Goal: Task Accomplishment & Management: Manage account settings

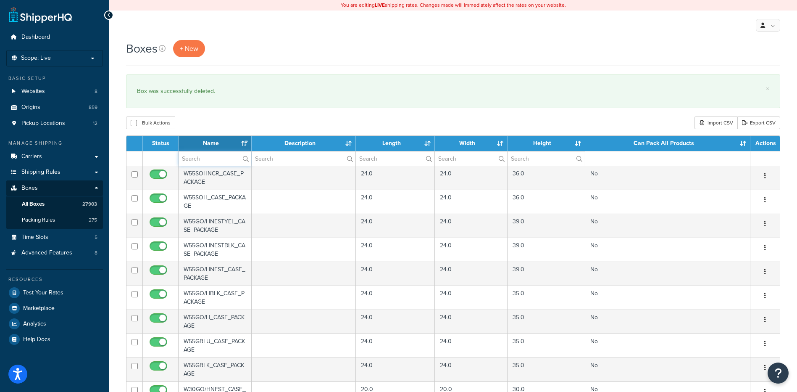
click at [198, 163] on input "text" at bounding box center [215, 158] width 73 height 14
paste input "56B3LR"
type input "56B3LR"
click at [219, 125] on div "Bulk Actions Duplicate [GEOGRAPHIC_DATA] Import CSV Export CSV" at bounding box center [453, 122] width 655 height 13
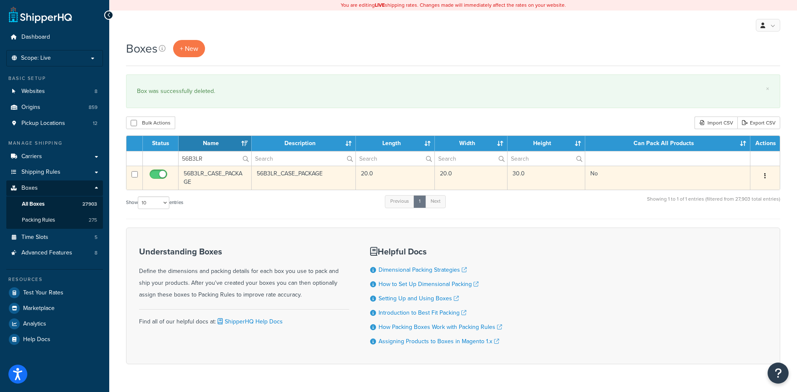
click at [763, 176] on button "button" at bounding box center [766, 175] width 12 height 13
click at [743, 224] on link "Delete" at bounding box center [738, 226] width 66 height 17
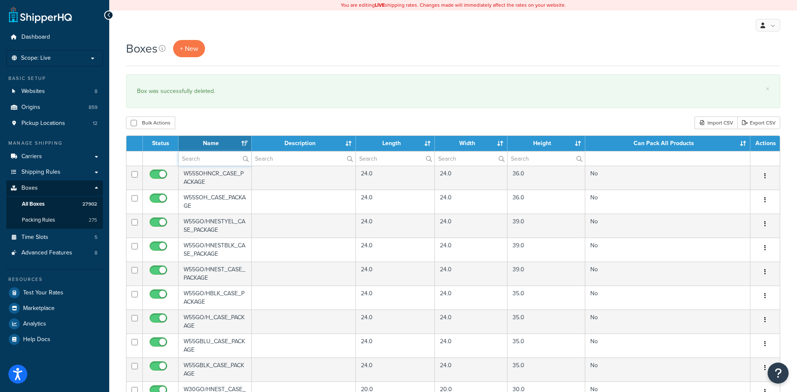
click at [189, 158] on input "text" at bounding box center [215, 158] width 73 height 14
paste input "56B3LW"
type input "56B3LW"
click at [220, 115] on div "Boxes + New × Box was successfully deleted. Bulk Actions Duplicate Delete Impor…" at bounding box center [453, 324] width 688 height 569
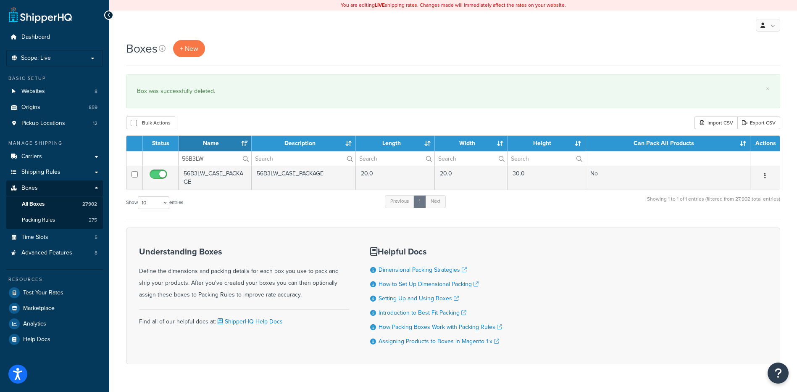
click at [765, 176] on icon "button" at bounding box center [766, 176] width 2 height 6
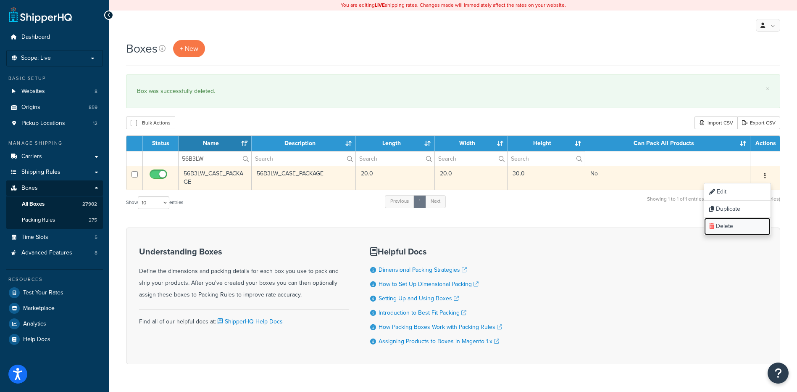
click at [744, 230] on link "Delete" at bounding box center [738, 226] width 66 height 17
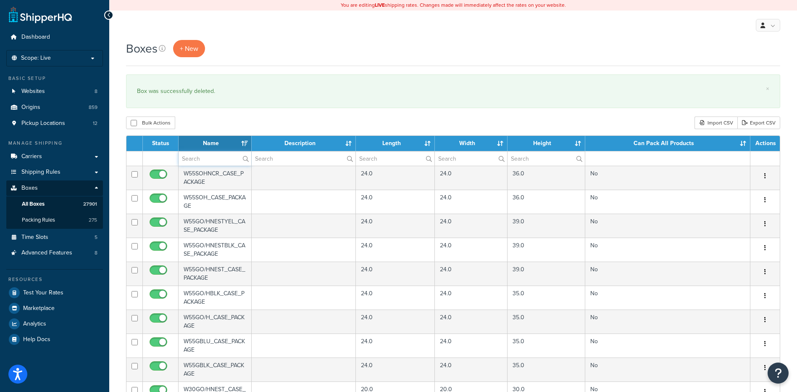
drag, startPoint x: 193, startPoint y: 157, endPoint x: 207, endPoint y: 114, distance: 45.5
click at [193, 156] on input "text" at bounding box center [215, 158] width 73 height 14
paste input "56B3LW"
click at [207, 114] on div "Boxes + New × Box was successfully deleted. Bulk Actions Duplicate Delete Impor…" at bounding box center [453, 324] width 688 height 569
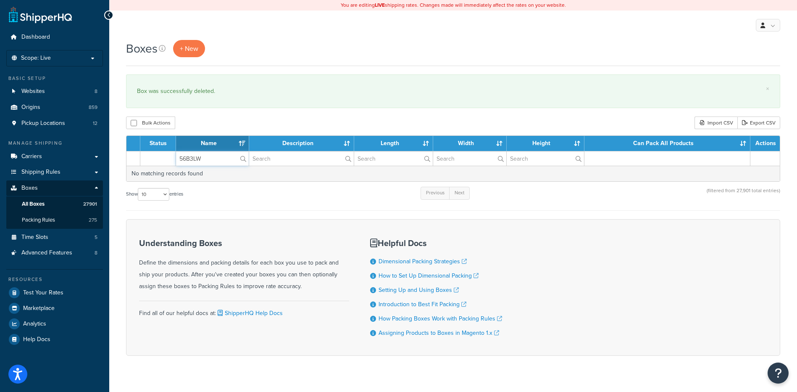
drag, startPoint x: 206, startPoint y: 152, endPoint x: 174, endPoint y: 152, distance: 31.5
click at [175, 152] on tr "56B3LW" at bounding box center [454, 158] width 654 height 15
paste input "Y"
type input "56B3LY"
click at [221, 119] on div "Bulk Actions Duplicate [GEOGRAPHIC_DATA] Import CSV Export CSV" at bounding box center [453, 122] width 655 height 13
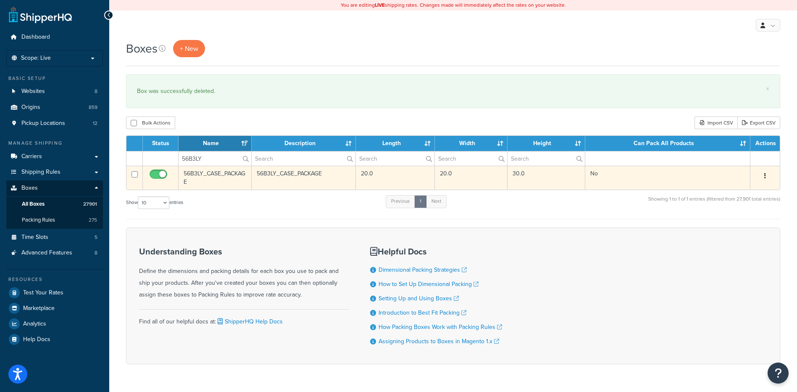
click at [764, 177] on button "button" at bounding box center [766, 175] width 12 height 13
click at [746, 226] on link "Delete" at bounding box center [738, 226] width 66 height 17
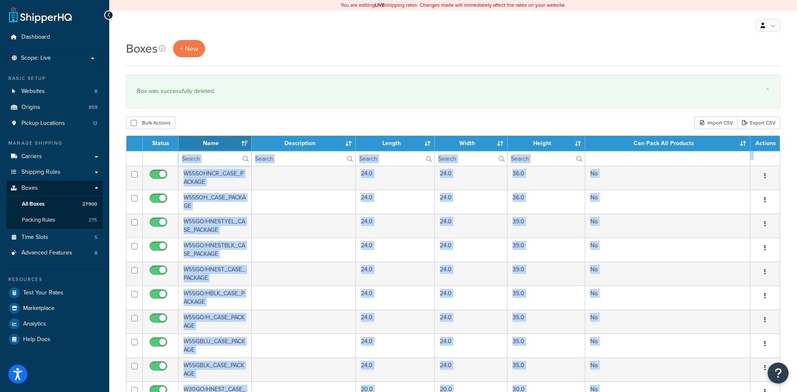
drag, startPoint x: 0, startPoint y: 0, endPoint x: 206, endPoint y: 162, distance: 262.2
click at [206, 162] on input "text" at bounding box center [215, 158] width 73 height 14
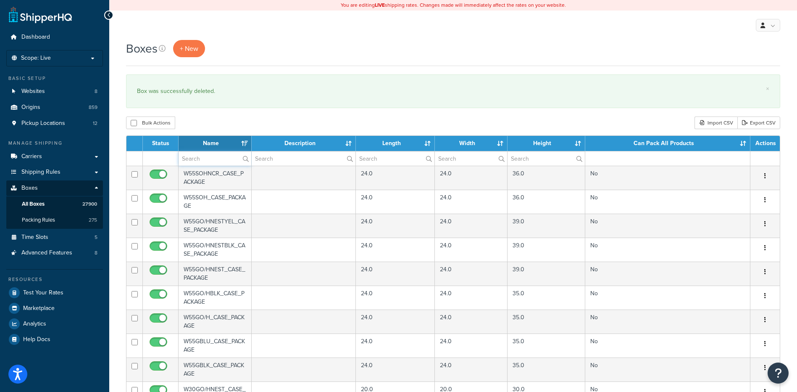
paste input "56B4CB"
type input "56B4CB"
click at [227, 122] on div "Bulk Actions Duplicate [GEOGRAPHIC_DATA] Import CSV Export CSV" at bounding box center [453, 122] width 655 height 13
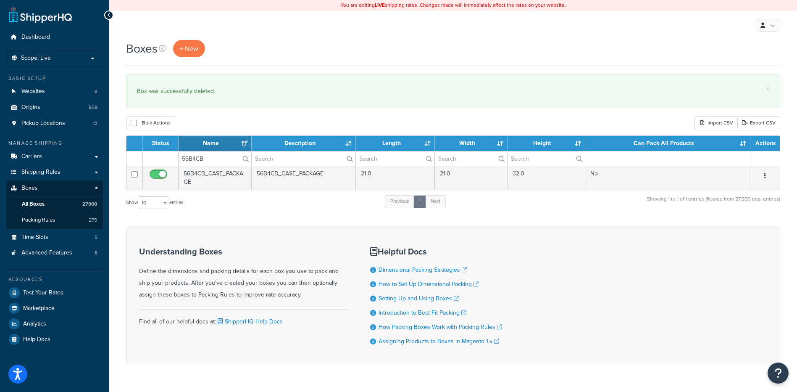
click at [767, 178] on button "button" at bounding box center [766, 175] width 12 height 13
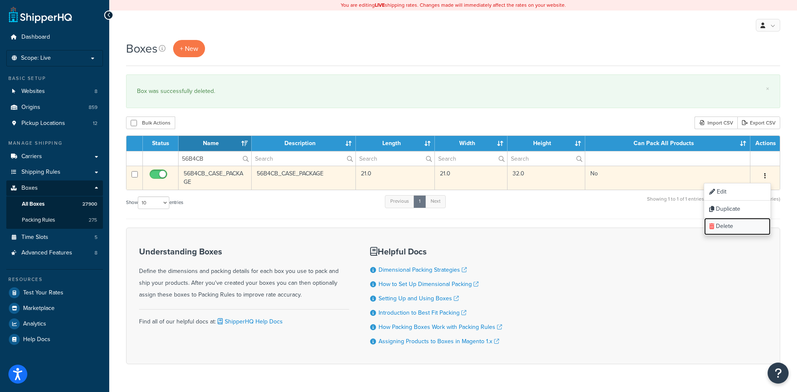
click at [741, 226] on link "Delete" at bounding box center [738, 226] width 66 height 17
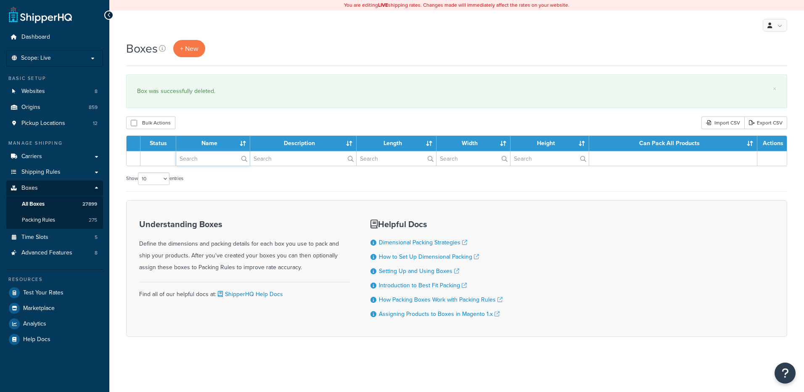
drag, startPoint x: 0, startPoint y: 0, endPoint x: 204, endPoint y: 159, distance: 259.1
click at [204, 159] on input "text" at bounding box center [213, 158] width 74 height 14
paste input "56B4CE"
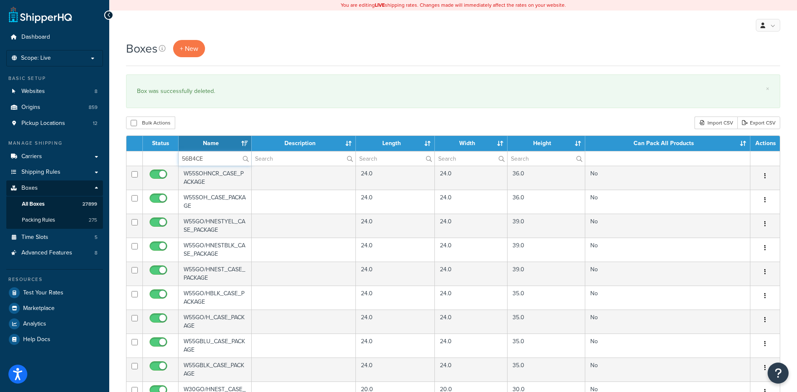
type input "56B4CE"
click at [204, 121] on div "Bulk Actions Duplicate [GEOGRAPHIC_DATA] Import CSV Export CSV" at bounding box center [453, 122] width 655 height 13
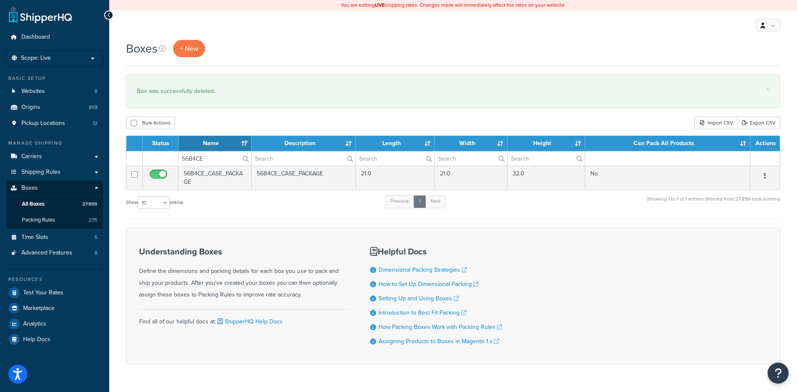
click at [763, 175] on button "button" at bounding box center [766, 175] width 12 height 13
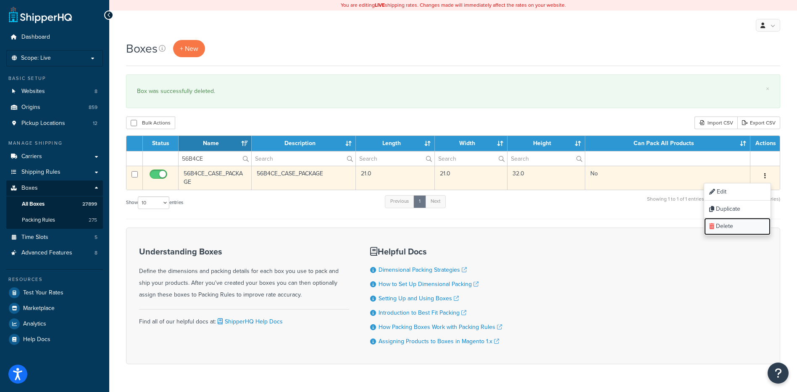
click at [746, 231] on link "Delete" at bounding box center [738, 226] width 66 height 17
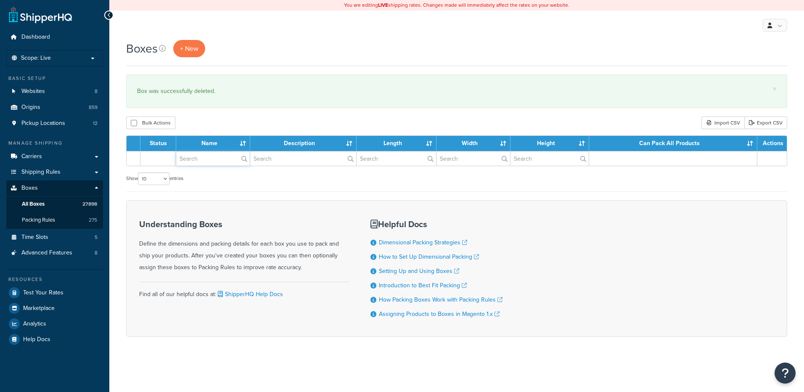
drag, startPoint x: 0, startPoint y: 0, endPoint x: 195, endPoint y: 161, distance: 253.3
click at [195, 161] on input "text" at bounding box center [213, 158] width 74 height 14
paste input "56B4CG"
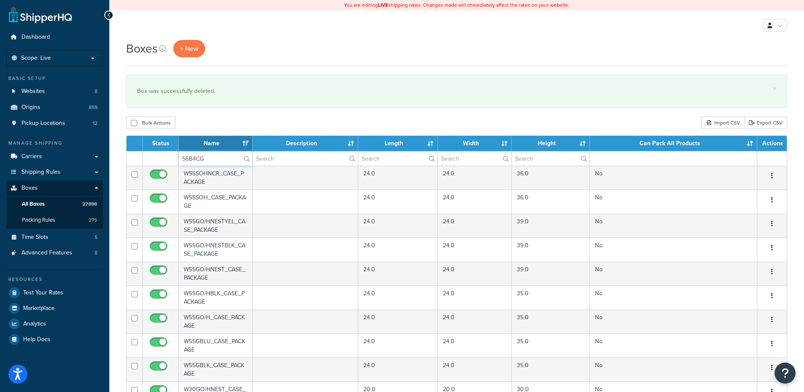
type input "56B4CG"
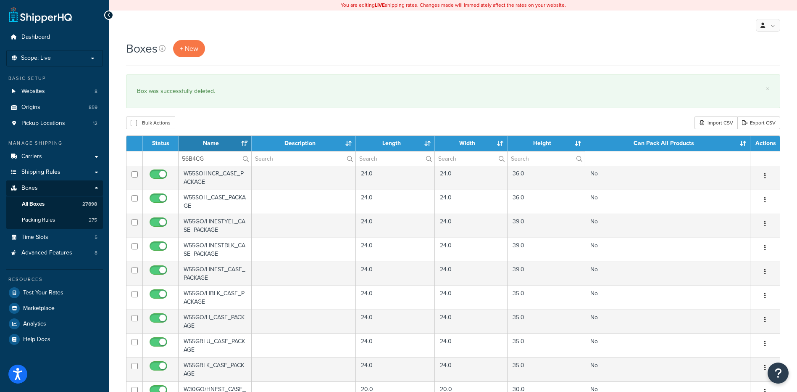
click at [201, 117] on div "Bulk Actions Duplicate [GEOGRAPHIC_DATA] Import CSV Export CSV" at bounding box center [453, 122] width 655 height 13
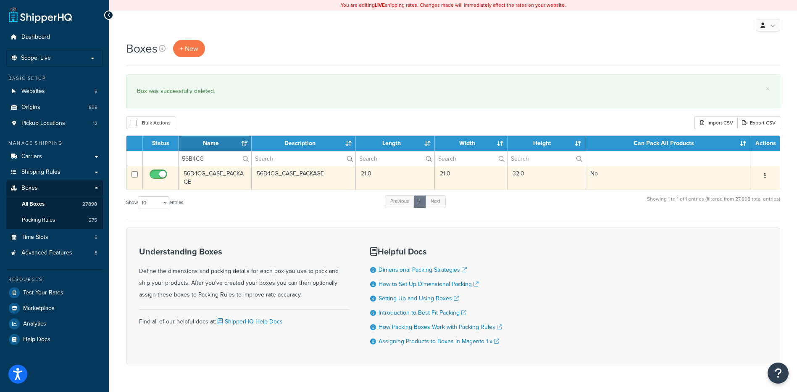
click at [762, 176] on button "button" at bounding box center [766, 175] width 12 height 13
click at [742, 227] on link "Delete" at bounding box center [738, 226] width 66 height 17
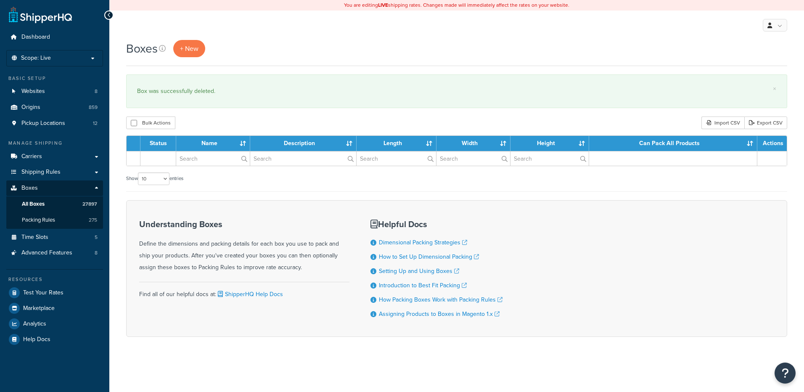
click at [202, 162] on input "text" at bounding box center [213, 158] width 74 height 14
type input "56B4CK"
click at [220, 129] on div "Bulk Actions Duplicate [GEOGRAPHIC_DATA] Import CSV Export CSV" at bounding box center [456, 122] width 661 height 13
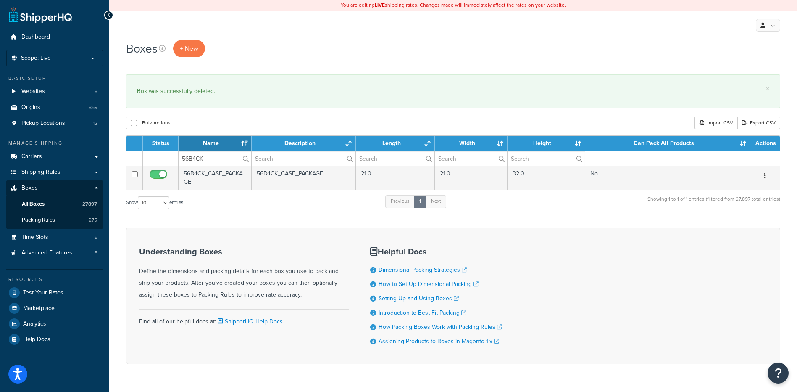
click at [766, 177] on icon "button" at bounding box center [766, 176] width 2 height 6
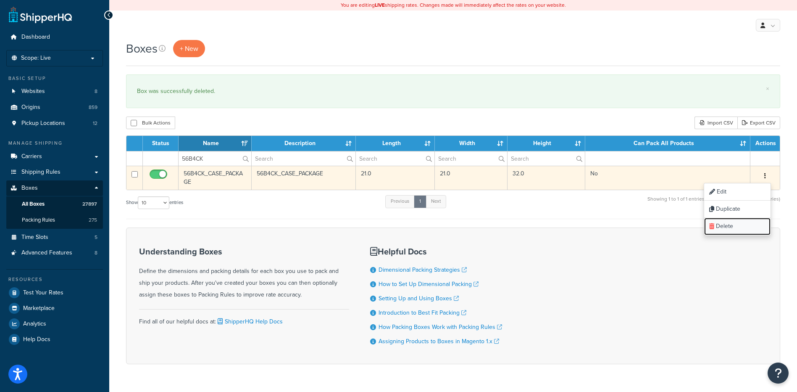
click at [743, 221] on link "Delete" at bounding box center [738, 226] width 66 height 17
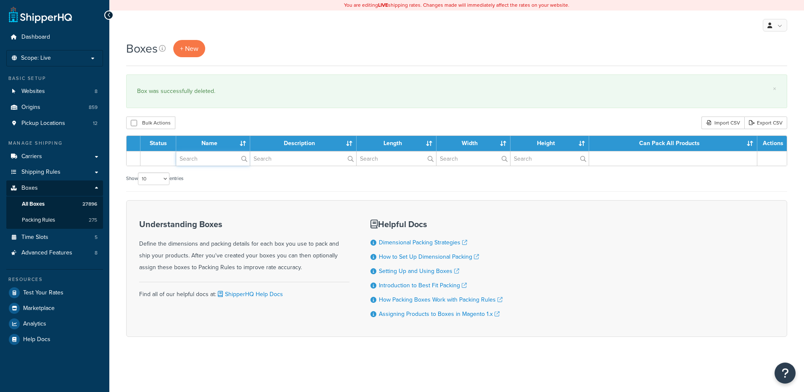
click at [194, 159] on input "text" at bounding box center [213, 158] width 74 height 14
paste input "56B4CO"
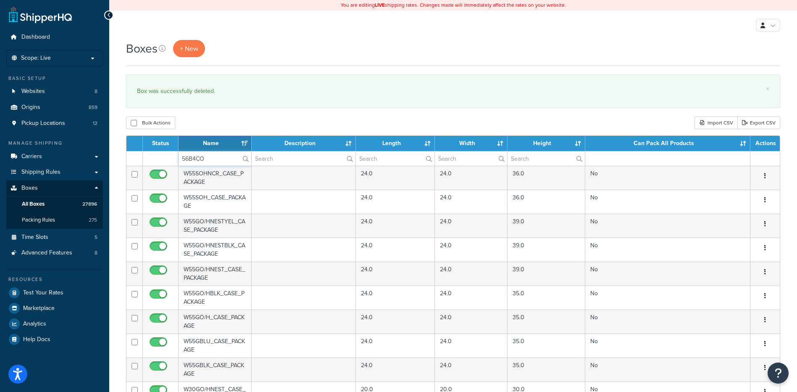
type input "56B4CO"
click at [193, 126] on div "Bulk Actions Duplicate [GEOGRAPHIC_DATA] Import CSV Export CSV" at bounding box center [453, 122] width 655 height 13
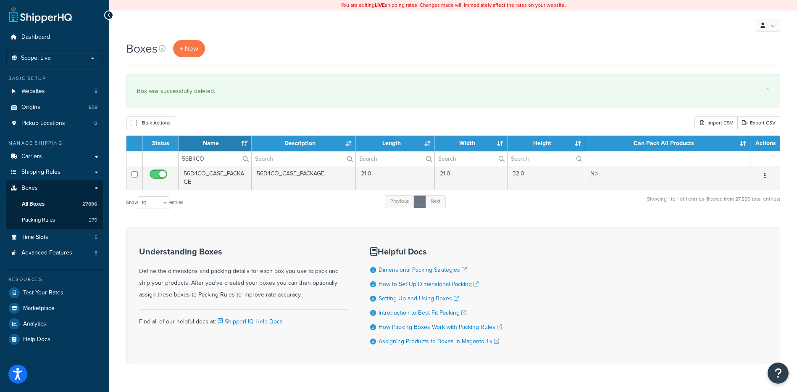
click at [763, 177] on button "button" at bounding box center [766, 175] width 12 height 13
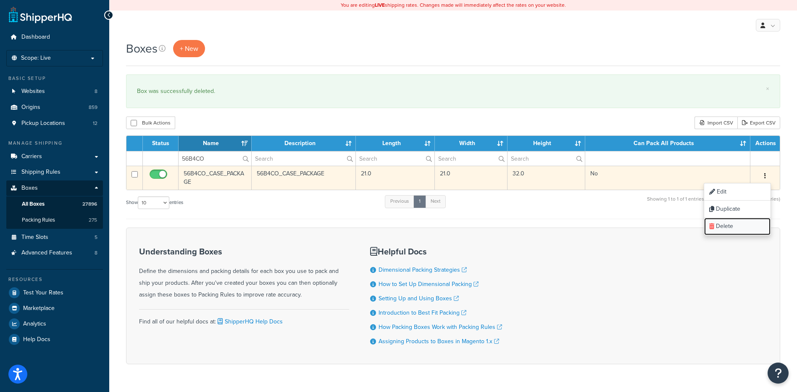
click at [743, 222] on link "Delete" at bounding box center [738, 226] width 66 height 17
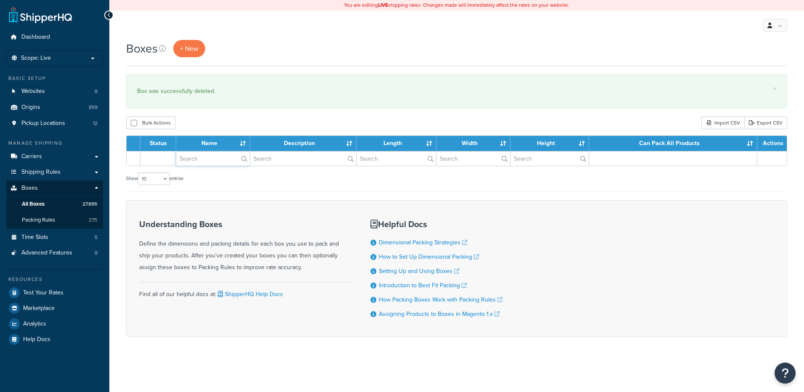
drag, startPoint x: 0, startPoint y: 0, endPoint x: 199, endPoint y: 153, distance: 251.5
click at [200, 160] on input "text" at bounding box center [213, 158] width 74 height 14
paste input "56B4CP"
type input "56B4CP"
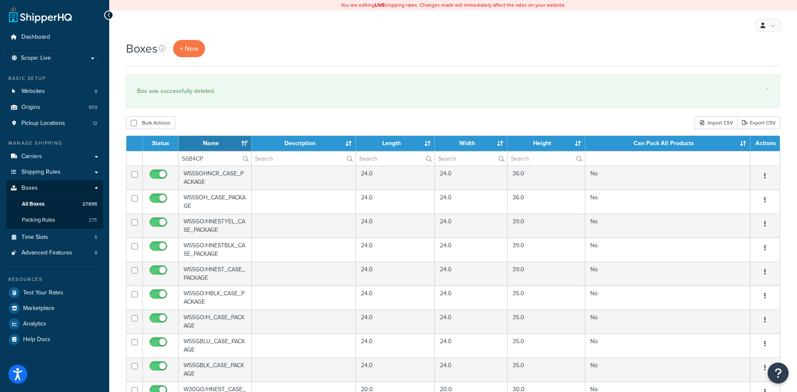
click at [219, 124] on div "Bulk Actions Duplicate Delete Import CSV Export CSV" at bounding box center [453, 122] width 655 height 13
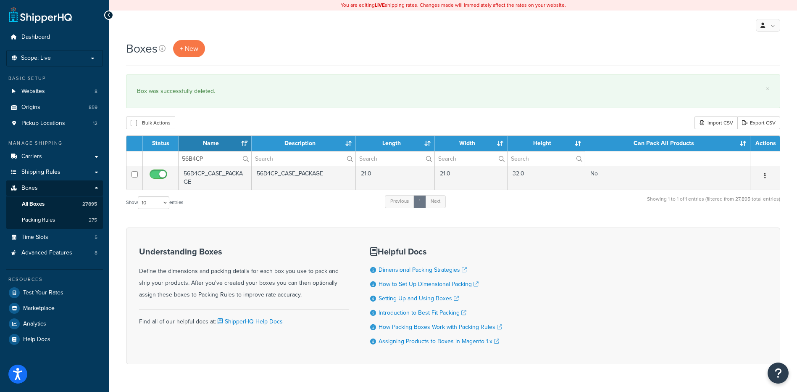
click at [765, 175] on icon "button" at bounding box center [766, 176] width 2 height 6
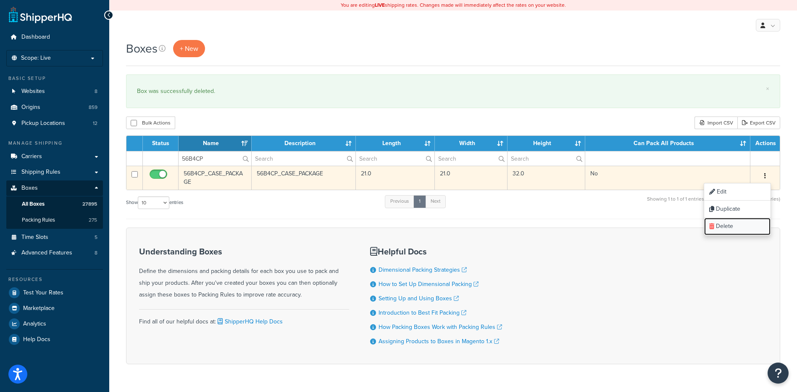
click at [741, 222] on link "Delete" at bounding box center [738, 226] width 66 height 17
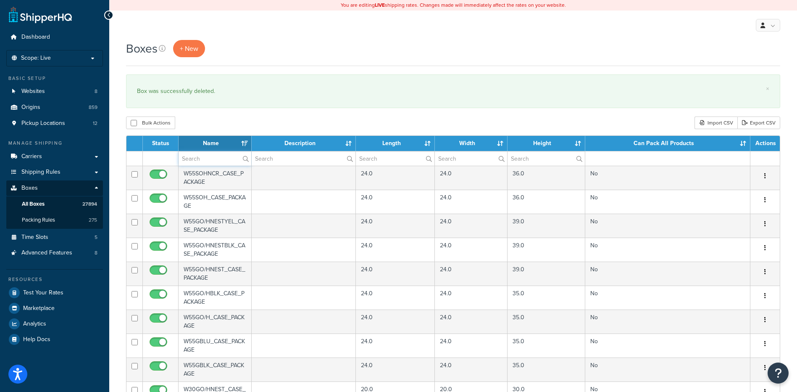
click at [209, 164] on input "text" at bounding box center [215, 158] width 73 height 14
paste input "56B4CR"
type input "56B4CR"
click at [226, 116] on div "Boxes + New × Box was successfully deleted. Bulk Actions Duplicate [GEOGRAPHIC_…" at bounding box center [453, 324] width 688 height 569
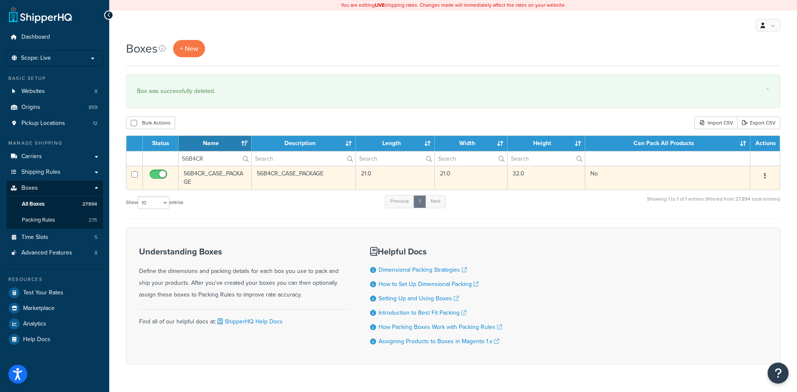
click at [763, 174] on button "button" at bounding box center [766, 175] width 12 height 13
click at [715, 228] on link "Delete" at bounding box center [738, 226] width 66 height 17
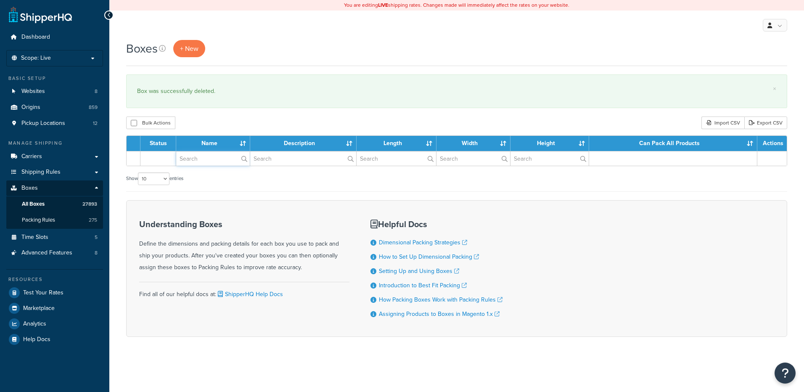
click at [207, 157] on input "text" at bounding box center [213, 158] width 74 height 14
paste input "56B4CW"
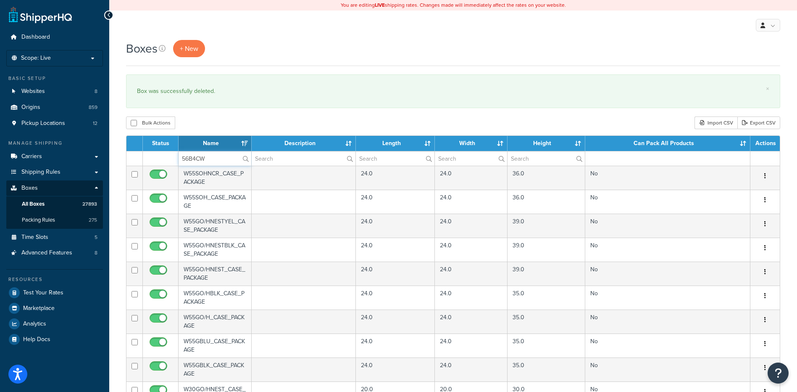
type input "56B4CW"
click at [214, 121] on div "Bulk Actions Duplicate [GEOGRAPHIC_DATA] Import CSV Export CSV" at bounding box center [453, 122] width 655 height 13
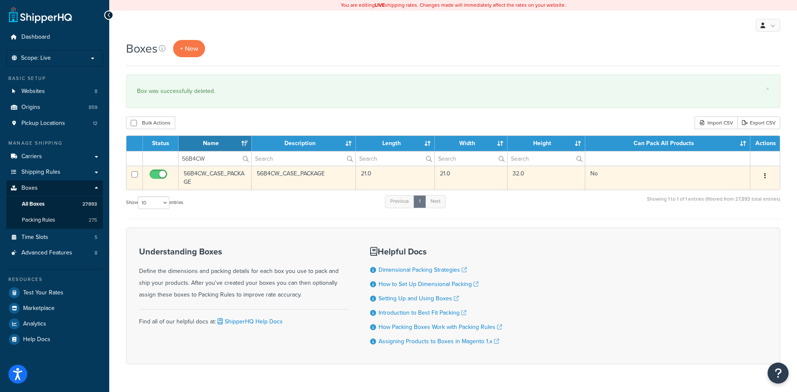
click at [769, 175] on button "button" at bounding box center [766, 175] width 12 height 13
click at [741, 231] on link "Delete" at bounding box center [738, 226] width 66 height 17
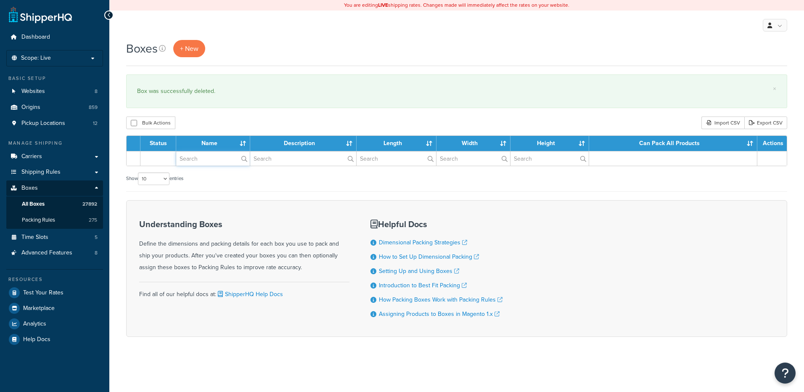
drag, startPoint x: 0, startPoint y: 0, endPoint x: 193, endPoint y: 159, distance: 250.3
click at [193, 159] on input "text" at bounding box center [213, 158] width 74 height 14
paste input "56B4CY"
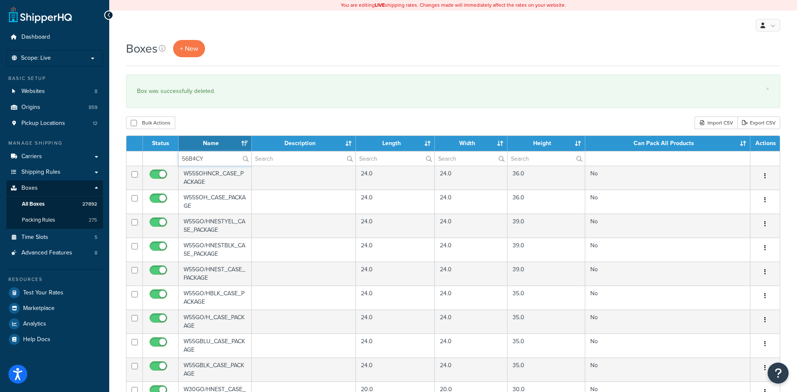
type input "56B4CY"
click at [208, 112] on div "Boxes + New × Box was successfully deleted. Bulk Actions Duplicate [GEOGRAPHIC_…" at bounding box center [453, 324] width 688 height 569
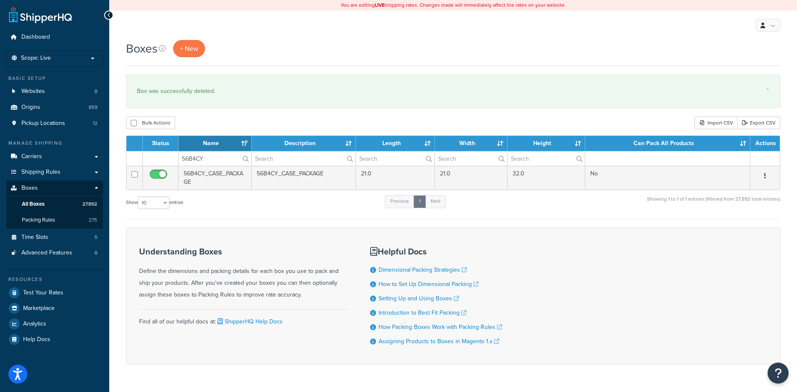
click at [765, 175] on icon "button" at bounding box center [766, 176] width 2 height 6
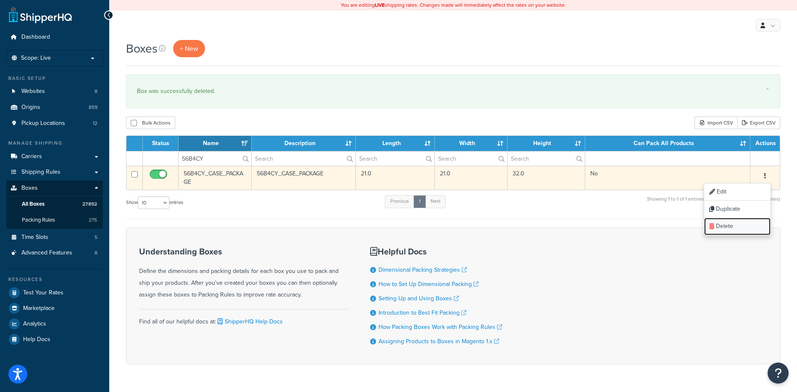
click at [737, 224] on link "Delete" at bounding box center [738, 226] width 66 height 17
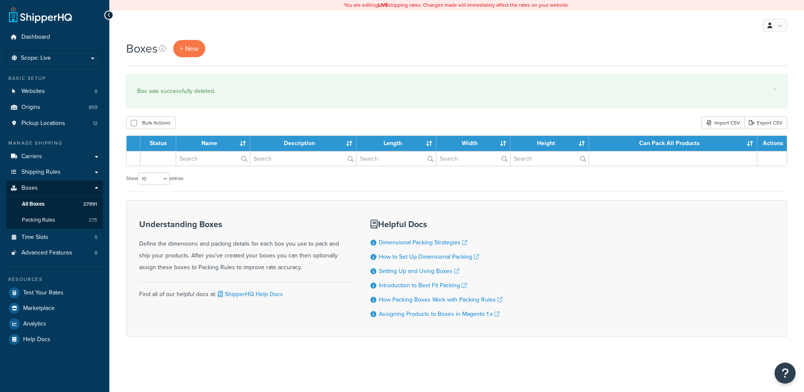
click at [197, 159] on input "text" at bounding box center [213, 158] width 74 height 14
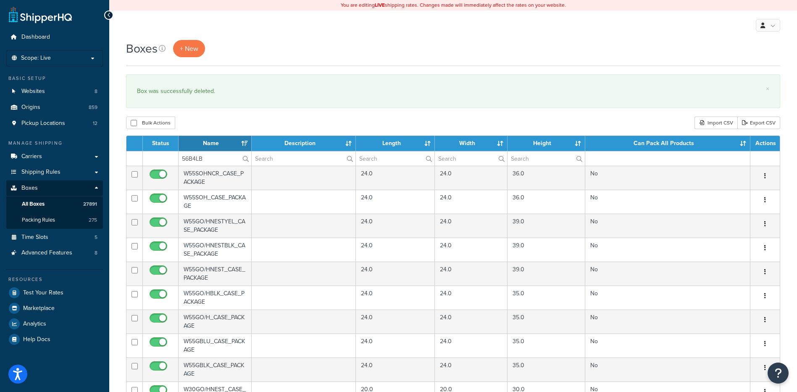
type input "56B4LB"
click at [211, 121] on div "Bulk Actions Duplicate Delete Import CSV Export CSV" at bounding box center [453, 122] width 655 height 13
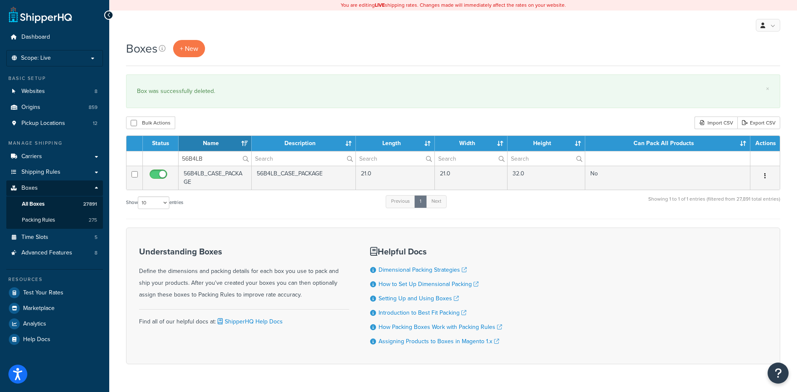
click at [766, 175] on icon "button" at bounding box center [766, 176] width 2 height 6
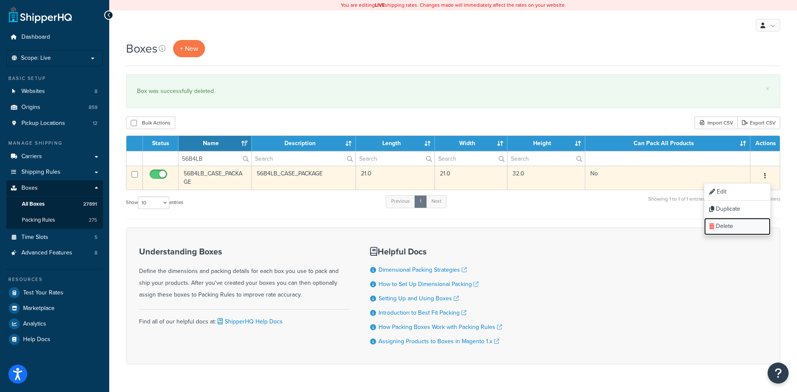
click at [734, 227] on link "Delete" at bounding box center [738, 226] width 66 height 17
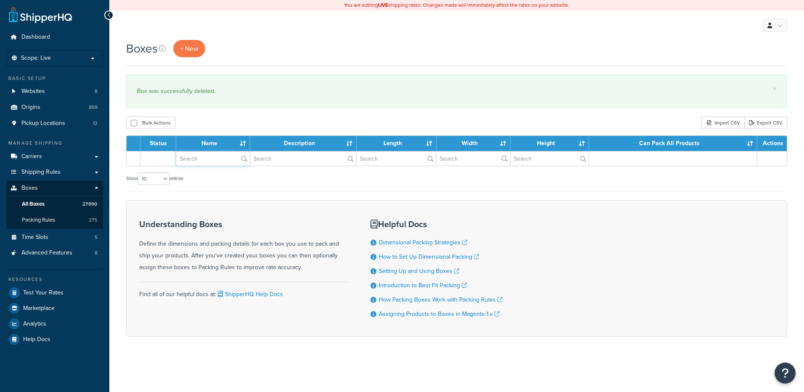
drag, startPoint x: 0, startPoint y: 0, endPoint x: 203, endPoint y: 158, distance: 257.2
click at [203, 158] on input "text" at bounding box center [213, 158] width 74 height 14
paste input "56B4LE"
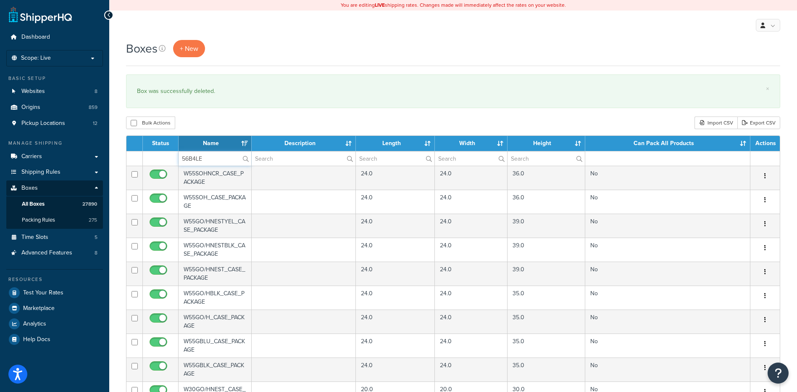
type input "56B4LE"
click at [207, 124] on div "Bulk Actions Duplicate Delete Import CSV Export CSV" at bounding box center [453, 122] width 655 height 13
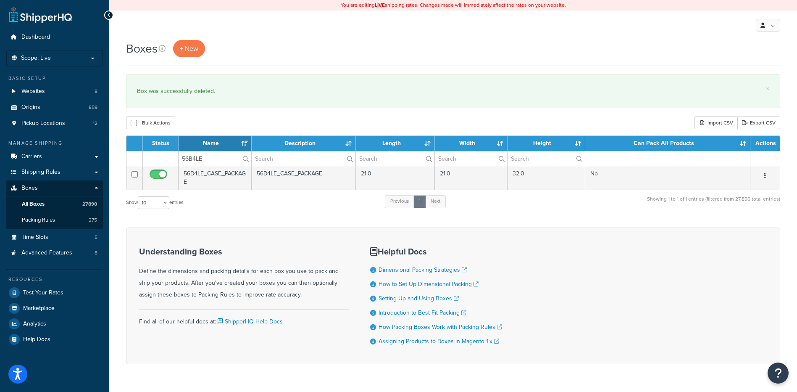
click at [767, 174] on button "button" at bounding box center [766, 175] width 12 height 13
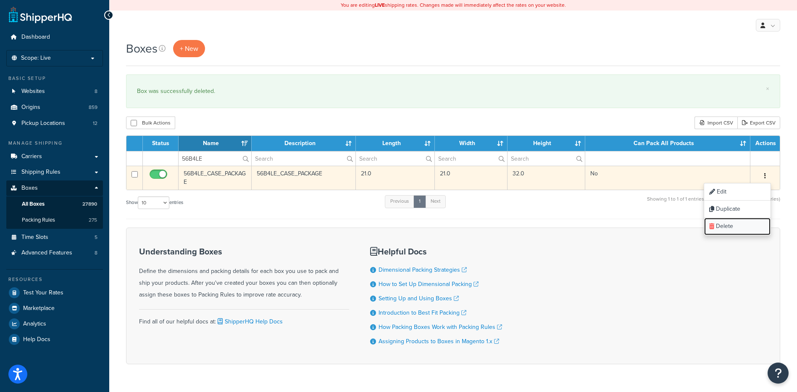
click at [744, 228] on link "Delete" at bounding box center [738, 226] width 66 height 17
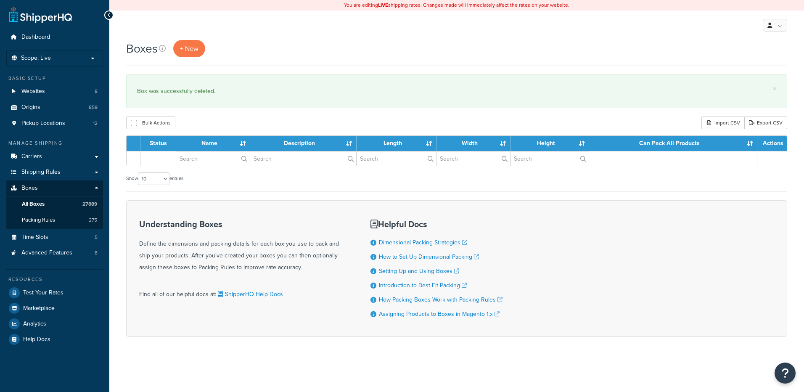
click at [204, 159] on input "text" at bounding box center [213, 158] width 74 height 14
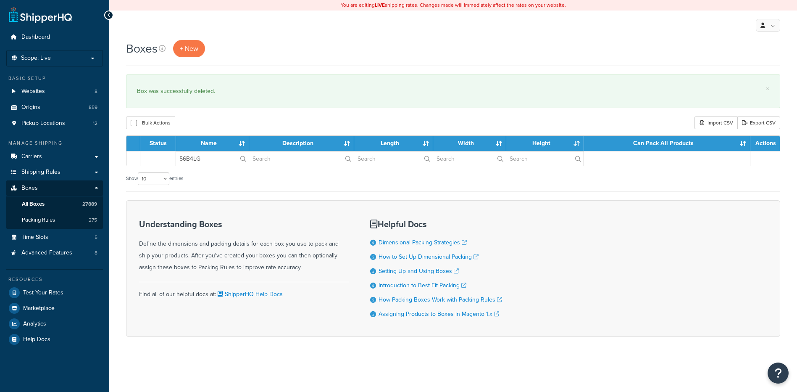
type input "56B4LG"
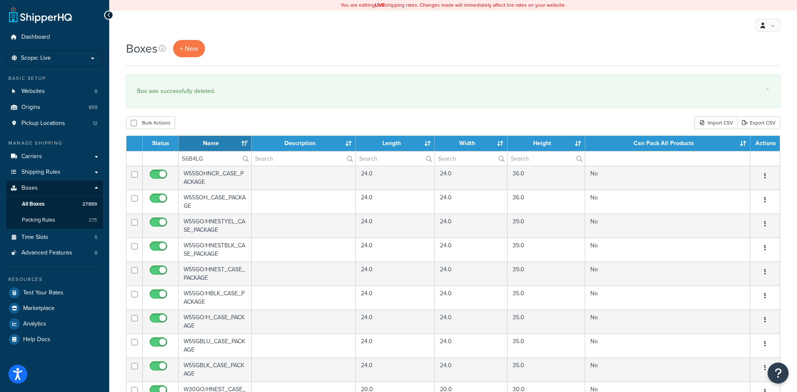
click at [203, 114] on div "Boxes + New × Box was successfully deleted. Bulk Actions Duplicate [GEOGRAPHIC_…" at bounding box center [453, 324] width 688 height 569
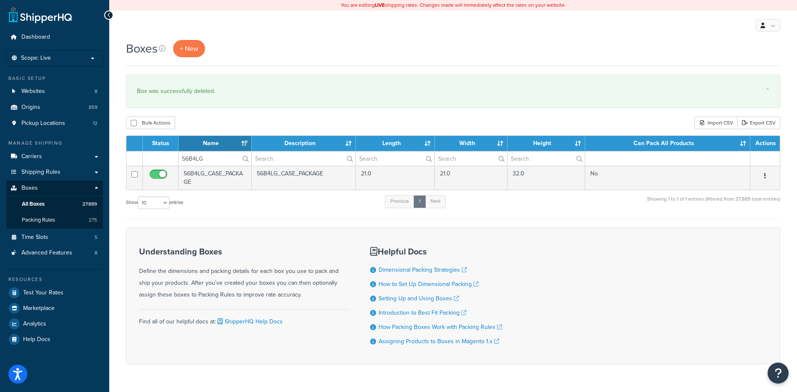
click at [767, 176] on button "button" at bounding box center [766, 175] width 12 height 13
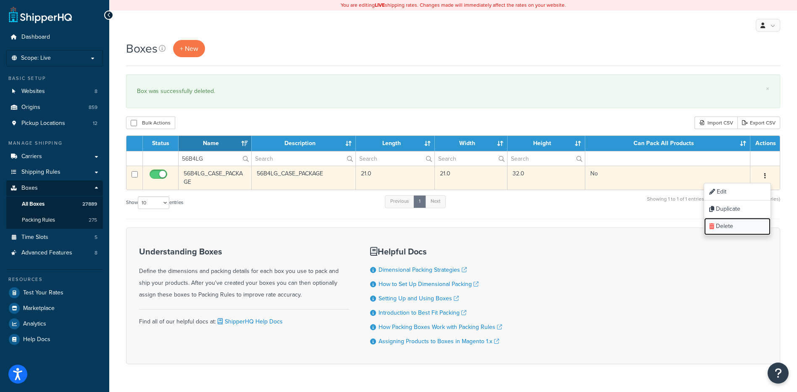
click at [738, 228] on link "Delete" at bounding box center [738, 226] width 66 height 17
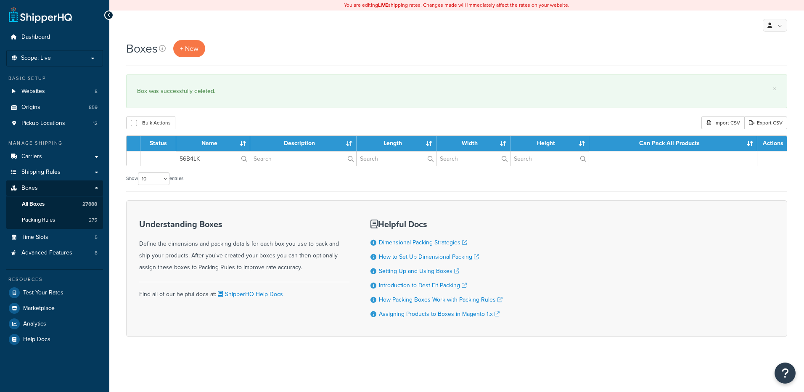
type input "56B4LK"
click at [204, 124] on div "Bulk Actions Duplicate [GEOGRAPHIC_DATA] Import CSV Export CSV" at bounding box center [456, 122] width 661 height 13
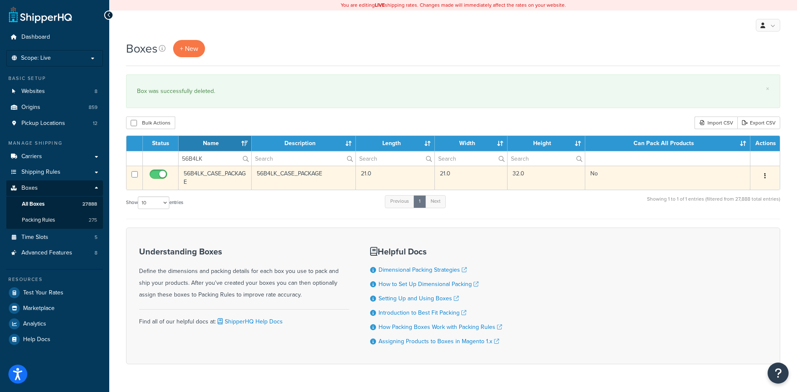
click at [765, 177] on icon "button" at bounding box center [766, 176] width 2 height 6
click at [739, 224] on link "Delete" at bounding box center [738, 226] width 66 height 17
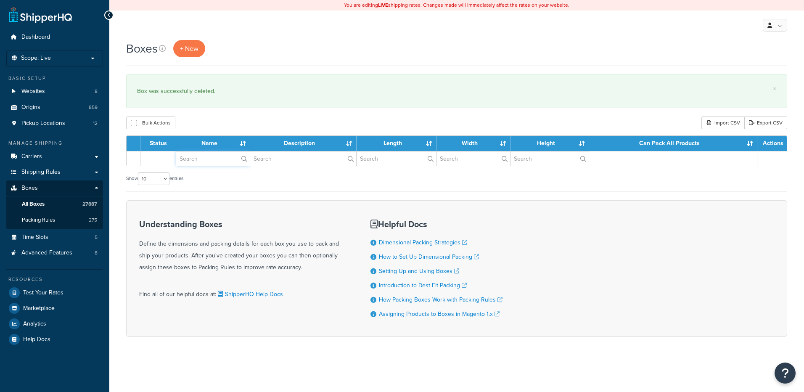
click at [211, 158] on input "text" at bounding box center [213, 158] width 74 height 14
paste input "56B4LO"
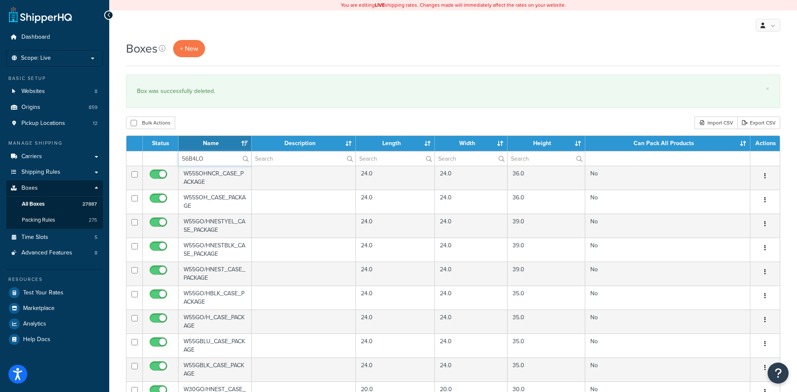
type input "56B4LO"
click at [222, 119] on div "Bulk Actions Duplicate [GEOGRAPHIC_DATA] Import CSV Export CSV" at bounding box center [453, 122] width 655 height 13
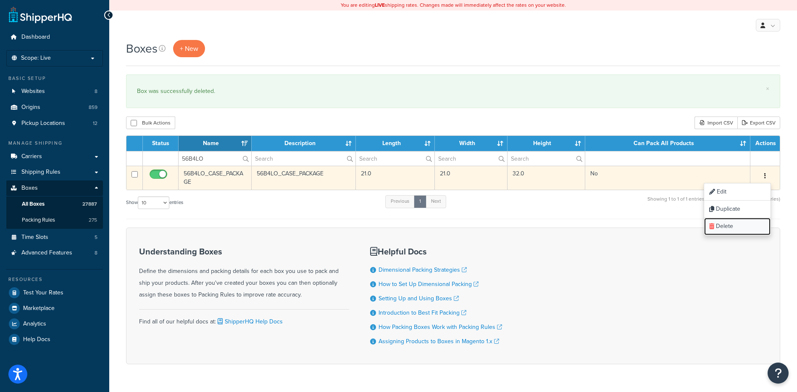
click at [725, 225] on link "Delete" at bounding box center [738, 226] width 66 height 17
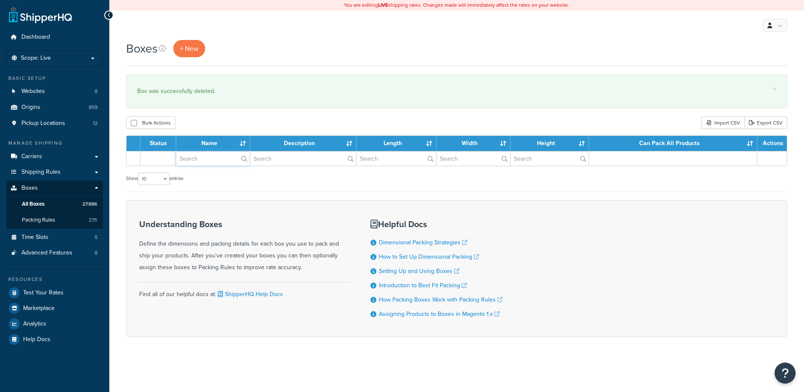
click at [206, 159] on input "text" at bounding box center [213, 158] width 74 height 14
paste input "56B4LP"
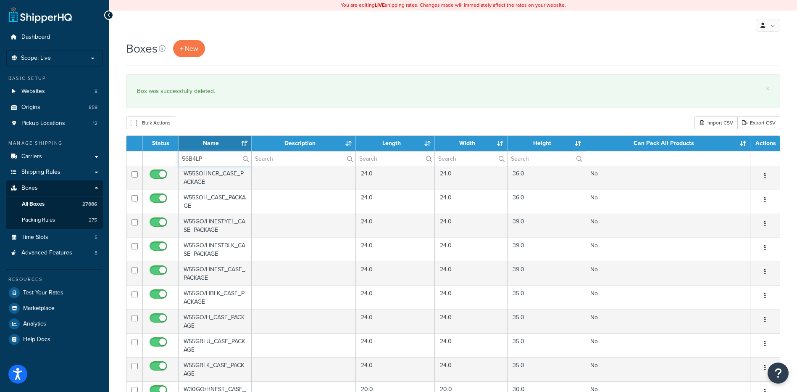
type input "56B4LP"
click at [210, 128] on div "Bulk Actions Duplicate [GEOGRAPHIC_DATA] Import CSV Export CSV" at bounding box center [453, 122] width 655 height 13
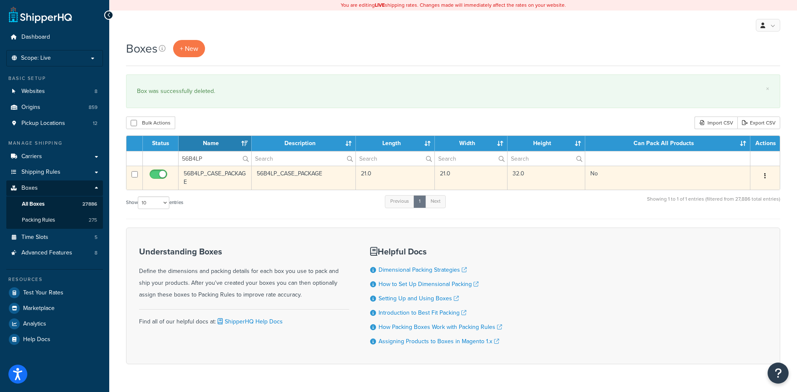
click at [765, 176] on icon "button" at bounding box center [766, 176] width 2 height 6
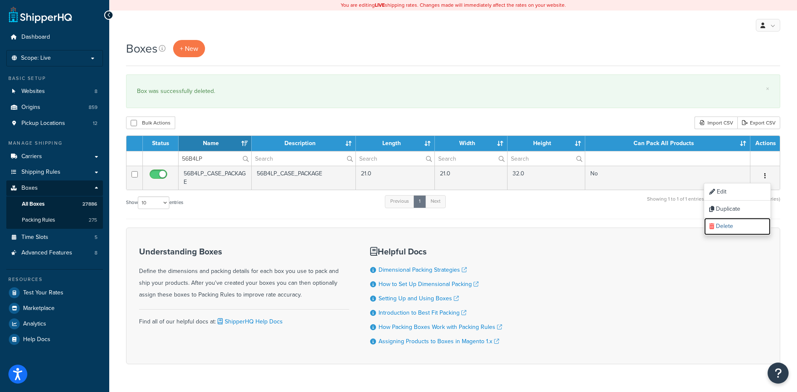
click at [735, 229] on link "Delete" at bounding box center [738, 226] width 66 height 17
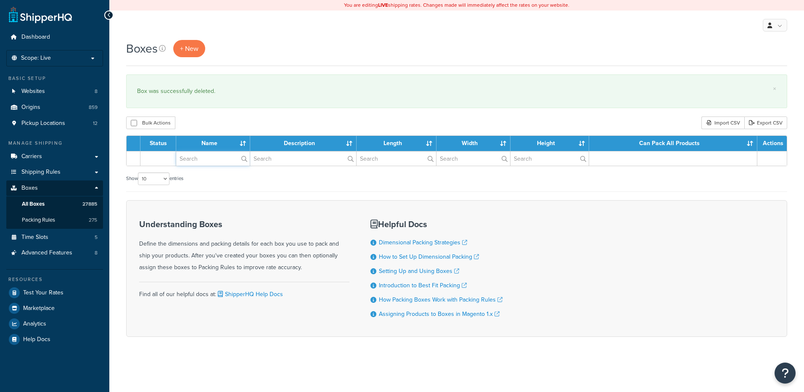
drag, startPoint x: 0, startPoint y: 0, endPoint x: 195, endPoint y: 161, distance: 252.6
click at [195, 161] on input "text" at bounding box center [213, 158] width 74 height 14
paste input "56B4LR"
type input "56B4LR"
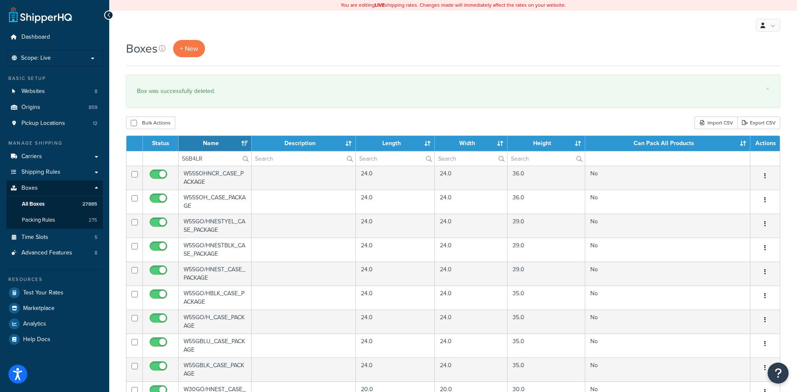
click at [210, 116] on div "Boxes + New × Box was successfully deleted. Bulk Actions Duplicate Delete Impor…" at bounding box center [453, 324] width 688 height 569
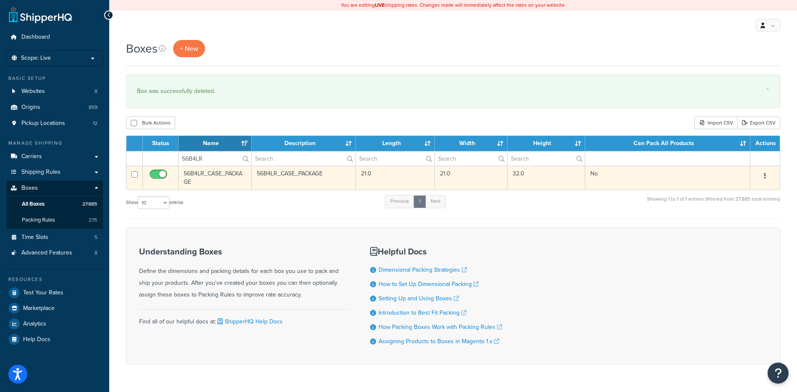
click at [765, 175] on icon "button" at bounding box center [766, 176] width 2 height 6
click at [745, 228] on link "Delete" at bounding box center [738, 226] width 66 height 17
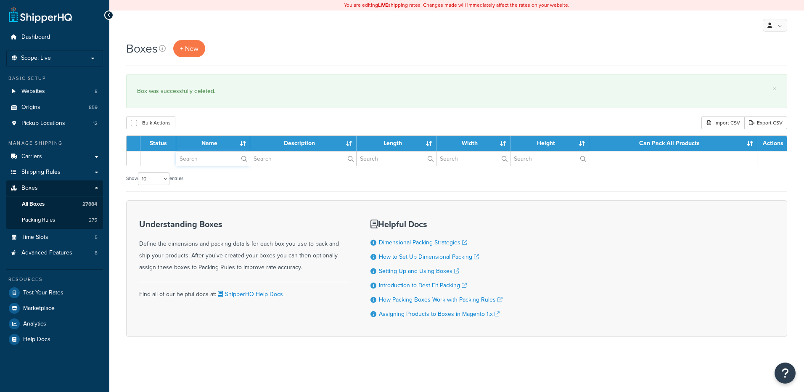
drag, startPoint x: 0, startPoint y: 0, endPoint x: 201, endPoint y: 161, distance: 257.8
click at [201, 161] on input "text" at bounding box center [213, 158] width 74 height 14
paste input "56B4LW"
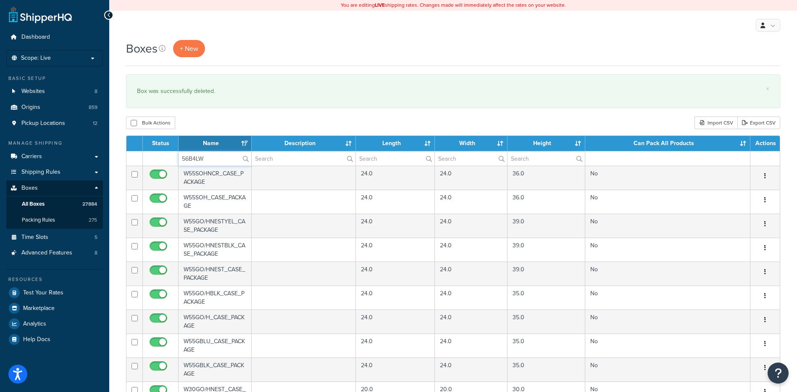
type input "56B4LW"
click at [194, 111] on div "Boxes + New × Box was successfully deleted. Bulk Actions Duplicate Delete Impor…" at bounding box center [453, 324] width 688 height 569
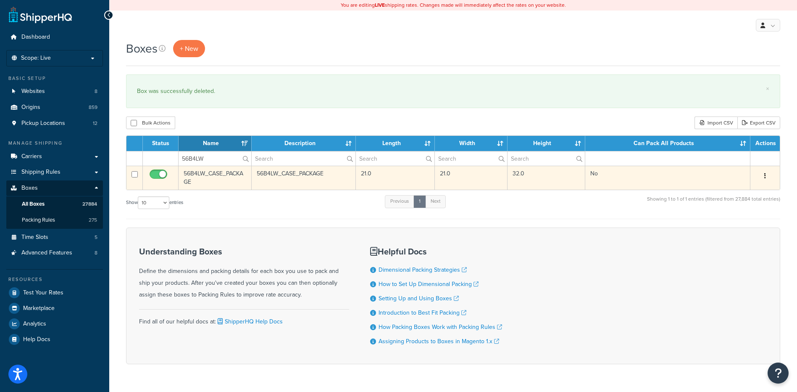
click at [760, 174] on button "button" at bounding box center [766, 175] width 12 height 13
click at [706, 232] on link "Delete" at bounding box center [738, 226] width 66 height 17
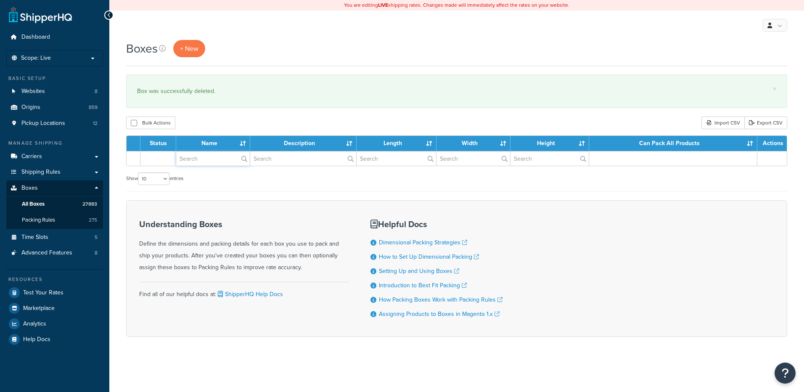
drag, startPoint x: 0, startPoint y: 0, endPoint x: 192, endPoint y: 161, distance: 250.4
click at [192, 161] on input "text" at bounding box center [213, 158] width 74 height 14
paste input "56B4LY"
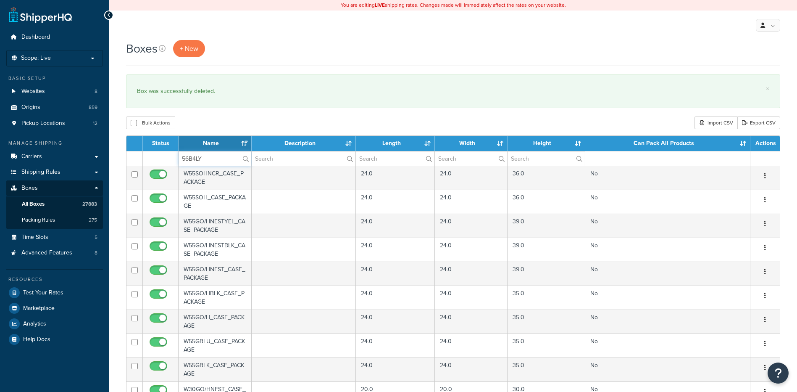
type input "56B4LY"
click at [208, 129] on div "Bulk Actions Duplicate [GEOGRAPHIC_DATA] Import CSV Export CSV" at bounding box center [453, 122] width 655 height 13
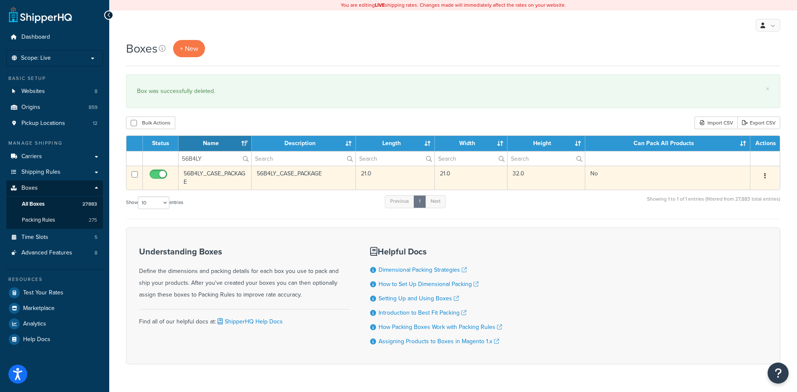
click at [767, 177] on button "button" at bounding box center [766, 175] width 12 height 13
click at [740, 224] on link "Delete" at bounding box center [738, 226] width 66 height 17
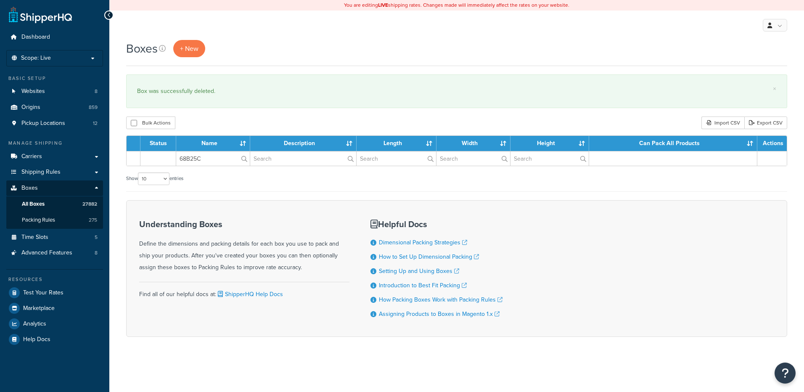
type input "68B25C"
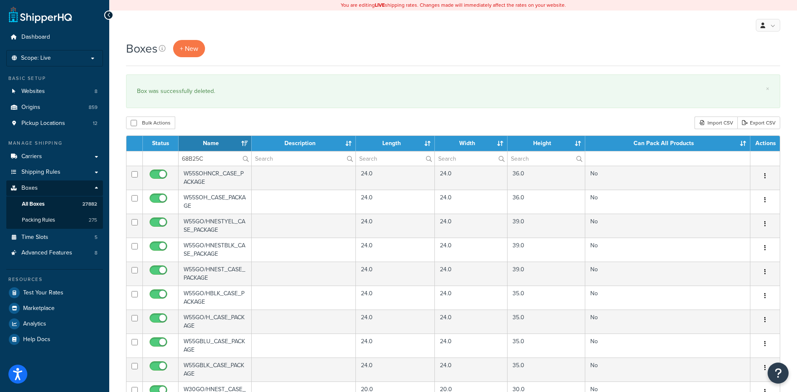
click at [210, 120] on div "Bulk Actions Duplicate [GEOGRAPHIC_DATA] Import CSV Export CSV" at bounding box center [453, 122] width 655 height 13
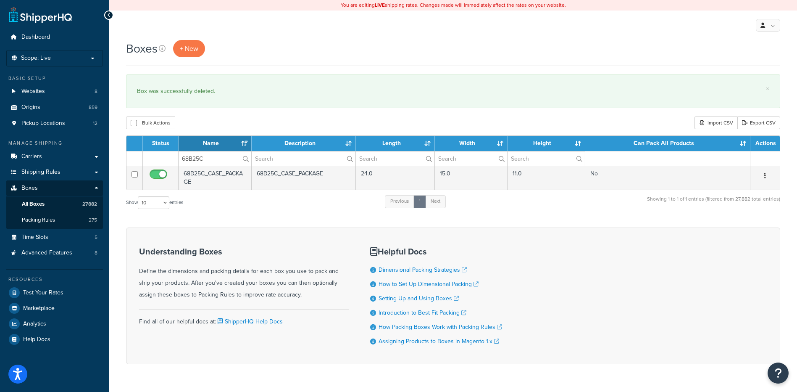
click at [766, 175] on icon "button" at bounding box center [766, 176] width 2 height 6
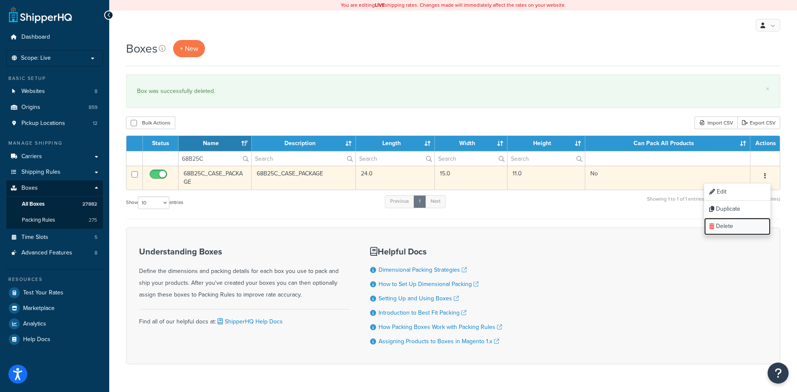
click at [742, 229] on link "Delete" at bounding box center [738, 226] width 66 height 17
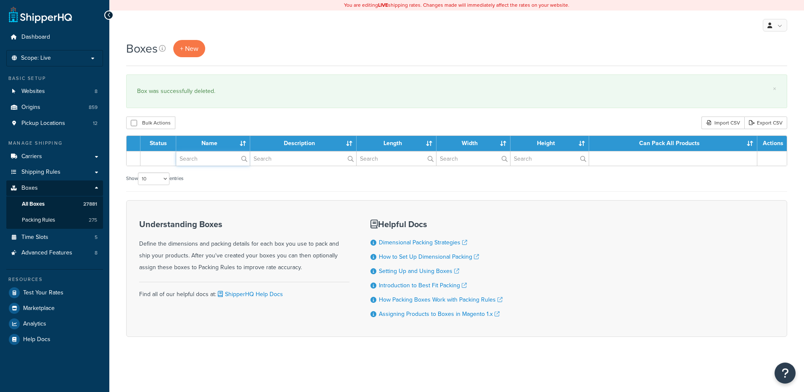
drag, startPoint x: 0, startPoint y: 0, endPoint x: 208, endPoint y: 160, distance: 262.6
click at [208, 160] on input "text" at bounding box center [213, 158] width 74 height 14
paste input "26W1BL"
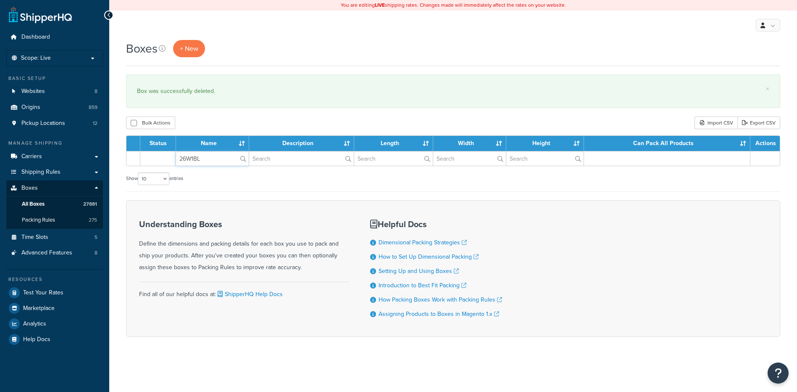
type input "26W1BL"
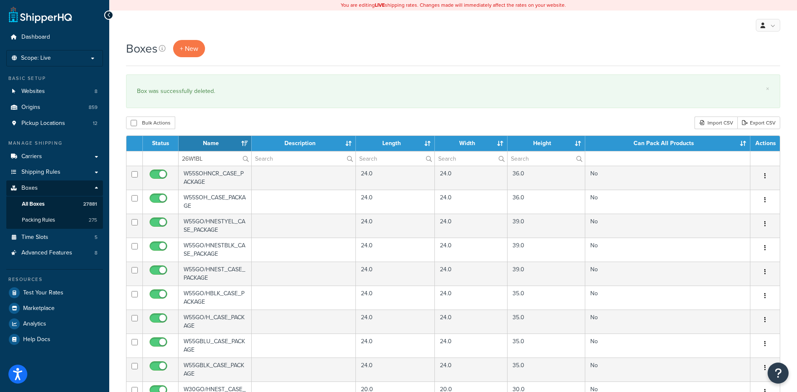
click at [198, 116] on div "Boxes + New × Box was successfully deleted. Bulk Actions Duplicate [GEOGRAPHIC_…" at bounding box center [453, 324] width 688 height 569
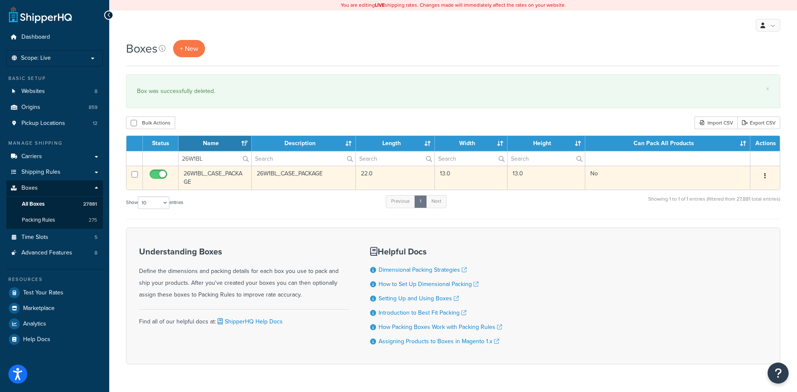
click at [764, 173] on button "button" at bounding box center [766, 175] width 12 height 13
click at [747, 221] on link "Delete" at bounding box center [738, 226] width 66 height 17
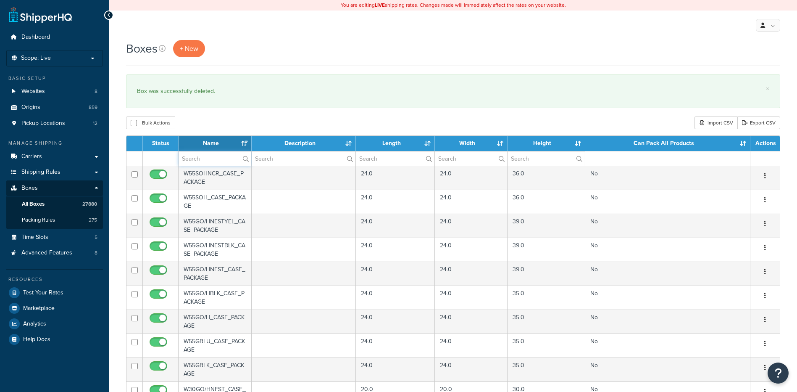
click at [208, 164] on input "text" at bounding box center [215, 158] width 73 height 14
paste input "30WC60"
type input "30WC60"
click at [226, 115] on div "Boxes + New × Box was successfully deleted. Bulk Actions Duplicate [GEOGRAPHIC_…" at bounding box center [453, 324] width 688 height 569
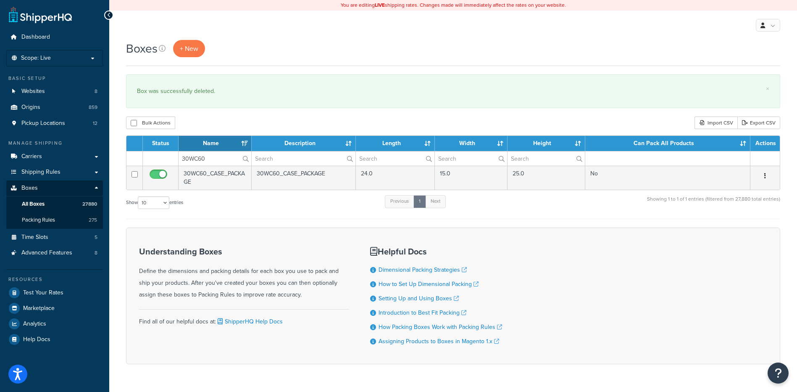
click at [766, 176] on icon "button" at bounding box center [766, 176] width 2 height 6
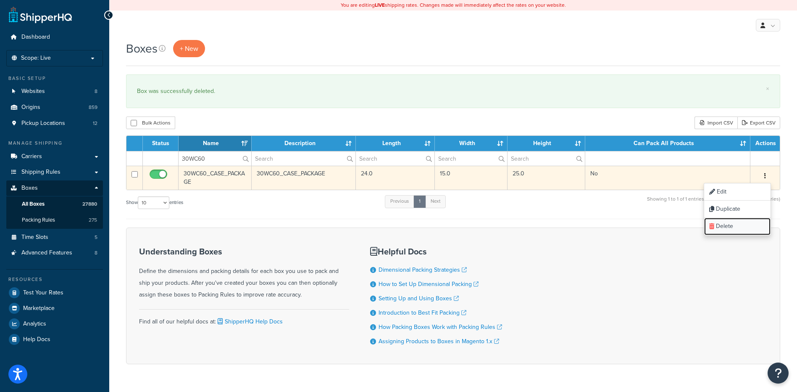
click at [750, 222] on link "Delete" at bounding box center [738, 226] width 66 height 17
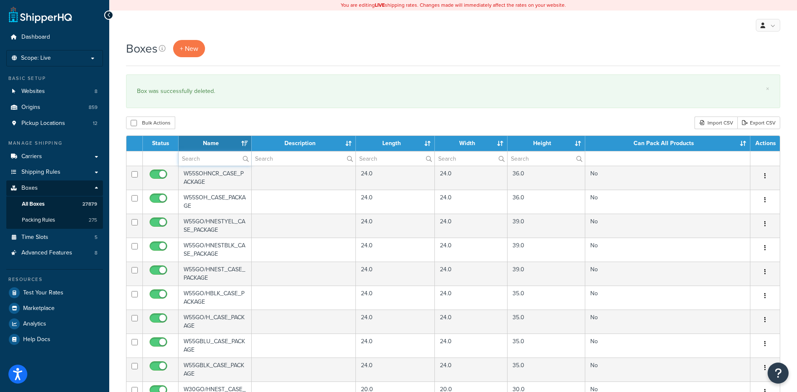
click at [202, 156] on input "text" at bounding box center [215, 158] width 73 height 14
paste input "30WW40"
type input "30WW40"
click at [228, 126] on div "Bulk Actions Duplicate [GEOGRAPHIC_DATA] Import CSV Export CSV" at bounding box center [453, 122] width 655 height 13
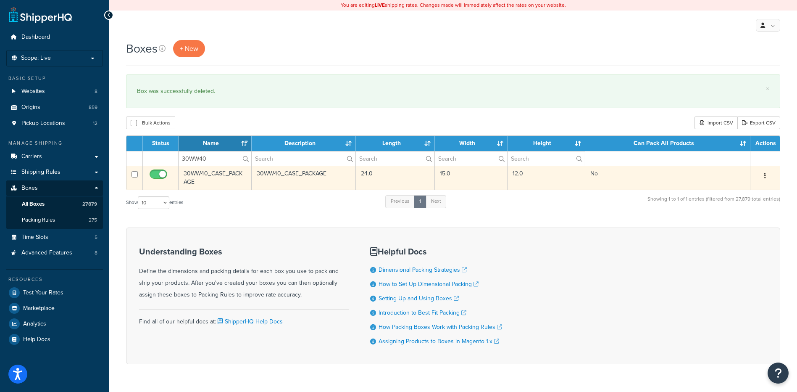
click at [766, 177] on icon "button" at bounding box center [766, 176] width 2 height 6
click at [729, 228] on link "Delete" at bounding box center [738, 226] width 66 height 17
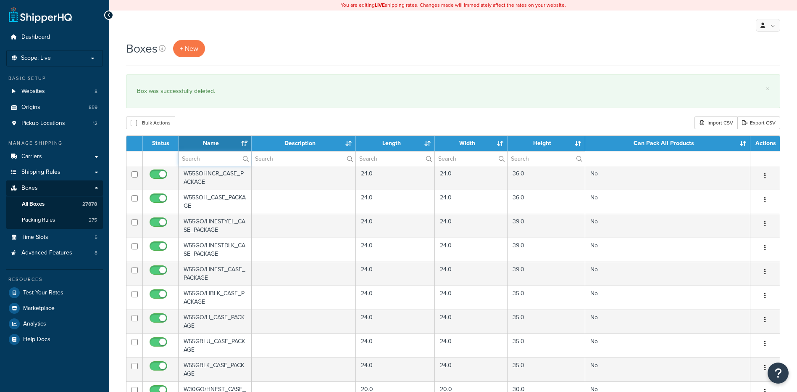
click at [198, 161] on input "text" at bounding box center [215, 158] width 73 height 14
paste input "56B5CE"
type input "56B5CE"
click at [206, 119] on div "Bulk Actions Duplicate [GEOGRAPHIC_DATA] Import CSV Export CSV" at bounding box center [453, 122] width 655 height 13
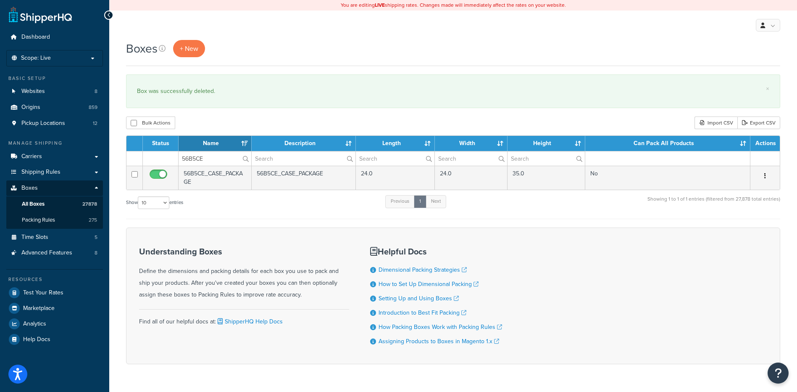
click at [766, 175] on icon "button" at bounding box center [766, 176] width 2 height 6
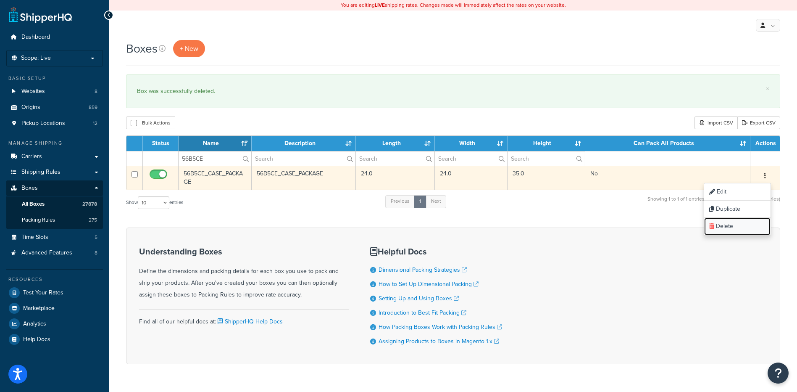
click at [740, 227] on link "Delete" at bounding box center [738, 226] width 66 height 17
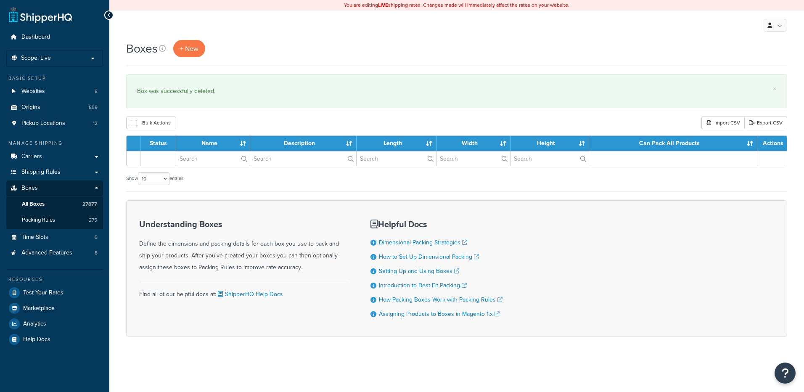
click at [205, 162] on input "text" at bounding box center [213, 158] width 74 height 14
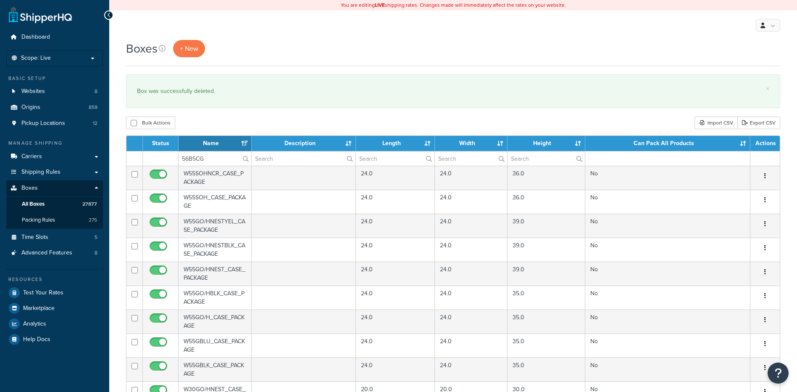
type input "56B5CG"
click at [248, 115] on div "Boxes + New × Box was successfully deleted. Bulk Actions Duplicate [GEOGRAPHIC_…" at bounding box center [453, 324] width 688 height 569
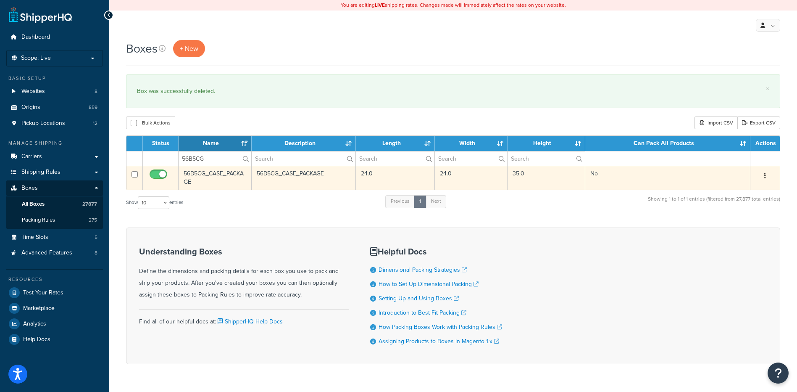
click at [763, 174] on button "button" at bounding box center [766, 175] width 12 height 13
click at [731, 220] on link "Delete" at bounding box center [738, 226] width 66 height 17
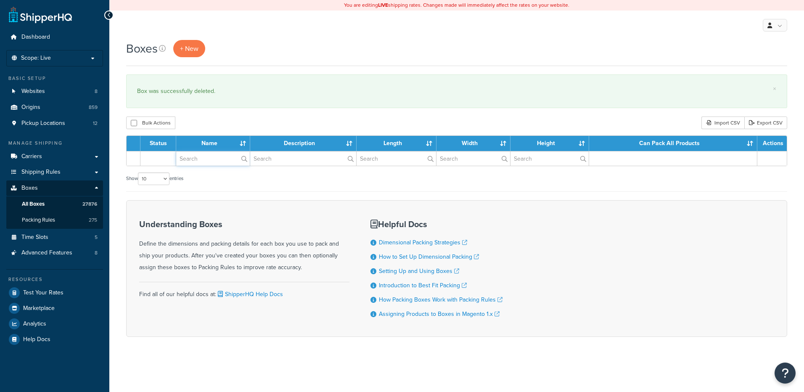
paste input "56B5CO"
drag, startPoint x: 206, startPoint y: 159, endPoint x: 206, endPoint y: 154, distance: 5.0
click at [206, 159] on input "text" at bounding box center [213, 158] width 74 height 14
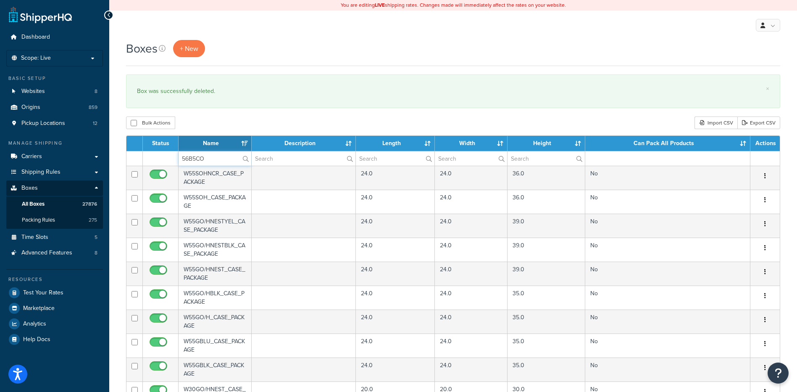
type input "56B5CO"
click at [209, 119] on div "Bulk Actions Duplicate Delete Import CSV Export CSV" at bounding box center [453, 122] width 655 height 13
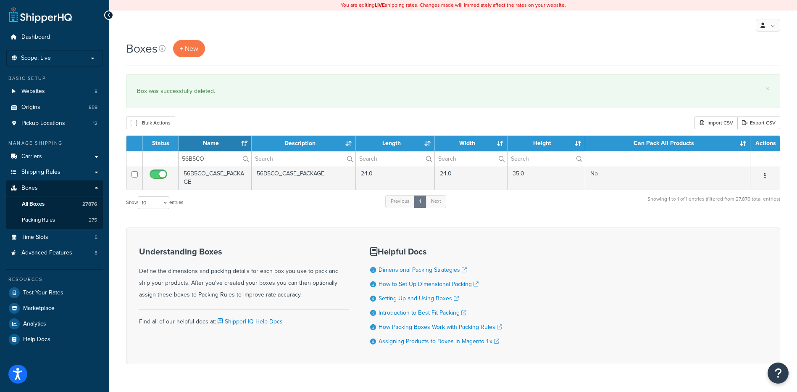
click at [765, 174] on icon "button" at bounding box center [766, 176] width 2 height 6
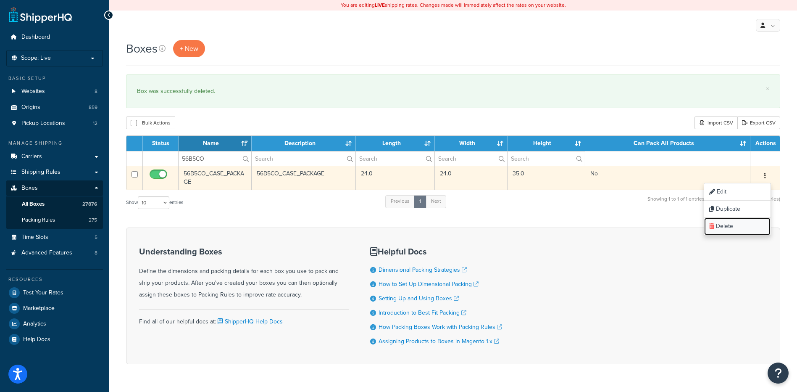
click at [733, 227] on link "Delete" at bounding box center [738, 226] width 66 height 17
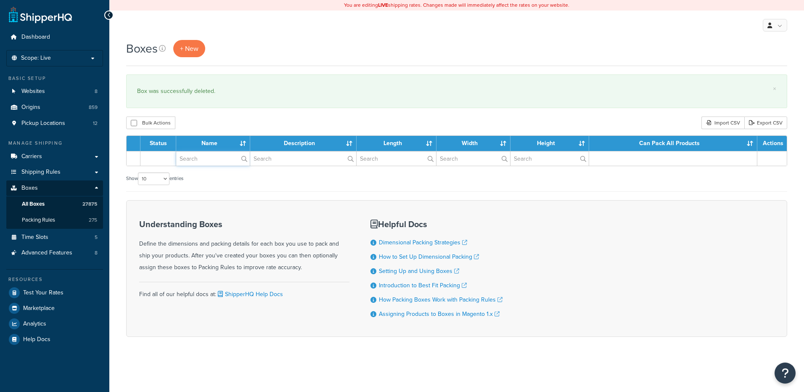
drag, startPoint x: 0, startPoint y: 0, endPoint x: 215, endPoint y: 162, distance: 269.2
click at [215, 162] on input "text" at bounding box center [213, 158] width 74 height 14
paste input "56B5CR"
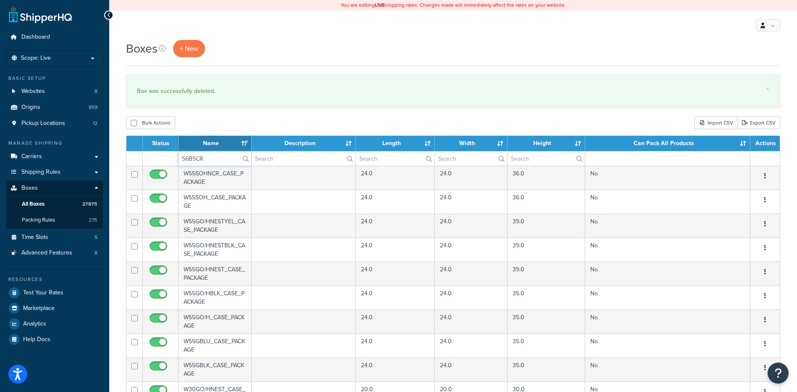
type input "56B5CR"
click at [228, 115] on div "Boxes + New × Box was successfully deleted. Bulk Actions Duplicate [GEOGRAPHIC_…" at bounding box center [453, 324] width 688 height 569
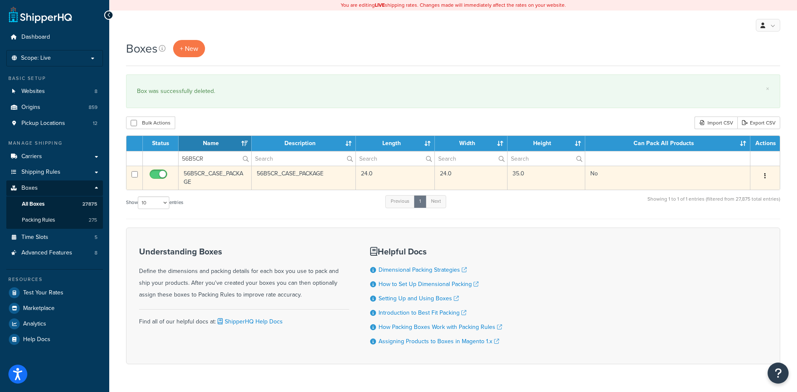
click at [768, 178] on button "button" at bounding box center [766, 175] width 12 height 13
click at [724, 221] on link "Delete" at bounding box center [738, 226] width 66 height 17
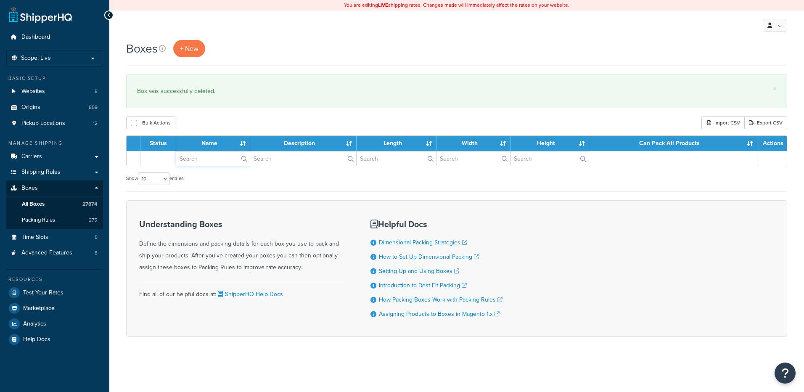
drag, startPoint x: 0, startPoint y: 0, endPoint x: 199, endPoint y: 162, distance: 257.0
click at [199, 162] on input "text" at bounding box center [213, 158] width 74 height 14
paste input "56B5CY"
type input "56B5CY"
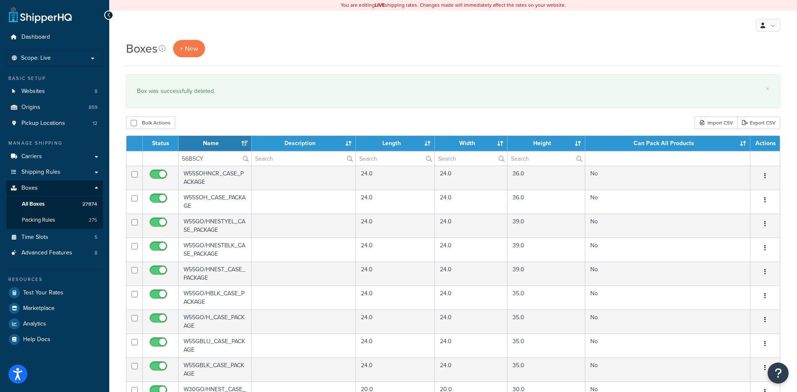
click at [209, 120] on div "Bulk Actions Duplicate [GEOGRAPHIC_DATA] Import CSV Export CSV" at bounding box center [453, 122] width 655 height 13
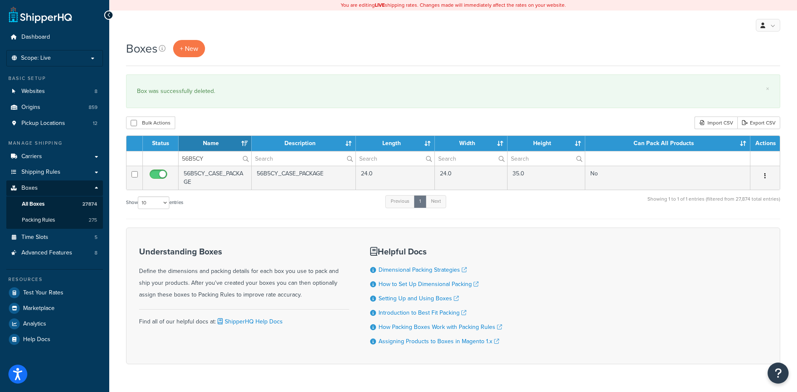
click at [763, 177] on button "button" at bounding box center [766, 175] width 12 height 13
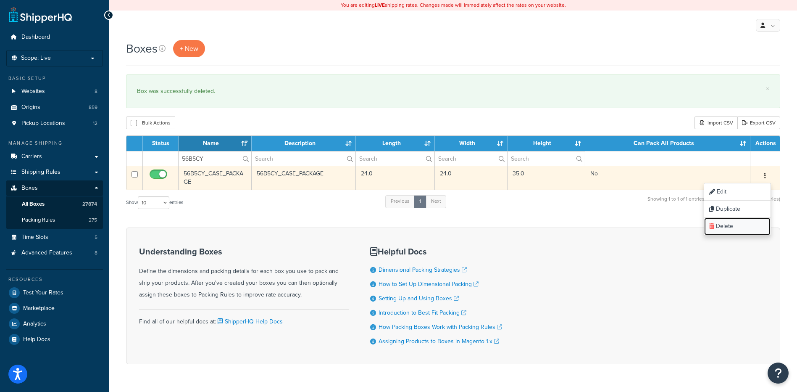
click at [733, 230] on link "Delete" at bounding box center [738, 226] width 66 height 17
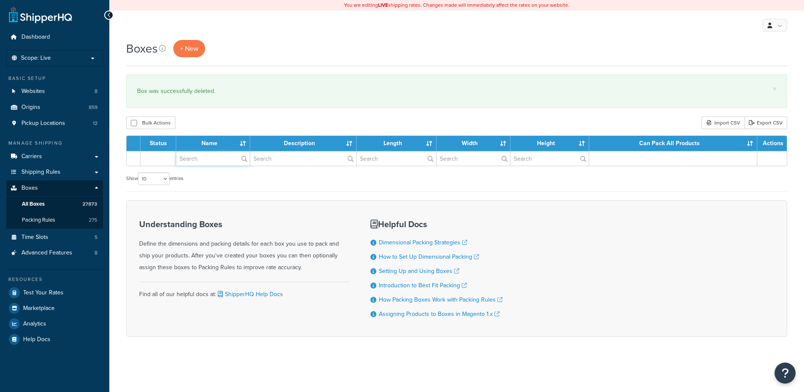
click at [205, 161] on input "text" at bounding box center [213, 158] width 74 height 14
paste input "56B5LE"
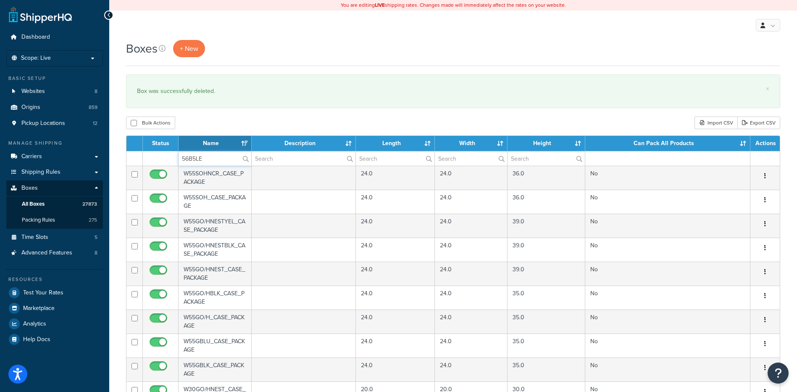
type input "56B5LE"
click at [209, 120] on div "Bulk Actions Duplicate [GEOGRAPHIC_DATA] Import CSV Export CSV" at bounding box center [453, 122] width 655 height 13
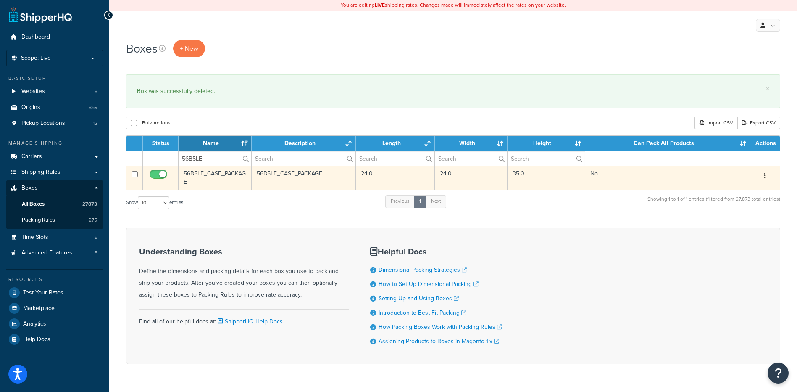
click at [766, 179] on button "button" at bounding box center [766, 175] width 12 height 13
click at [745, 227] on link "Delete" at bounding box center [738, 226] width 66 height 17
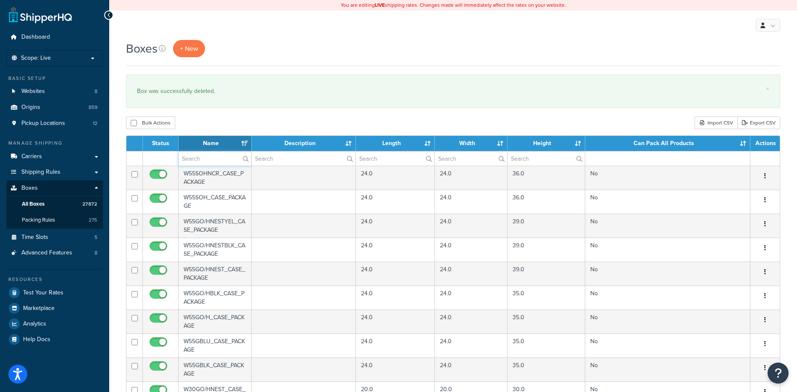
paste input "56B5LG"
click at [212, 158] on input "text" at bounding box center [215, 158] width 73 height 14
type input "56B5LG"
click at [209, 124] on div "Bulk Actions Duplicate [GEOGRAPHIC_DATA] Import CSV Export CSV" at bounding box center [453, 122] width 655 height 13
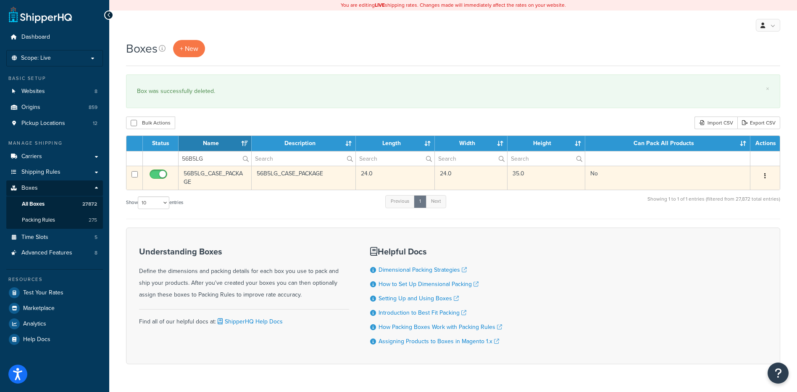
click at [766, 174] on icon "button" at bounding box center [766, 176] width 2 height 6
click at [749, 220] on link "Delete" at bounding box center [738, 226] width 66 height 17
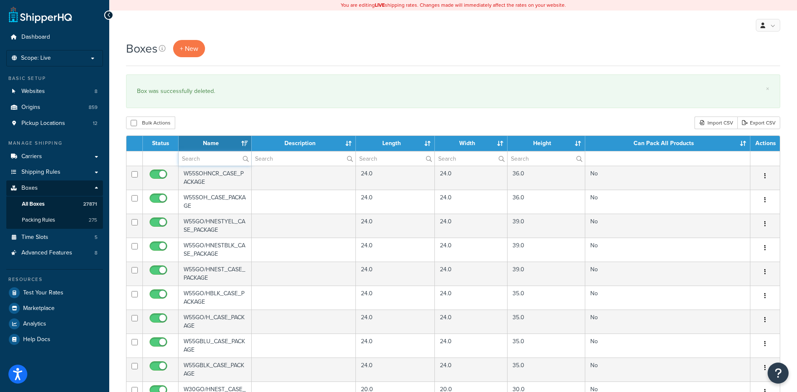
click at [230, 163] on input "text" at bounding box center [215, 158] width 73 height 14
paste input "56B5LK"
type input "56B5LK"
click at [251, 122] on div "Bulk Actions Duplicate [GEOGRAPHIC_DATA] Import CSV Export CSV" at bounding box center [453, 122] width 655 height 13
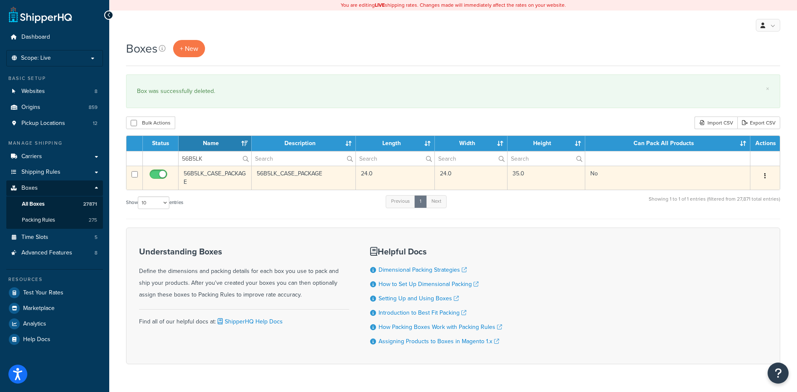
click at [767, 174] on button "button" at bounding box center [766, 175] width 12 height 13
click at [737, 232] on link "Delete" at bounding box center [738, 226] width 66 height 17
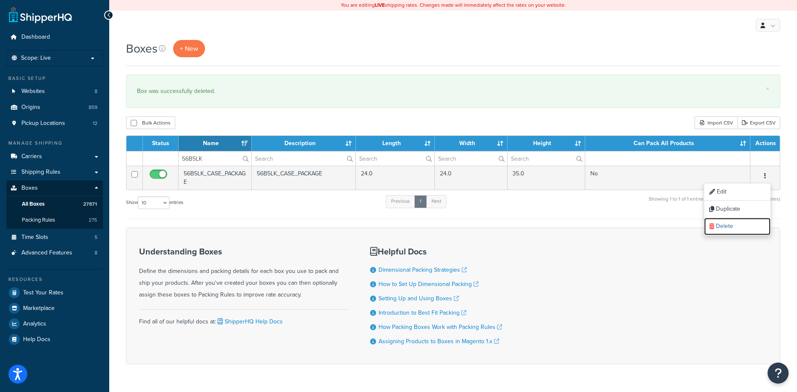
drag, startPoint x: 736, startPoint y: 226, endPoint x: 437, endPoint y: 21, distance: 362.3
click at [736, 226] on link "Delete" at bounding box center [738, 226] width 66 height 17
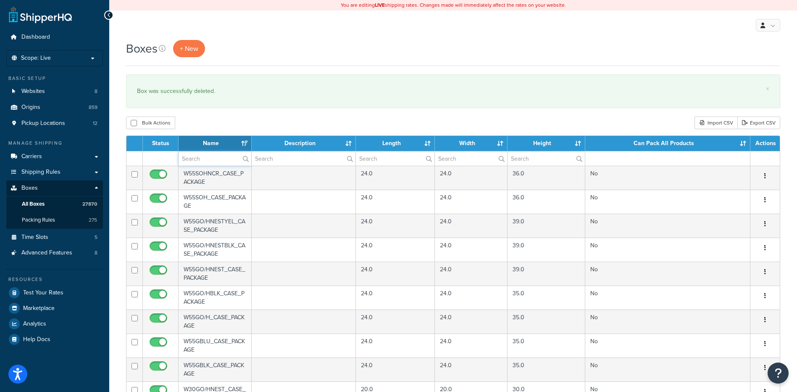
click at [197, 161] on input "text" at bounding box center [215, 158] width 73 height 14
paste input "56B5LN"
type input "56B5LN"
click at [216, 127] on div "Bulk Actions Duplicate [GEOGRAPHIC_DATA] Import CSV Export CSV" at bounding box center [453, 122] width 655 height 13
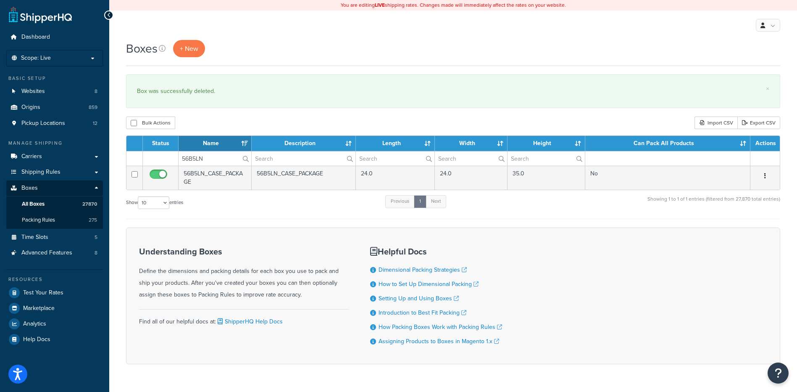
click at [765, 177] on icon "button" at bounding box center [766, 176] width 2 height 6
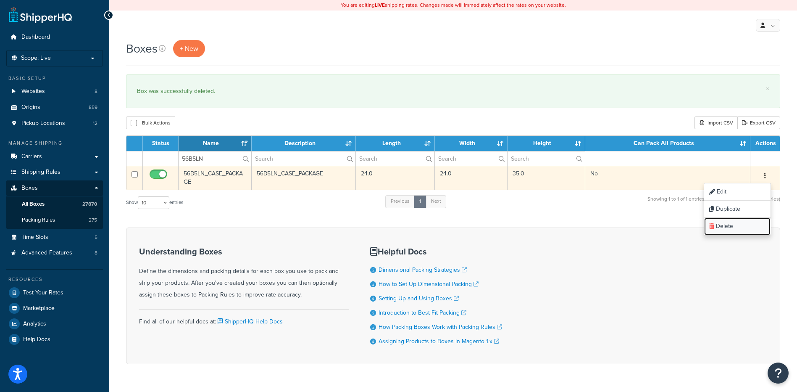
click at [744, 227] on link "Delete" at bounding box center [738, 226] width 66 height 17
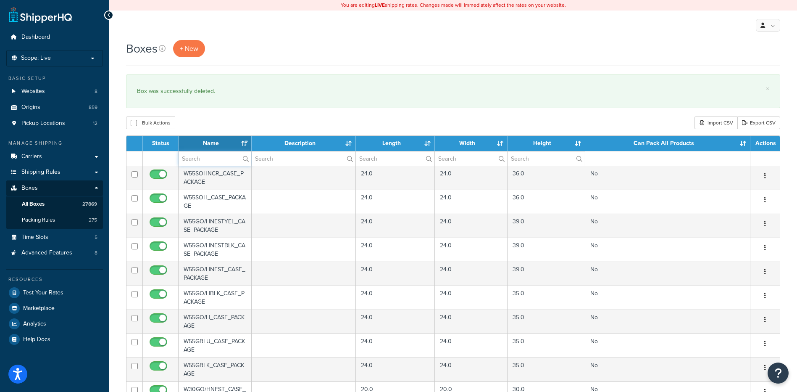
click at [193, 164] on input "text" at bounding box center [215, 158] width 73 height 14
paste input "56B5LN"
click at [237, 116] on div "Boxes + New × Box was successfully deleted. Bulk Actions Duplicate Delete Impor…" at bounding box center [453, 324] width 688 height 569
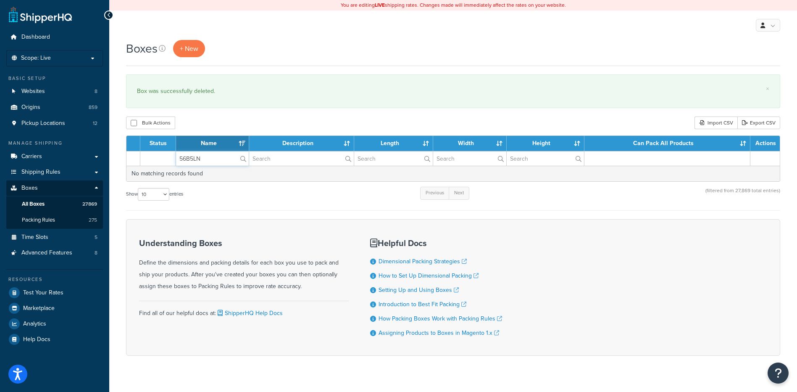
drag, startPoint x: 209, startPoint y: 158, endPoint x: 169, endPoint y: 157, distance: 39.1
click at [169, 157] on tr "56B5LN" at bounding box center [454, 158] width 654 height 15
paste input "O"
type input "56B5LO"
click at [227, 127] on div "Bulk Actions Duplicate [GEOGRAPHIC_DATA] Import CSV Export CSV" at bounding box center [453, 122] width 655 height 13
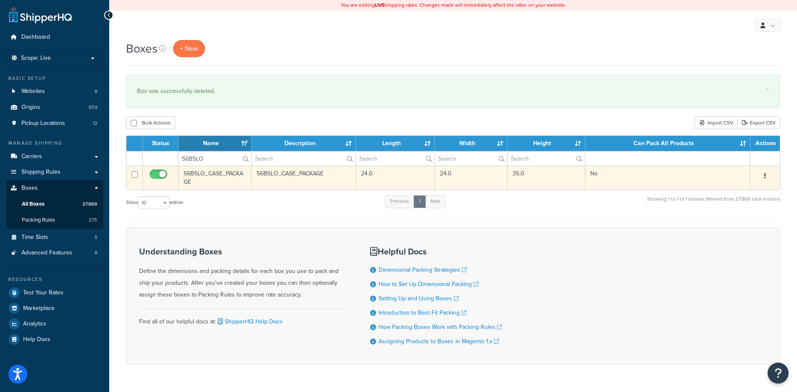
click at [764, 174] on button "button" at bounding box center [766, 175] width 12 height 13
click at [742, 225] on link "Delete" at bounding box center [738, 226] width 66 height 17
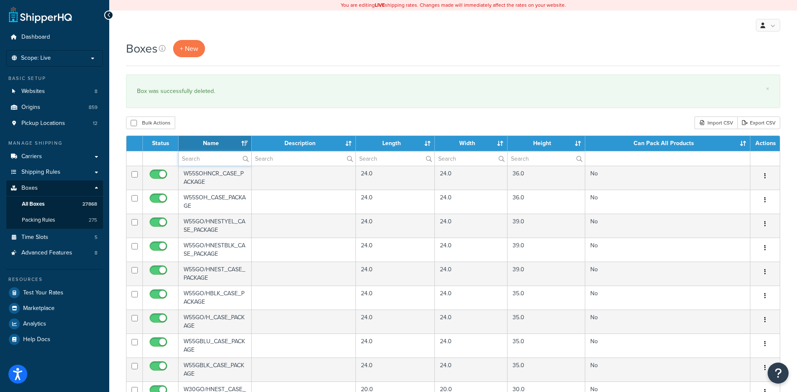
click at [189, 157] on input "text" at bounding box center [215, 158] width 73 height 14
paste input "56B5LP"
type input "56B5LP"
click at [217, 122] on div "Bulk Actions Duplicate [GEOGRAPHIC_DATA] Import CSV Export CSV" at bounding box center [453, 122] width 655 height 13
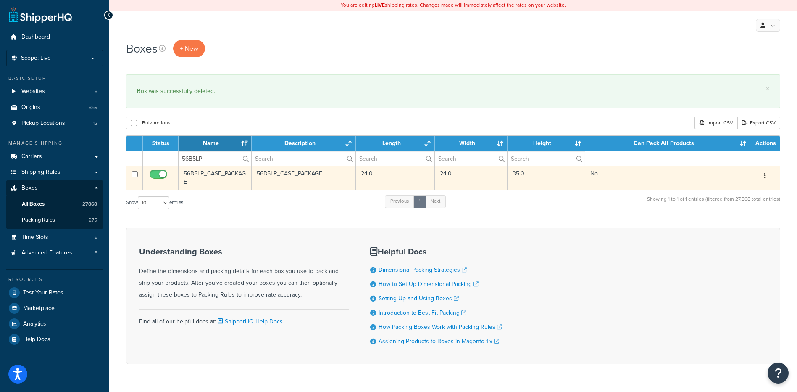
click at [765, 174] on icon "button" at bounding box center [766, 176] width 2 height 6
click at [741, 226] on link "Delete" at bounding box center [738, 226] width 66 height 17
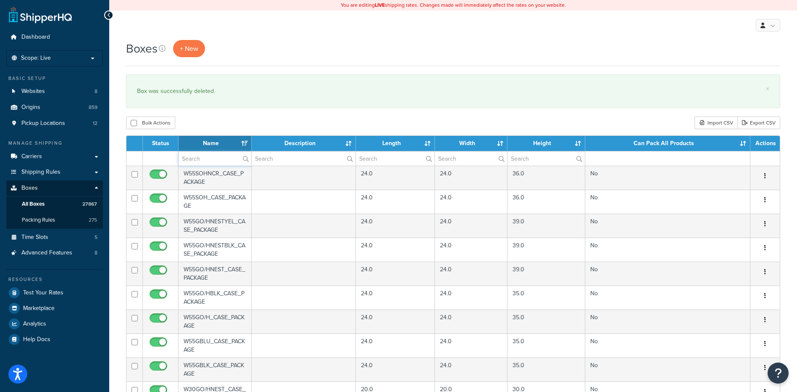
click at [213, 158] on input "text" at bounding box center [215, 158] width 73 height 14
paste input "56B5LR"
type input "56B5LR"
click at [236, 120] on div "Bulk Actions Duplicate [GEOGRAPHIC_DATA] Import CSV Export CSV" at bounding box center [453, 122] width 655 height 13
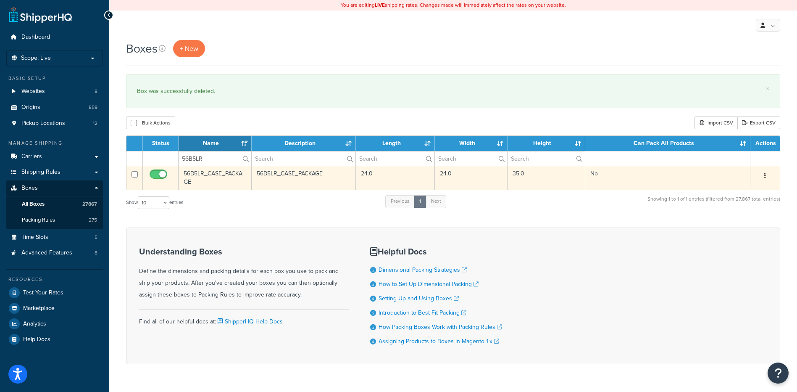
click at [764, 172] on button "button" at bounding box center [766, 175] width 12 height 13
click at [742, 223] on link "Delete" at bounding box center [738, 226] width 66 height 17
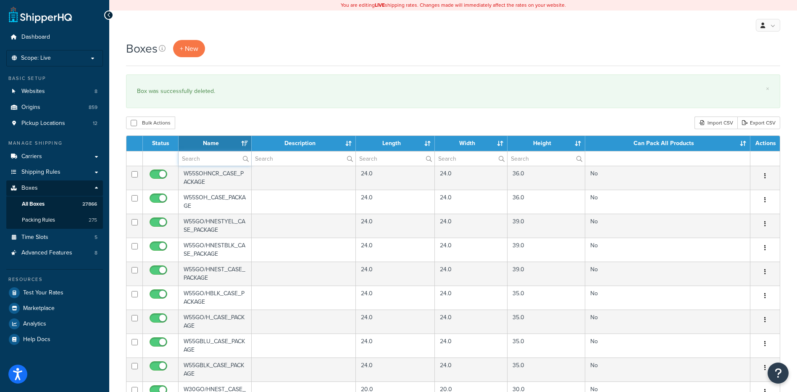
click at [197, 158] on input "text" at bounding box center [215, 158] width 73 height 14
paste input "57W4FW"
type input "57W4FW"
click at [235, 129] on div "Bulk Actions Duplicate Delete Import CSV Export CSV" at bounding box center [453, 122] width 655 height 13
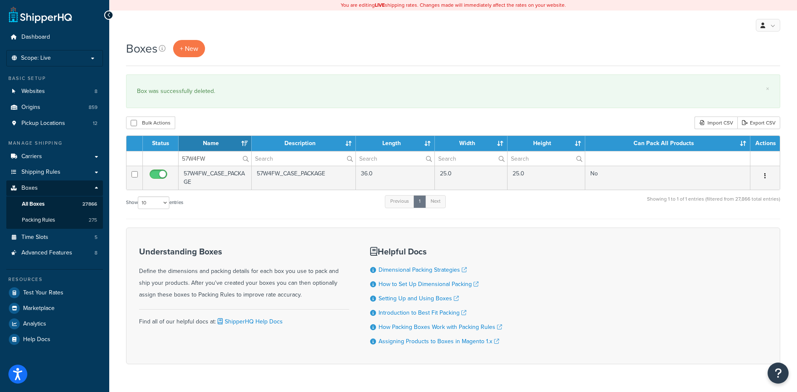
click at [768, 177] on button "button" at bounding box center [766, 175] width 12 height 13
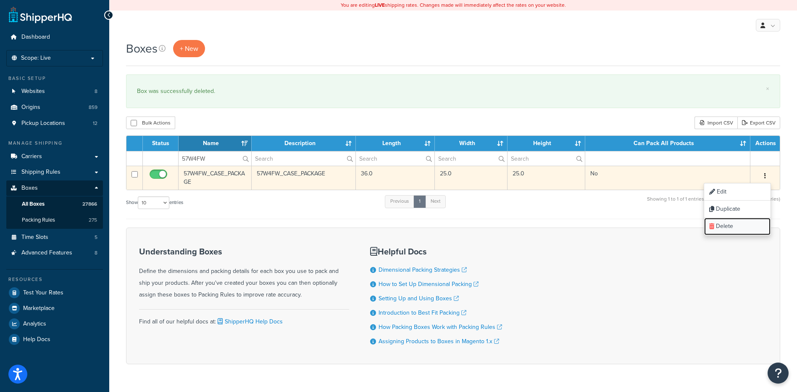
click at [737, 229] on link "Delete" at bounding box center [738, 226] width 66 height 17
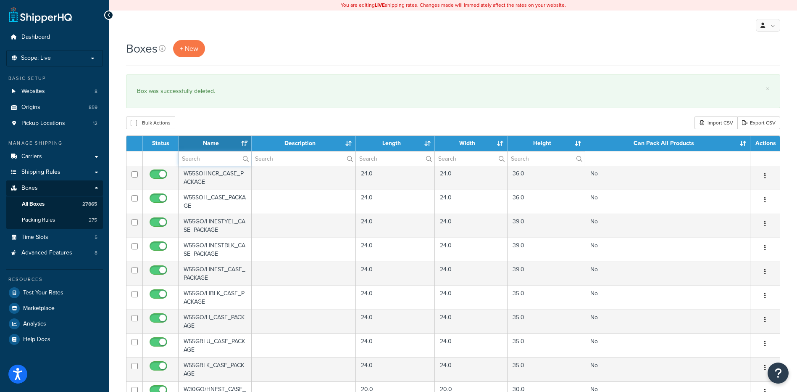
click at [219, 163] on input "text" at bounding box center [215, 158] width 73 height 14
paste input "56WIBL"
type input "56WIBL"
click at [222, 116] on div "Boxes + New × Box was successfully deleted. Bulk Actions Duplicate Delete Impor…" at bounding box center [453, 324] width 688 height 569
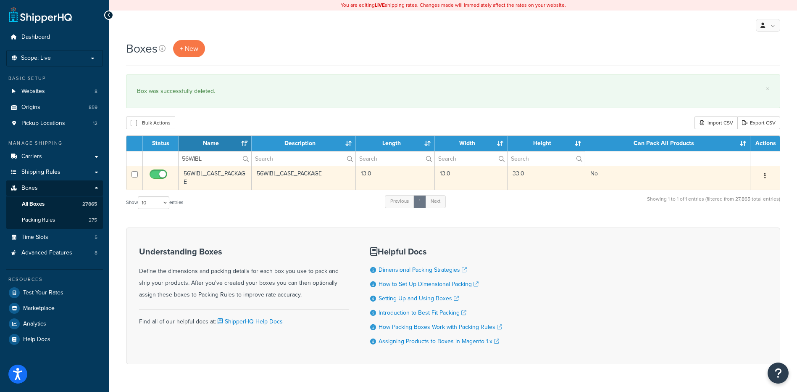
click at [765, 176] on icon "button" at bounding box center [766, 176] width 2 height 6
click at [732, 229] on link "Delete" at bounding box center [738, 226] width 66 height 17
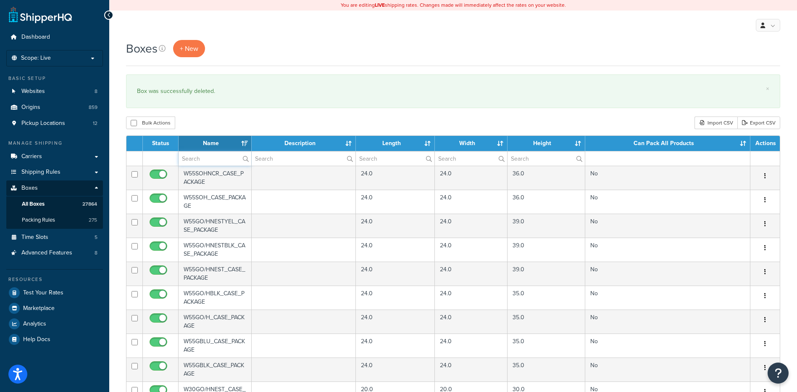
click at [192, 160] on input "text" at bounding box center [215, 158] width 73 height 14
paste input "56WUZL"
type input "56WUZL"
click at [216, 108] on div "× Box was successfully deleted." at bounding box center [453, 91] width 655 height 34
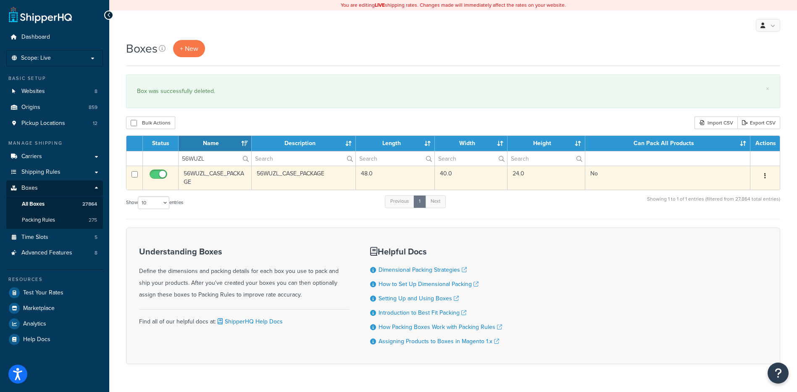
click at [768, 177] on button "button" at bounding box center [766, 175] width 12 height 13
click at [733, 231] on link "Delete" at bounding box center [738, 226] width 66 height 17
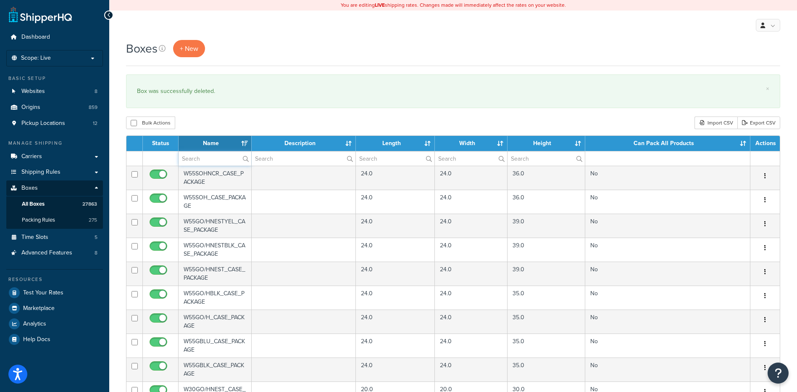
click at [193, 158] on input "text" at bounding box center [215, 158] width 73 height 14
paste input "57W5TB"
type input "57W5TB"
click at [219, 112] on div "Boxes + New × Box was successfully deleted. Bulk Actions Duplicate Delete Impor…" at bounding box center [453, 324] width 688 height 569
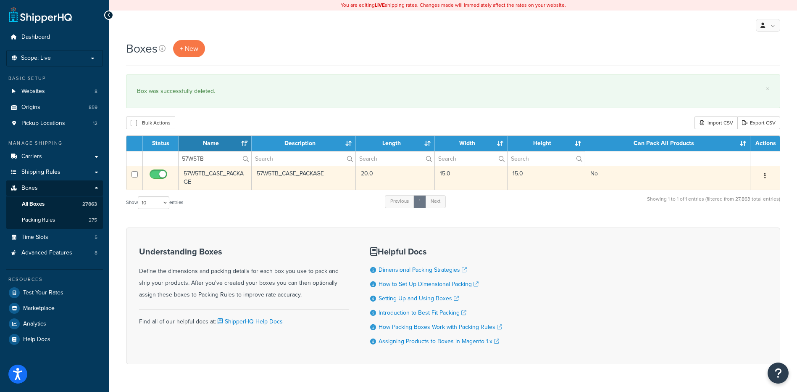
click at [766, 172] on button "button" at bounding box center [766, 175] width 12 height 13
click at [735, 229] on link "Delete" at bounding box center [738, 226] width 66 height 17
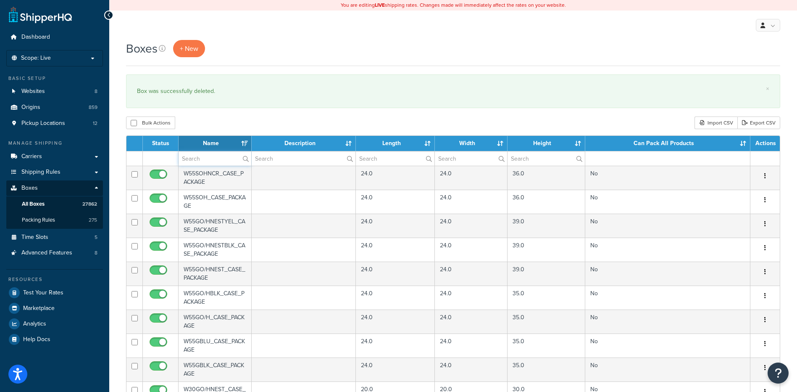
drag, startPoint x: 202, startPoint y: 159, endPoint x: 206, endPoint y: 150, distance: 9.1
click at [202, 159] on input "text" at bounding box center [215, 158] width 73 height 14
paste input "21WB33"
type input "21WB33"
click at [213, 129] on div "Bulk Actions Duplicate [GEOGRAPHIC_DATA] Import CSV Export CSV" at bounding box center [453, 122] width 655 height 13
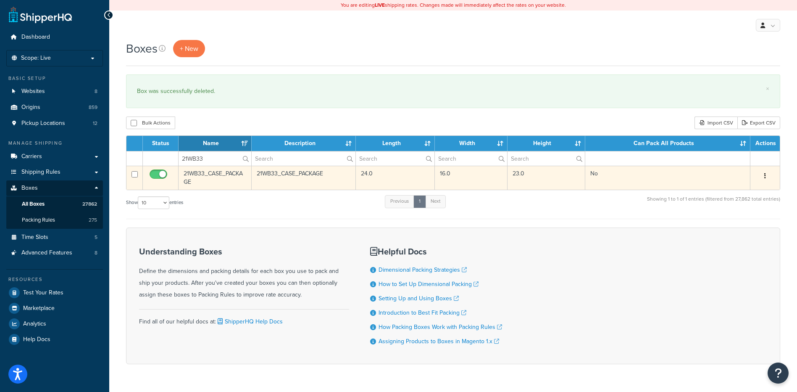
click at [766, 177] on button "button" at bounding box center [766, 175] width 12 height 13
click at [747, 224] on link "Delete" at bounding box center [738, 226] width 66 height 17
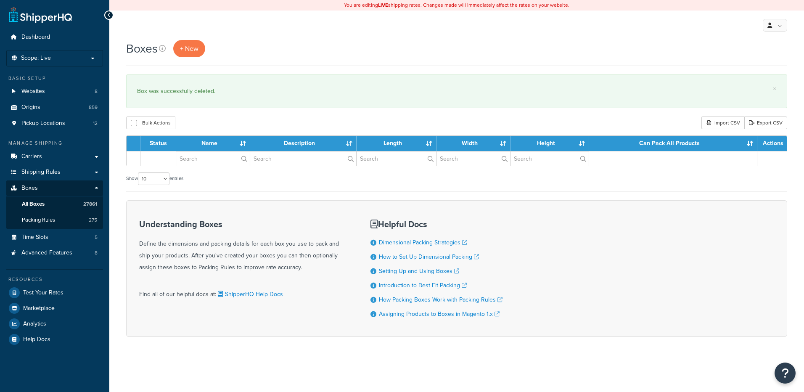
click at [215, 160] on input "text" at bounding box center [213, 158] width 74 height 14
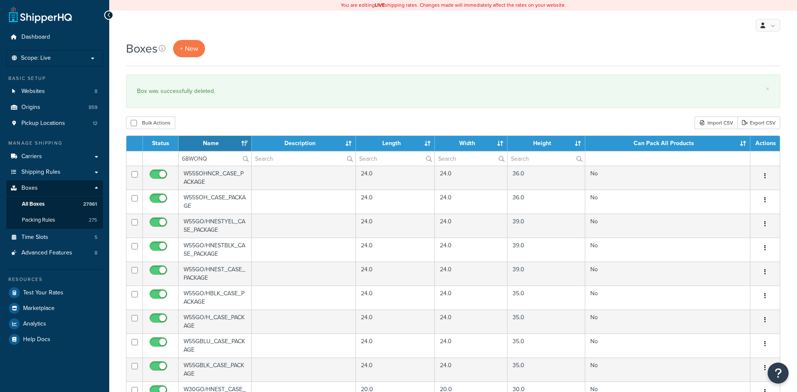
type input "68WONQ"
click at [231, 123] on div "Bulk Actions Duplicate [GEOGRAPHIC_DATA] Import CSV Export CSV" at bounding box center [453, 122] width 655 height 13
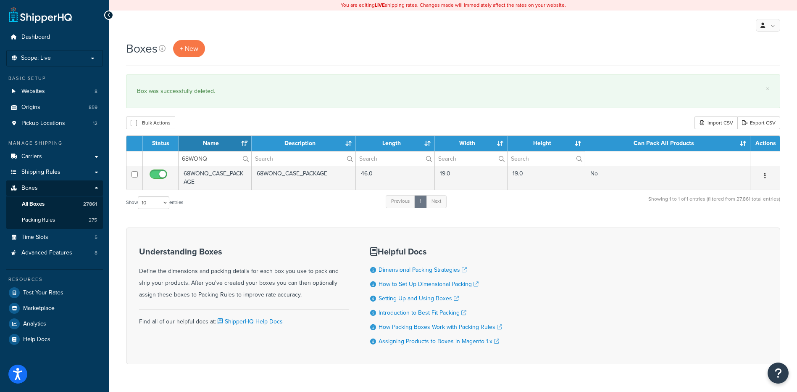
click at [763, 176] on button "button" at bounding box center [766, 175] width 12 height 13
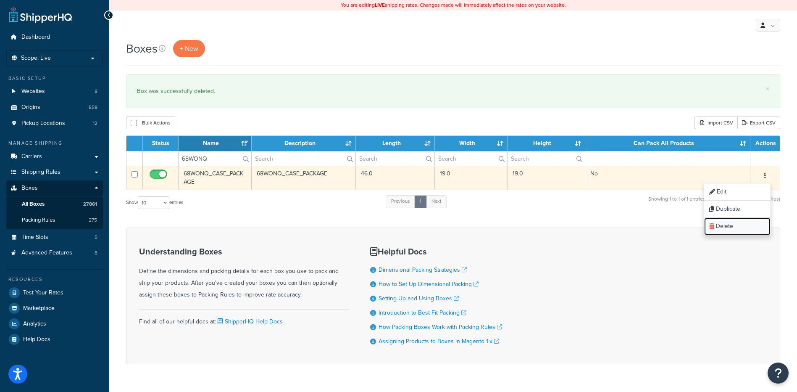
click at [742, 225] on link "Delete" at bounding box center [738, 226] width 66 height 17
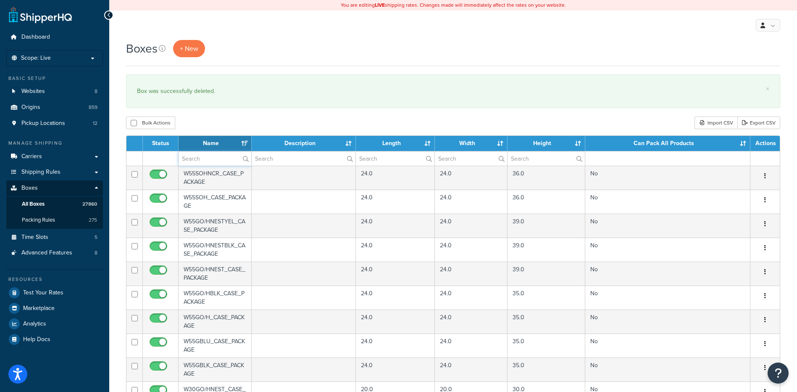
click at [199, 154] on input "text" at bounding box center [215, 158] width 73 height 14
paste input "77W20L"
type input "77W20L"
click at [198, 112] on div "Boxes + New × Box was successfully deleted. Bulk Actions Duplicate [GEOGRAPHIC_…" at bounding box center [453, 324] width 688 height 569
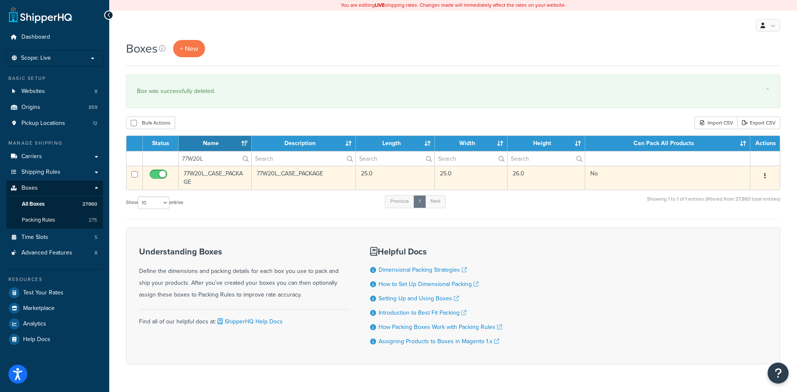
click at [766, 176] on icon "button" at bounding box center [766, 176] width 2 height 6
click at [723, 234] on link "Delete" at bounding box center [738, 226] width 66 height 17
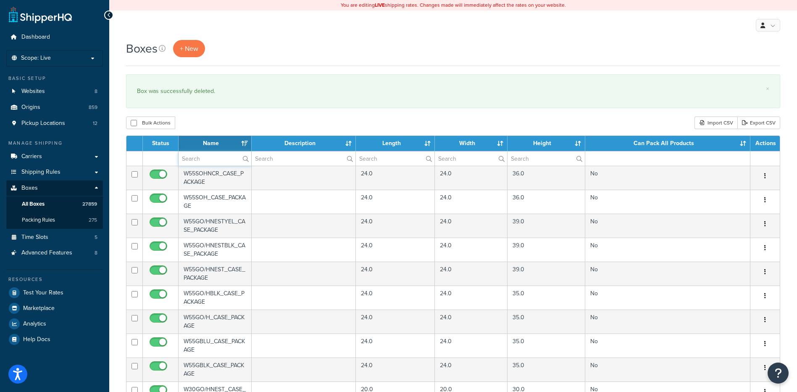
click at [203, 156] on input "text" at bounding box center [215, 158] width 73 height 14
paste input "56B5LY"
type input "56B5LY"
click at [210, 122] on div "Bulk Actions Duplicate [GEOGRAPHIC_DATA] Import CSV Export CSV" at bounding box center [453, 122] width 655 height 13
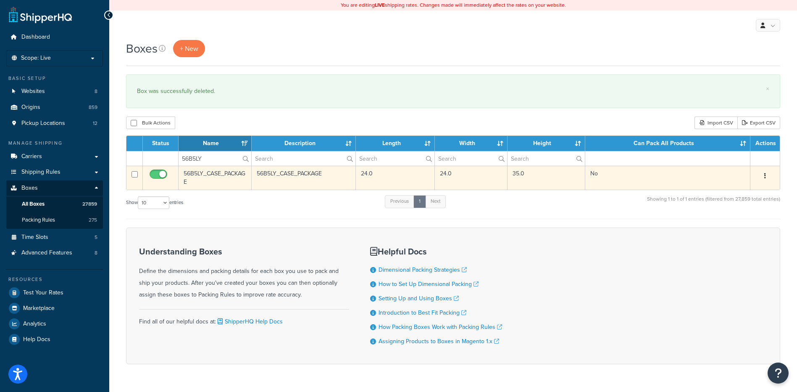
click at [772, 178] on div "Edit Duplicate Delete" at bounding box center [765, 175] width 19 height 13
click at [763, 172] on button "button" at bounding box center [766, 175] width 12 height 13
click at [719, 227] on link "Delete" at bounding box center [738, 226] width 66 height 17
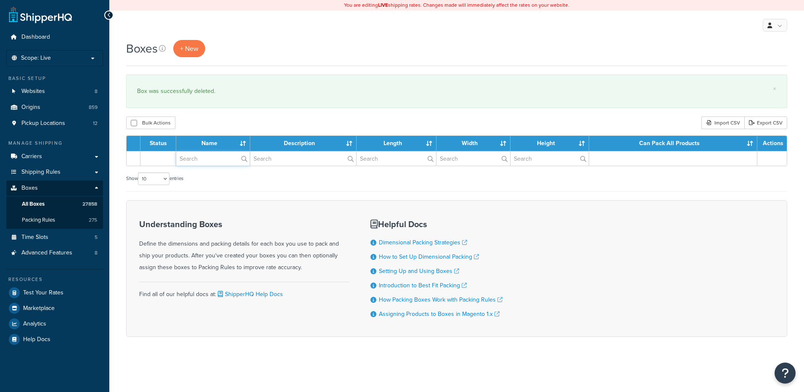
paste input "19B55B"
click at [203, 162] on input "text" at bounding box center [213, 158] width 74 height 14
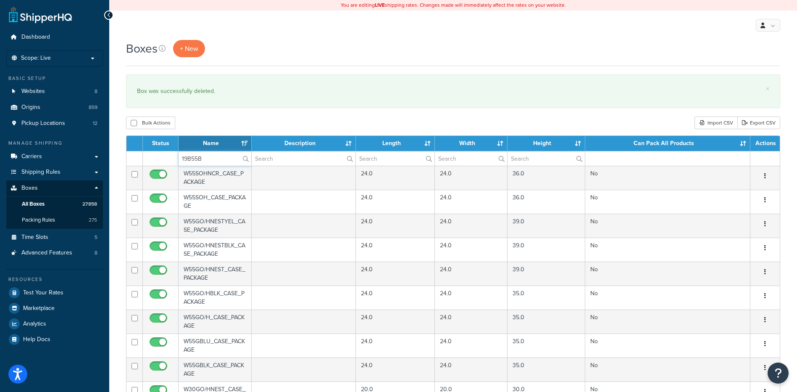
type input "19B55B"
click at [217, 126] on div "Bulk Actions Duplicate [GEOGRAPHIC_DATA] Import CSV Export CSV" at bounding box center [453, 122] width 655 height 13
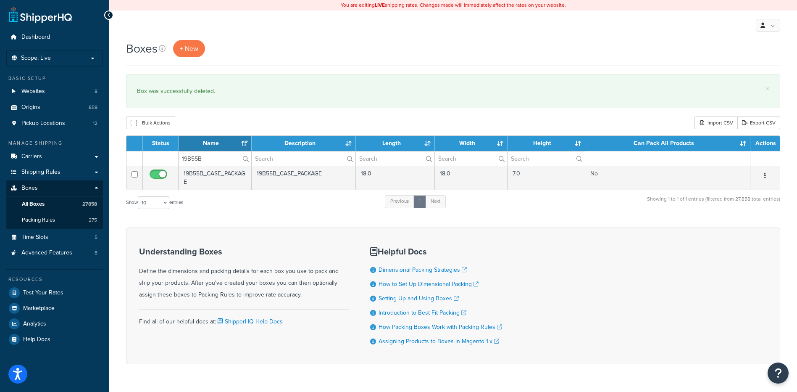
click at [766, 176] on icon "button" at bounding box center [766, 176] width 2 height 6
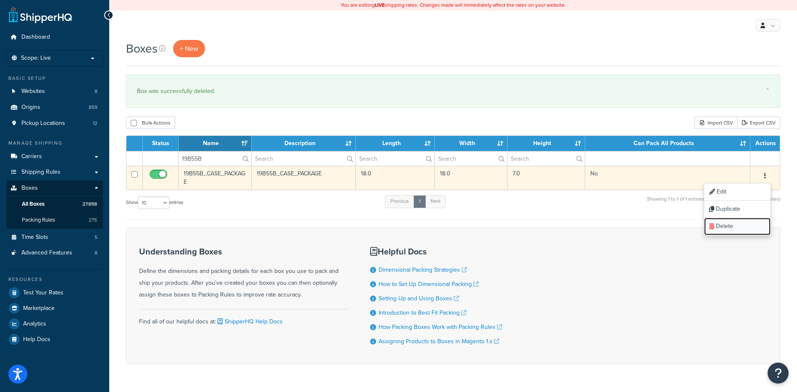
click at [734, 227] on link "Delete" at bounding box center [738, 226] width 66 height 17
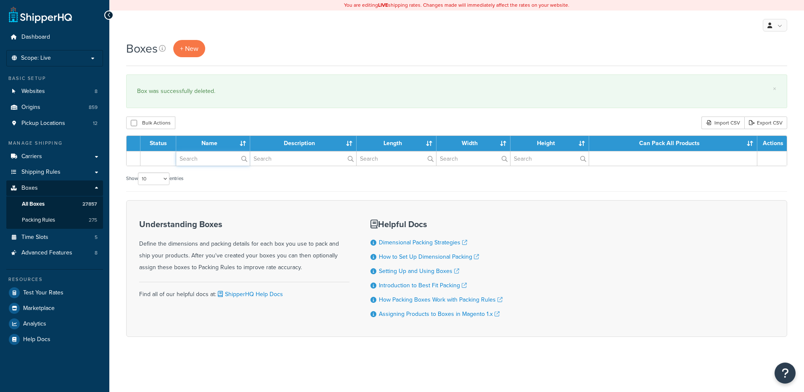
drag, startPoint x: 0, startPoint y: 0, endPoint x: 202, endPoint y: 158, distance: 256.9
click at [202, 158] on input "text" at bounding box center [213, 158] width 74 height 14
paste input "19B5PB"
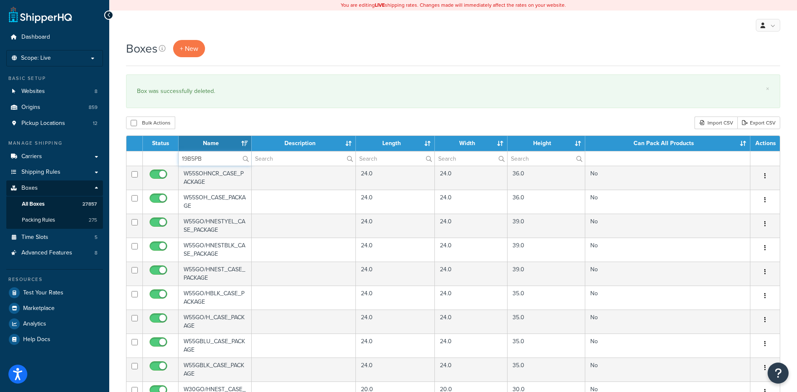
type input "19B5PB"
click at [212, 117] on div "Bulk Actions Duplicate [GEOGRAPHIC_DATA] Import CSV Export CSV" at bounding box center [453, 122] width 655 height 13
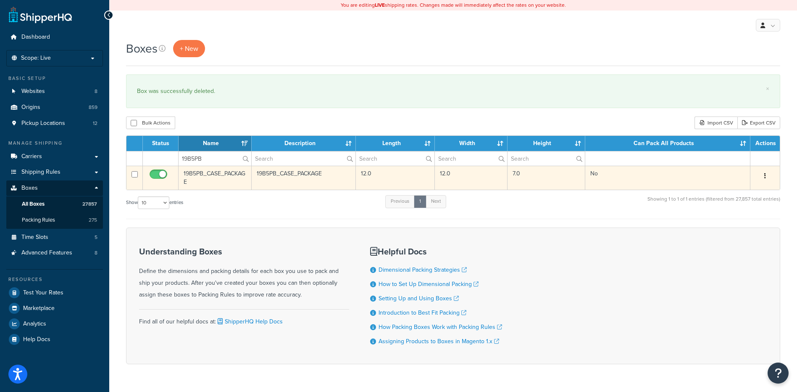
click at [765, 174] on icon "button" at bounding box center [766, 176] width 2 height 6
click at [726, 224] on link "Delete" at bounding box center [738, 226] width 66 height 17
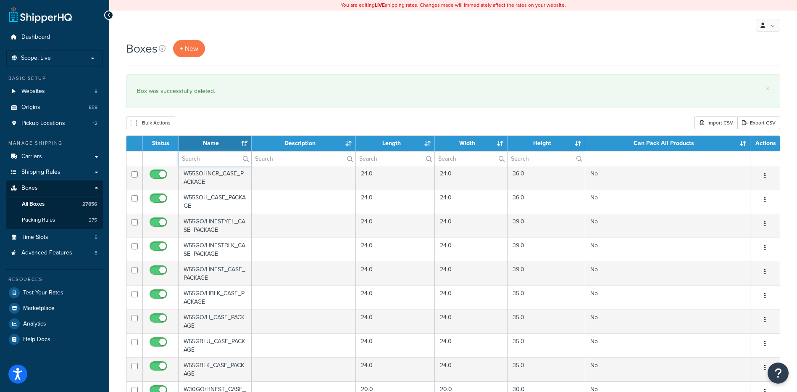
paste input "19B5PC"
click at [199, 158] on input "text" at bounding box center [215, 158] width 73 height 14
type input "19B5PC"
click at [229, 125] on div "Bulk Actions Duplicate [GEOGRAPHIC_DATA] Import CSV Export CSV" at bounding box center [453, 122] width 655 height 13
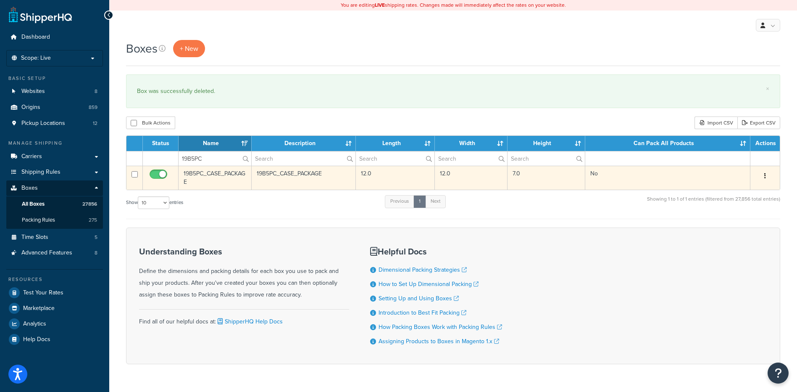
click at [768, 177] on button "button" at bounding box center [766, 175] width 12 height 13
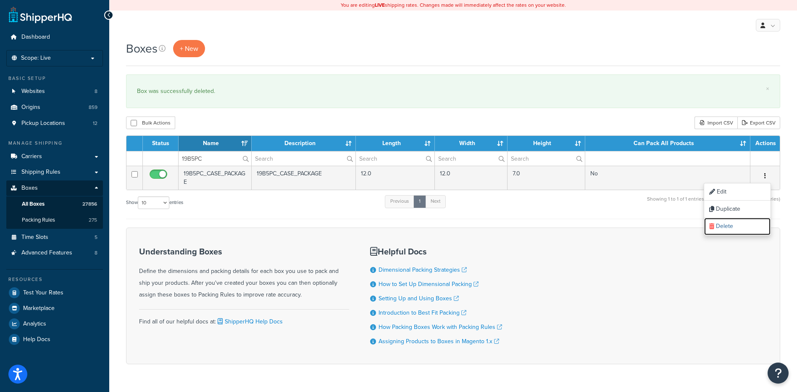
click at [745, 225] on link "Delete" at bounding box center [738, 226] width 66 height 17
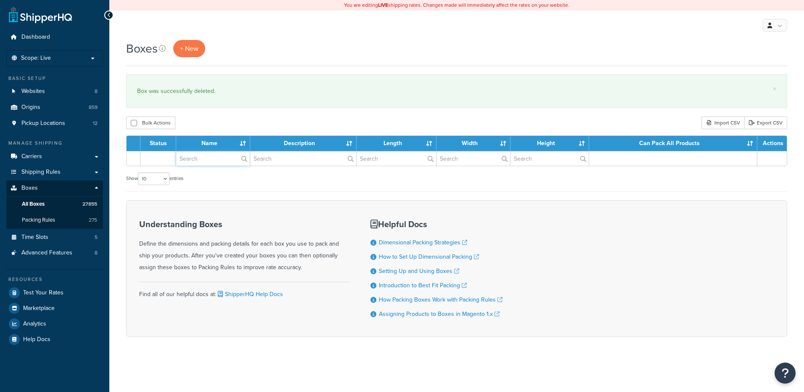
drag, startPoint x: 0, startPoint y: 0, endPoint x: 214, endPoint y: 160, distance: 267.6
click at [214, 160] on input "text" at bounding box center [213, 158] width 74 height 14
paste input "21WP00"
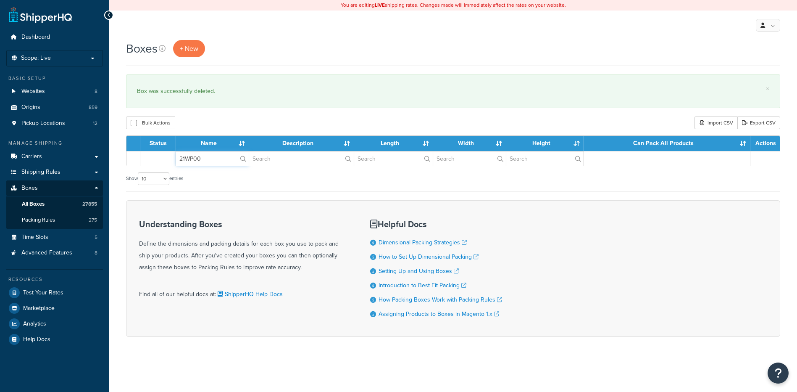
type input "21WP00"
click at [226, 120] on div "Bulk Actions Duplicate [GEOGRAPHIC_DATA] Import CSV Export CSV" at bounding box center [453, 122] width 655 height 13
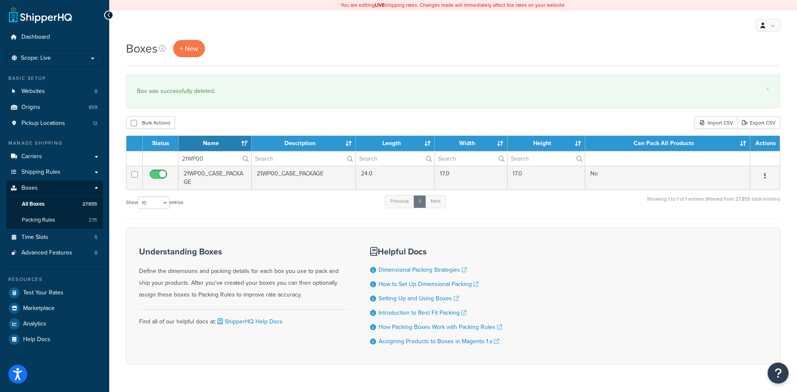
click at [763, 175] on button "button" at bounding box center [766, 175] width 12 height 13
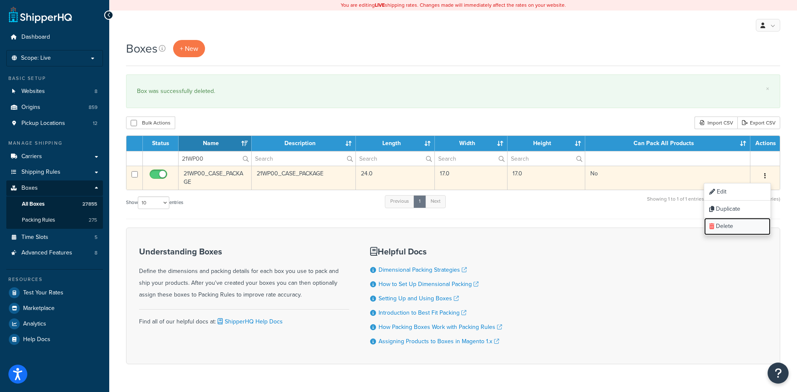
click at [737, 225] on link "Delete" at bounding box center [738, 226] width 66 height 17
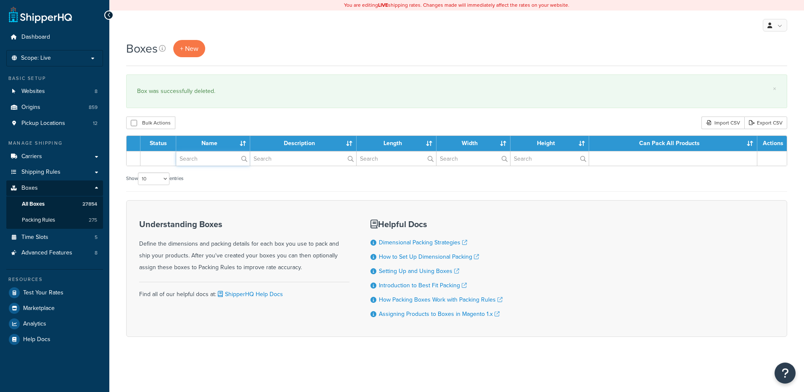
click at [199, 165] on input "text" at bounding box center [213, 158] width 74 height 14
paste input "21WP03"
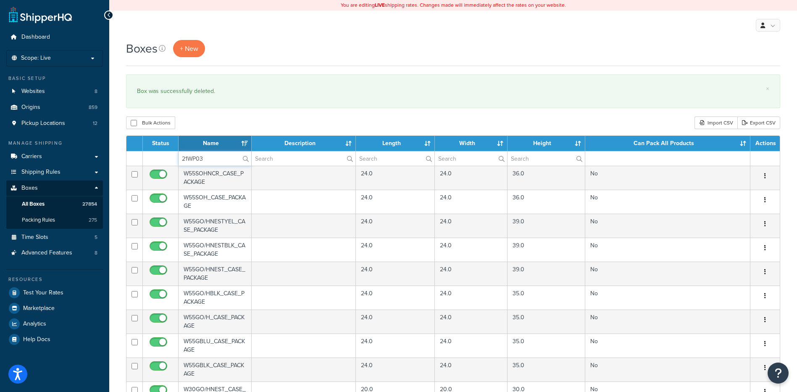
type input "21WP03"
click at [216, 121] on div "Bulk Actions Duplicate [GEOGRAPHIC_DATA] Import CSV Export CSV" at bounding box center [453, 122] width 655 height 13
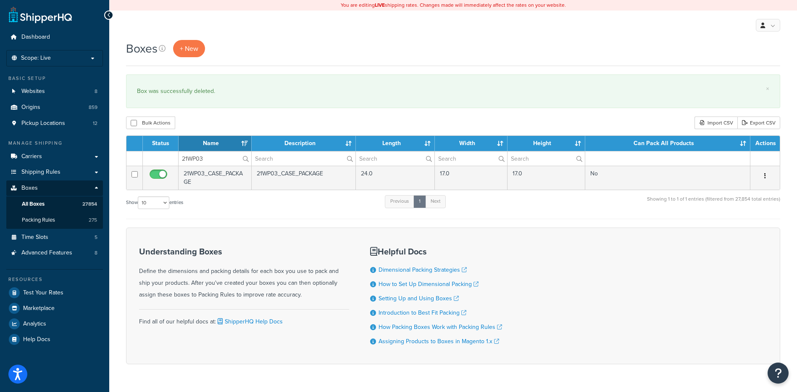
click at [768, 174] on button "button" at bounding box center [766, 175] width 12 height 13
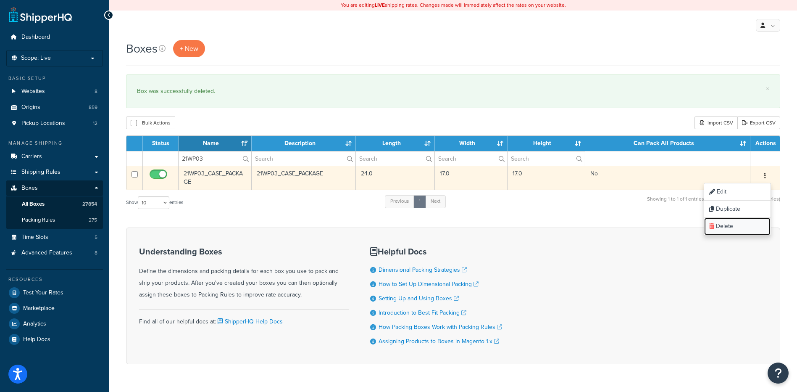
click at [729, 232] on link "Delete" at bounding box center [738, 226] width 66 height 17
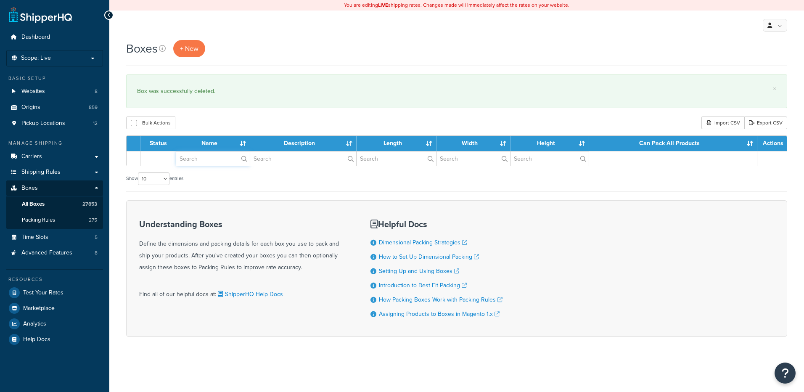
drag, startPoint x: 195, startPoint y: 162, endPoint x: 195, endPoint y: 158, distance: 4.2
click at [195, 162] on input "text" at bounding box center [213, 158] width 74 height 14
paste input "21WPO2"
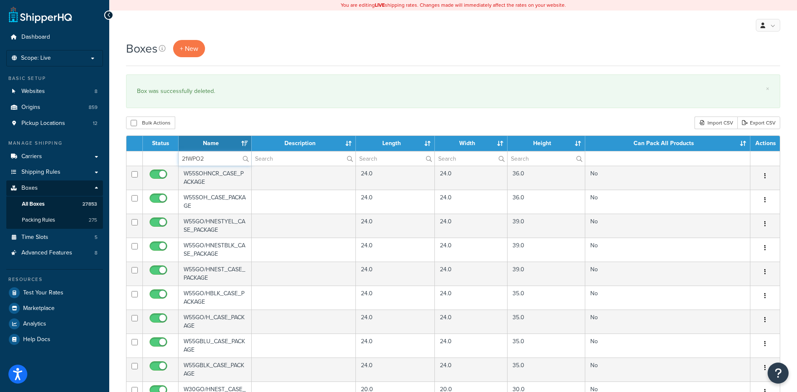
type input "21WPO2"
click at [200, 119] on div "Bulk Actions Duplicate [GEOGRAPHIC_DATA] Import CSV Export CSV" at bounding box center [453, 122] width 655 height 13
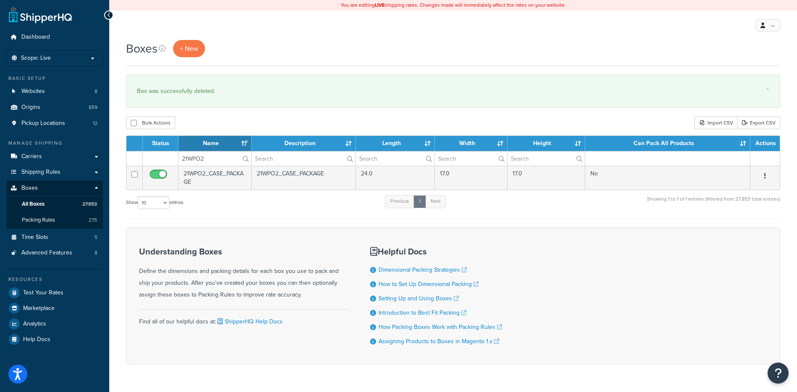
click at [766, 173] on button "button" at bounding box center [766, 175] width 12 height 13
click at [744, 222] on link "Delete" at bounding box center [738, 226] width 66 height 17
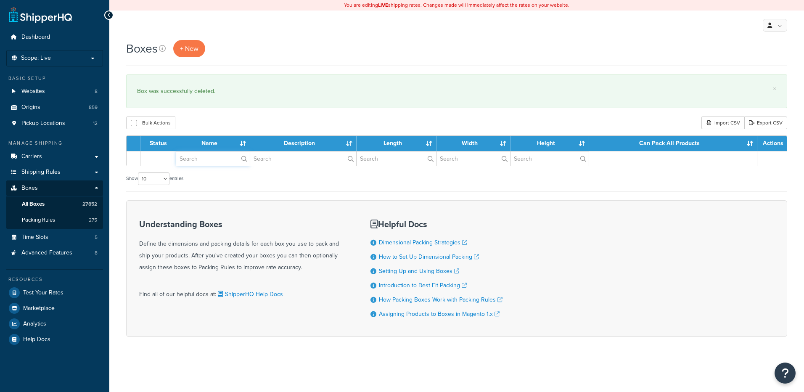
drag, startPoint x: 0, startPoint y: 0, endPoint x: 206, endPoint y: 160, distance: 260.7
click at [206, 160] on input "text" at bounding box center [213, 158] width 74 height 14
paste input "21WP48"
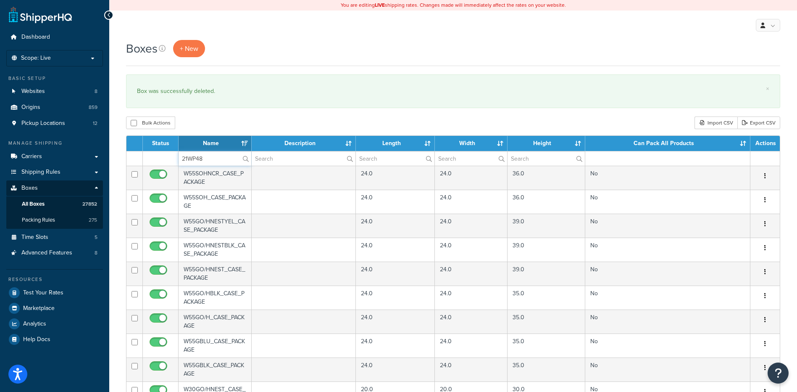
type input "21WP48"
click at [202, 119] on div "Bulk Actions Duplicate [GEOGRAPHIC_DATA] Import CSV Export CSV" at bounding box center [453, 122] width 655 height 13
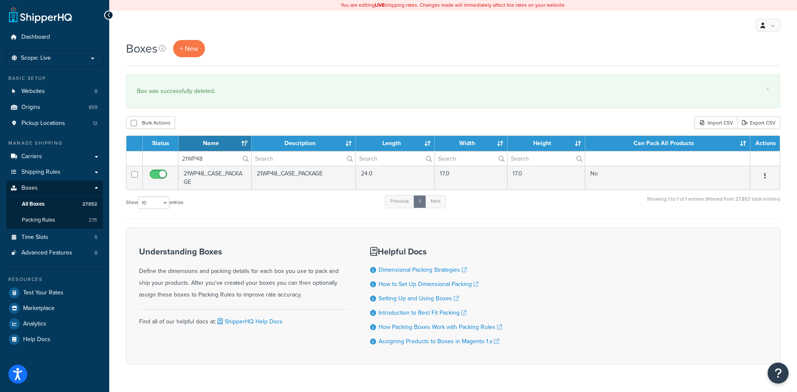
click at [766, 174] on button "button" at bounding box center [766, 175] width 12 height 13
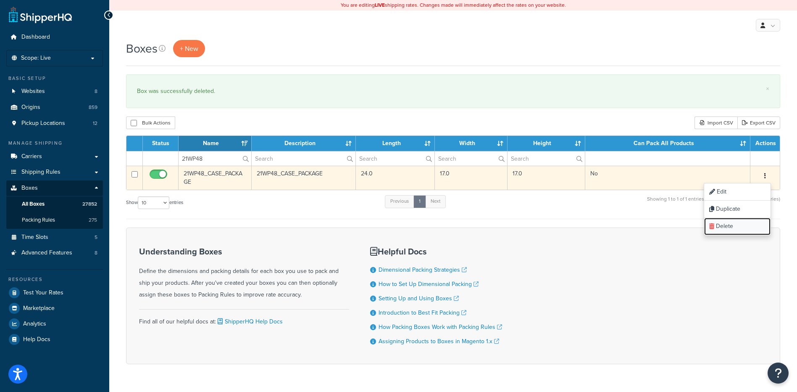
click at [741, 227] on link "Delete" at bounding box center [738, 226] width 66 height 17
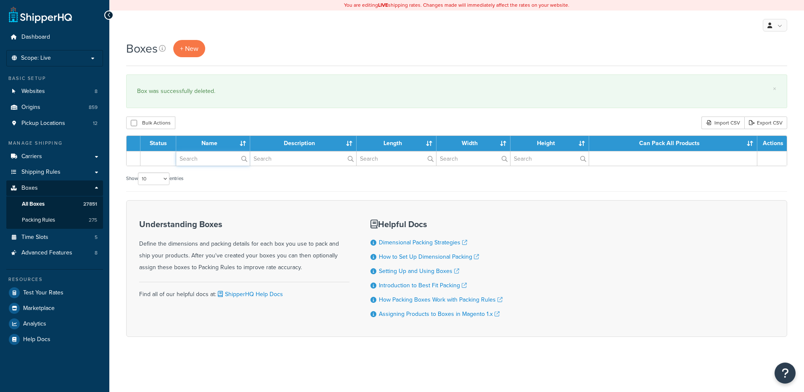
click at [211, 164] on input "text" at bounding box center [213, 158] width 74 height 14
paste input "21WP35"
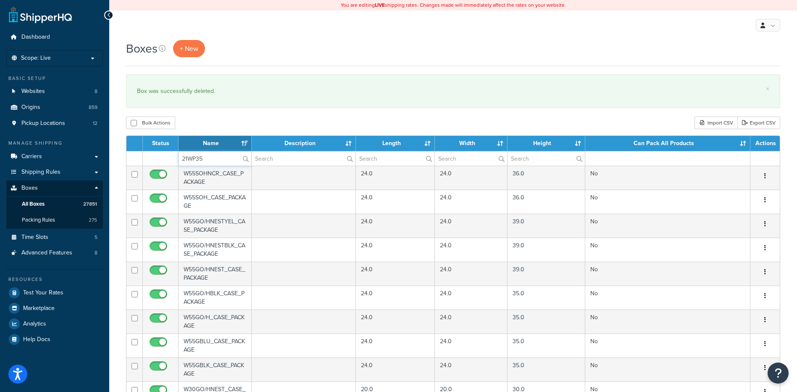
type input "21WP35"
click at [224, 123] on div "Bulk Actions Duplicate [GEOGRAPHIC_DATA] Import CSV Export CSV" at bounding box center [453, 122] width 655 height 13
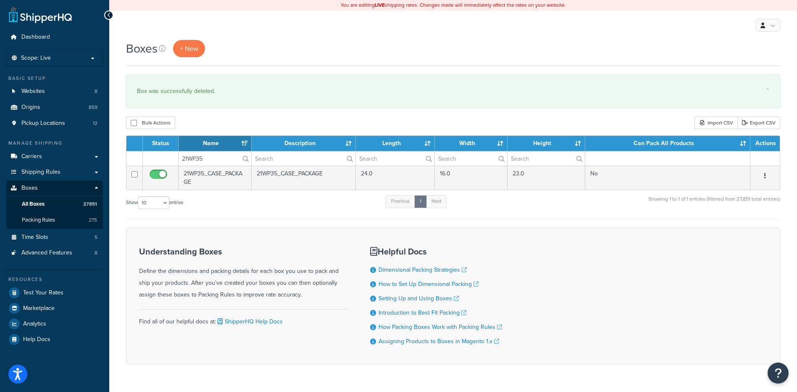
click at [767, 174] on button "button" at bounding box center [766, 175] width 12 height 13
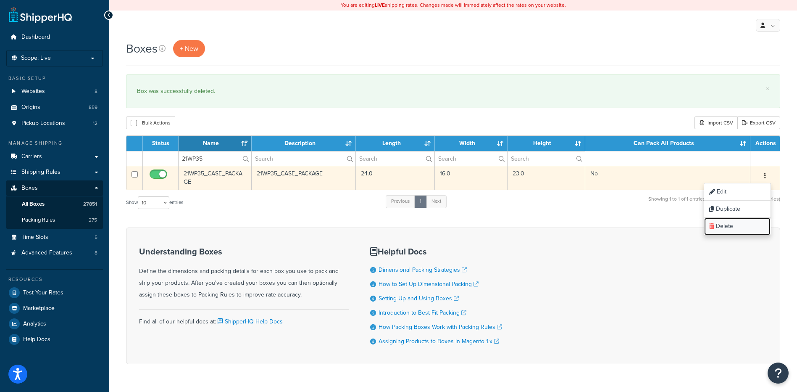
click at [726, 227] on link "Delete" at bounding box center [738, 226] width 66 height 17
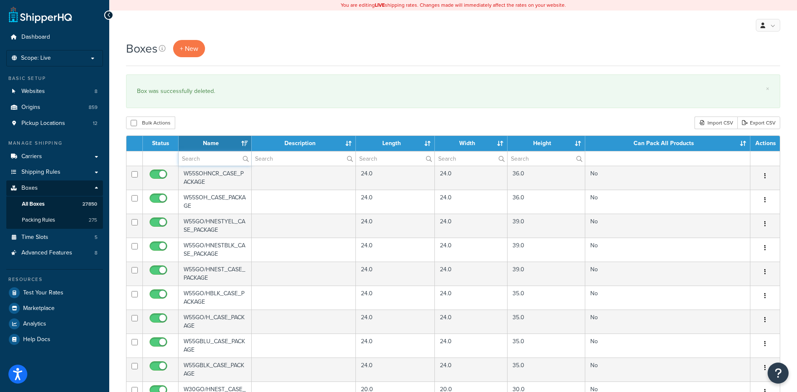
click at [211, 166] on input "text" at bounding box center [215, 158] width 73 height 14
paste input "21WP37"
type input "21WP37"
click at [221, 125] on div "Bulk Actions Duplicate [GEOGRAPHIC_DATA] Import CSV Export CSV" at bounding box center [453, 122] width 655 height 13
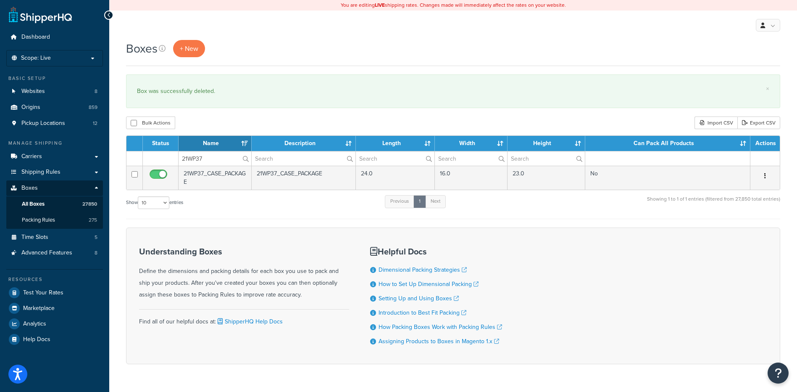
click at [762, 174] on button "button" at bounding box center [766, 175] width 12 height 13
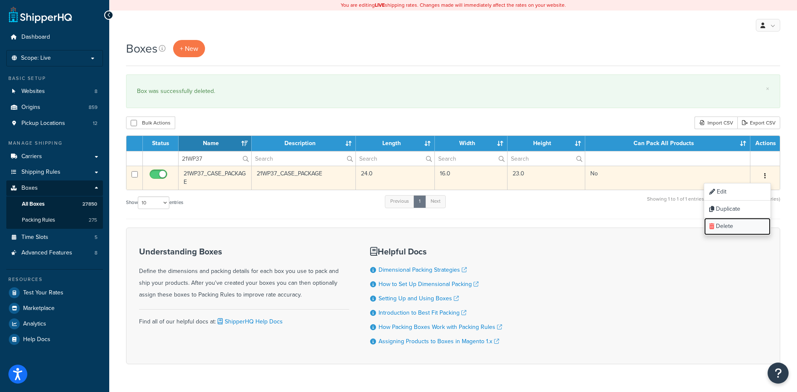
click at [742, 225] on link "Delete" at bounding box center [738, 226] width 66 height 17
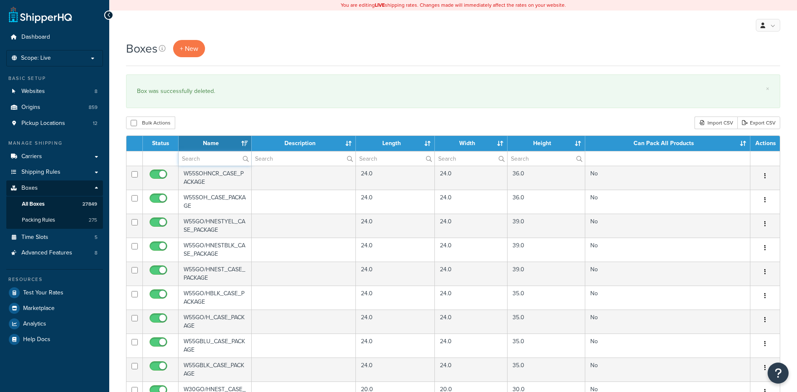
click at [191, 156] on input "text" at bounding box center [215, 158] width 73 height 14
paste input "21WP3S"
type input "21WP3S"
click at [218, 123] on div "Bulk Actions Duplicate [GEOGRAPHIC_DATA] Import CSV Export CSV" at bounding box center [453, 122] width 655 height 13
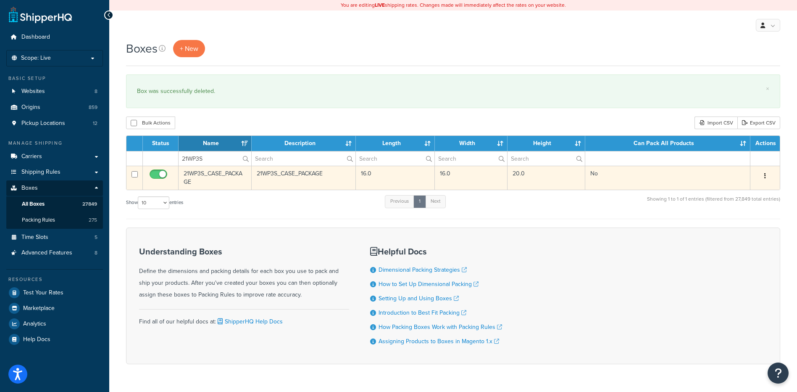
click at [763, 176] on button "button" at bounding box center [766, 175] width 12 height 13
click at [729, 233] on link "Delete" at bounding box center [738, 226] width 66 height 17
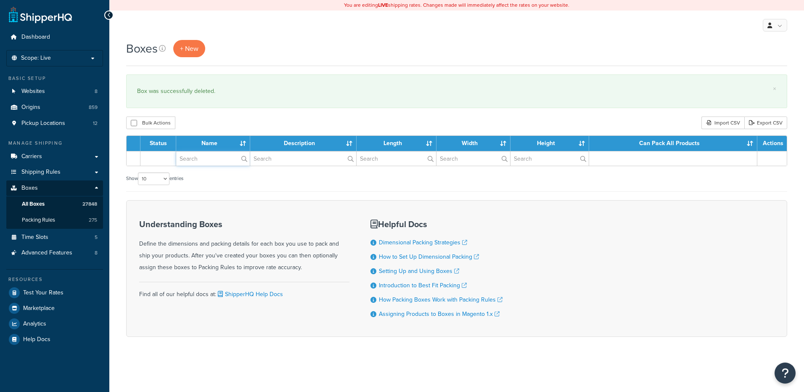
drag, startPoint x: 0, startPoint y: 0, endPoint x: 193, endPoint y: 157, distance: 249.0
click at [193, 157] on input "text" at bounding box center [213, 158] width 74 height 14
paste input "21WP40"
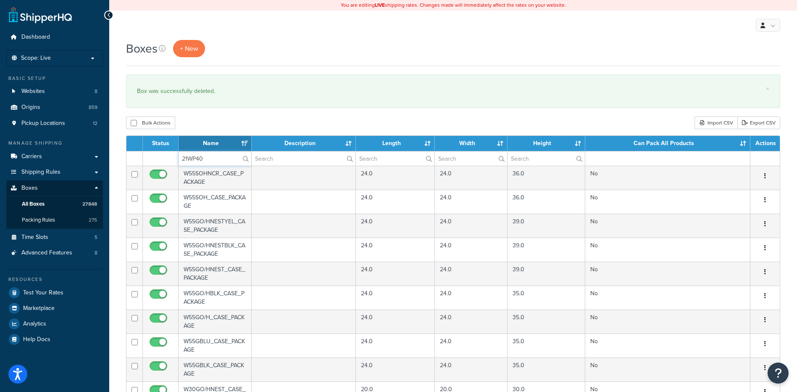
type input "21WP40"
click at [213, 122] on div "Bulk Actions Duplicate [GEOGRAPHIC_DATA] Import CSV Export CSV" at bounding box center [453, 122] width 655 height 13
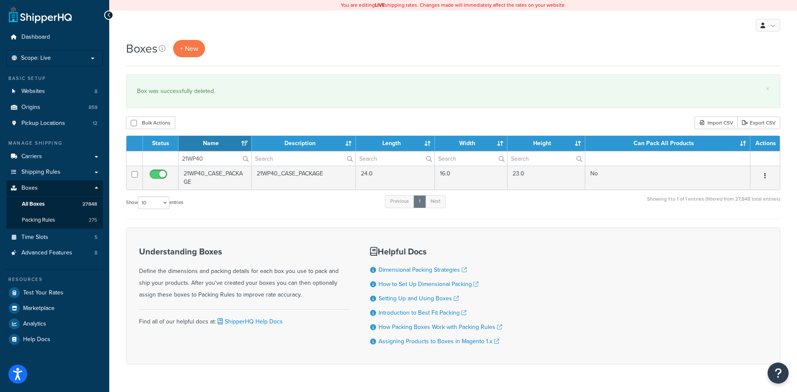
click at [764, 175] on button "button" at bounding box center [766, 175] width 12 height 13
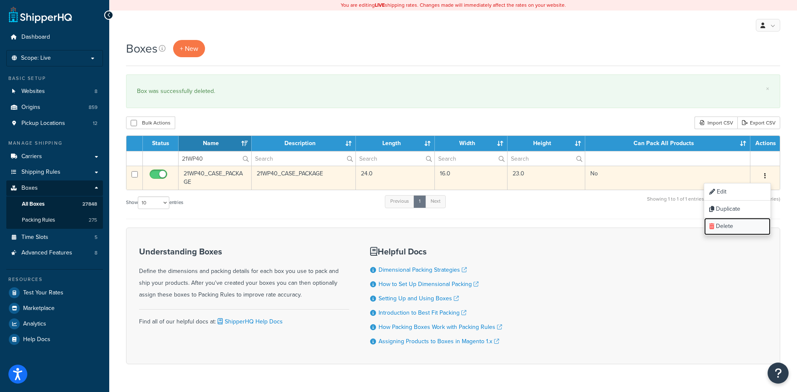
click at [744, 227] on link "Delete" at bounding box center [738, 226] width 66 height 17
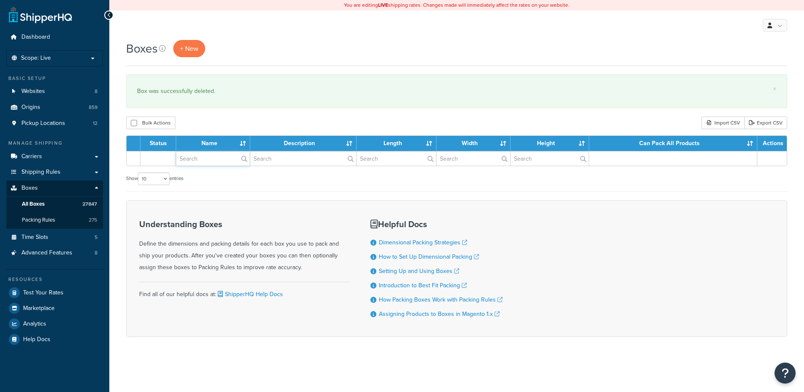
drag, startPoint x: 0, startPoint y: 0, endPoint x: 197, endPoint y: 159, distance: 253.5
click at [197, 159] on input "text" at bounding box center [213, 158] width 74 height 14
paste input "21WP4W"
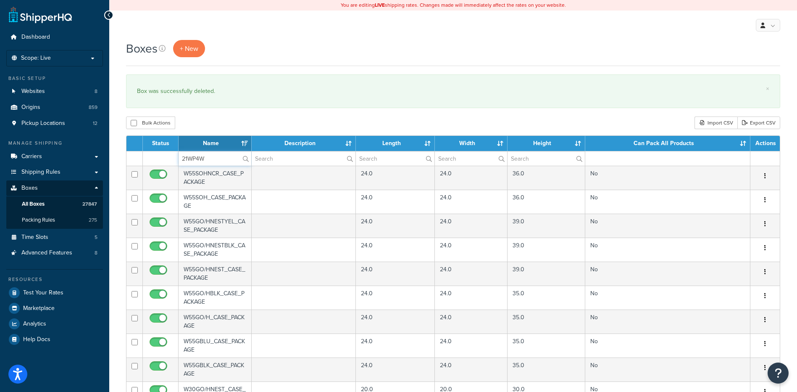
type input "21WP4W"
click at [203, 124] on div "Bulk Actions Duplicate [GEOGRAPHIC_DATA] Import CSV Export CSV" at bounding box center [453, 122] width 655 height 13
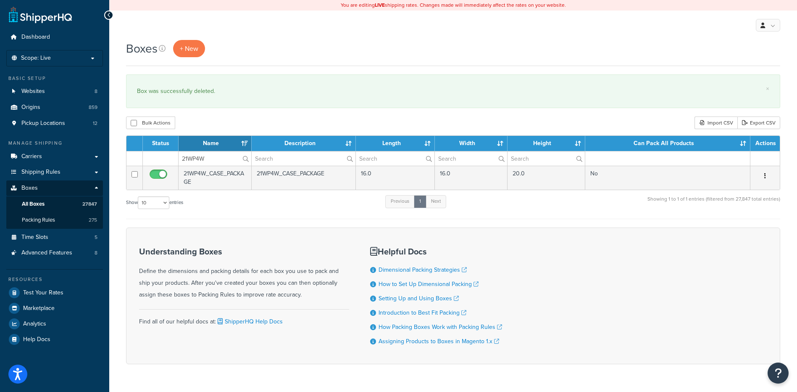
click at [765, 176] on icon "button" at bounding box center [766, 176] width 2 height 6
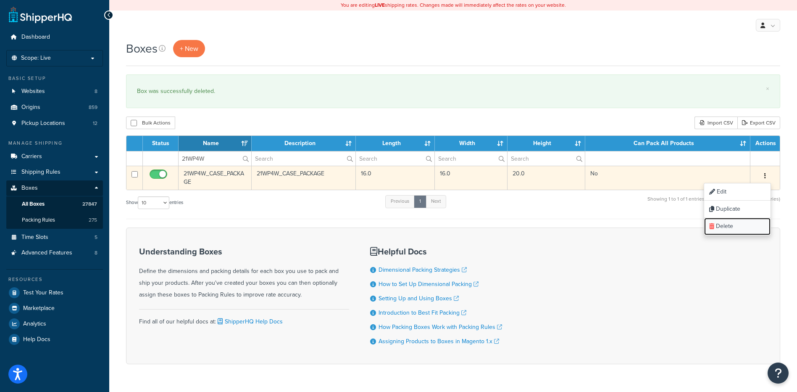
click at [749, 232] on link "Delete" at bounding box center [738, 226] width 66 height 17
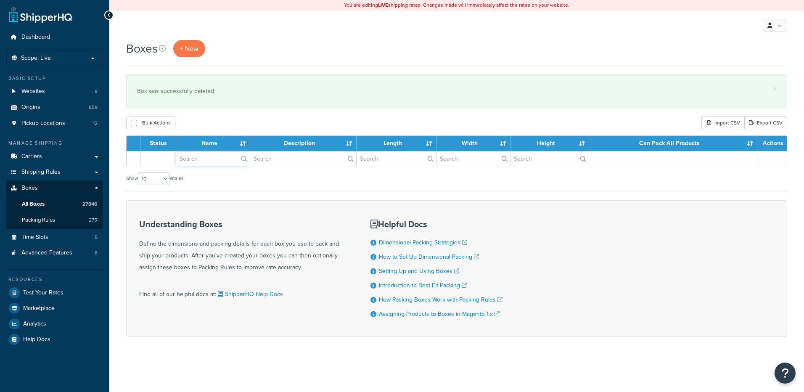
drag, startPoint x: 0, startPoint y: 0, endPoint x: 186, endPoint y: 158, distance: 244.2
click at [186, 158] on input "text" at bounding box center [213, 158] width 74 height 14
paste input "21WP69"
type input "21WP69"
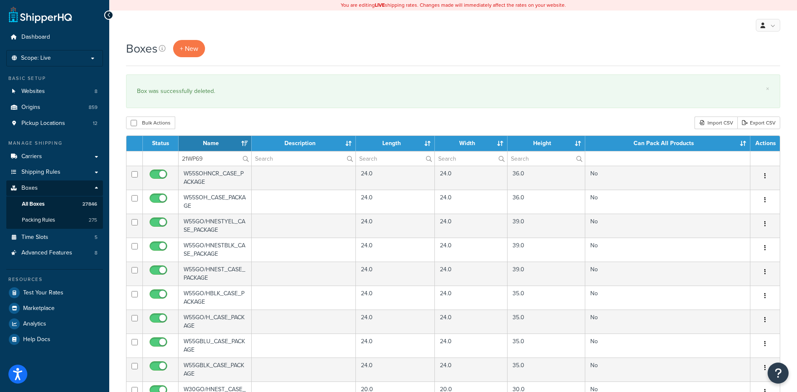
click at [204, 120] on div "Bulk Actions Duplicate [GEOGRAPHIC_DATA] Import CSV Export CSV" at bounding box center [453, 122] width 655 height 13
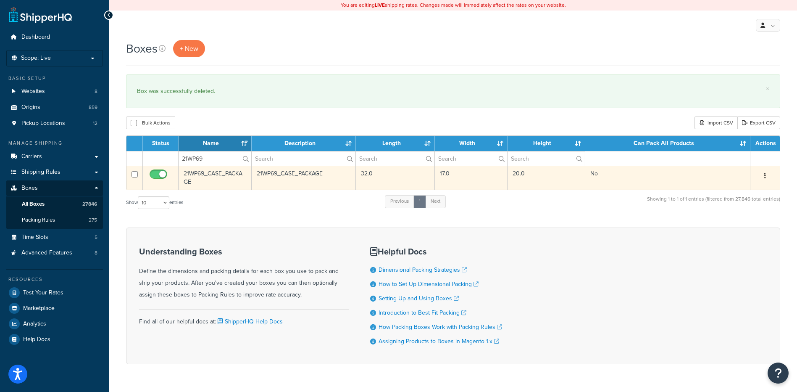
click at [766, 175] on icon "button" at bounding box center [766, 176] width 2 height 6
click at [744, 233] on link "Delete" at bounding box center [738, 226] width 66 height 17
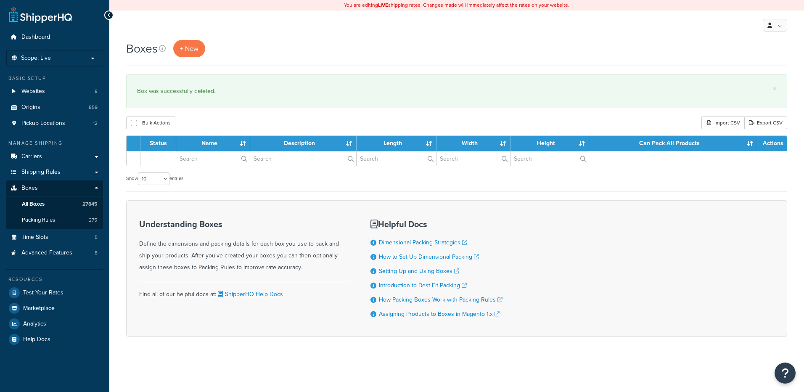
click at [201, 161] on input "text" at bounding box center [213, 158] width 74 height 14
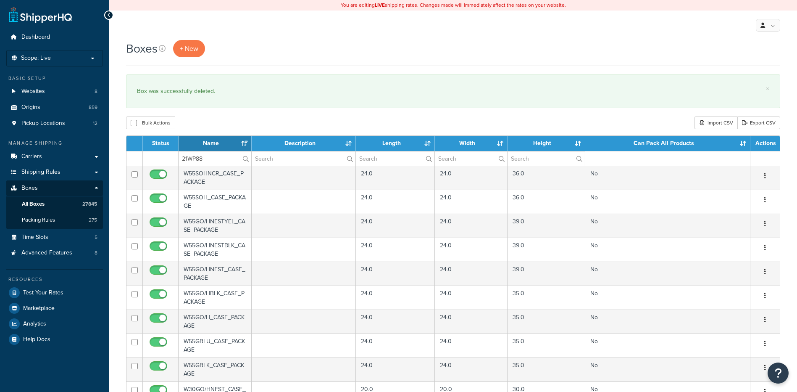
type input "21WP88"
click at [223, 123] on div "Bulk Actions Duplicate [GEOGRAPHIC_DATA] Import CSV Export CSV" at bounding box center [453, 122] width 655 height 13
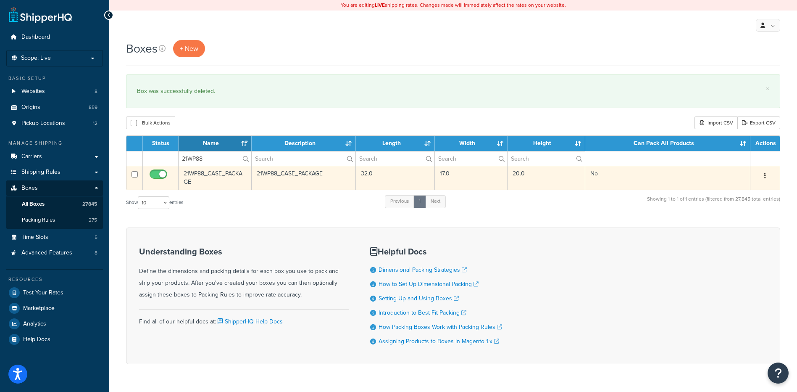
click at [760, 181] on button "button" at bounding box center [766, 175] width 12 height 13
click at [735, 229] on link "Delete" at bounding box center [738, 226] width 66 height 17
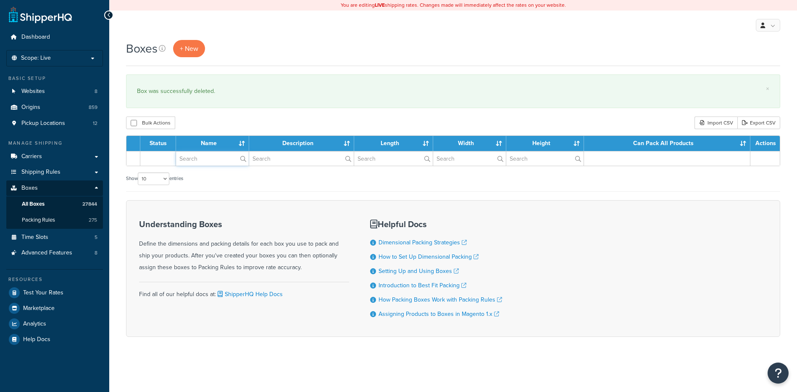
click at [219, 161] on input "text" at bounding box center [212, 158] width 73 height 14
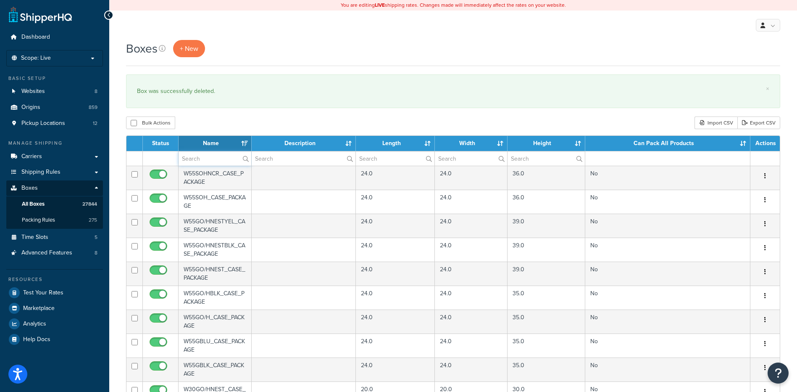
paste input "21WNM2"
type input "21WNM2"
click at [227, 121] on div "Bulk Actions Duplicate [GEOGRAPHIC_DATA] Import CSV Export CSV" at bounding box center [453, 122] width 655 height 13
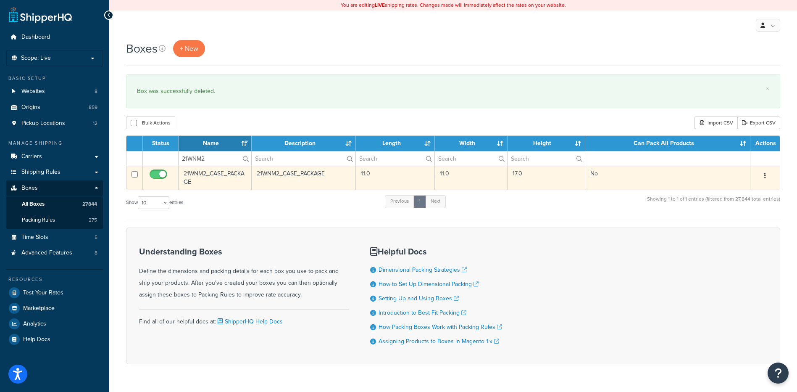
click at [768, 174] on button "button" at bounding box center [766, 175] width 12 height 13
click at [745, 227] on link "Delete" at bounding box center [738, 226] width 66 height 17
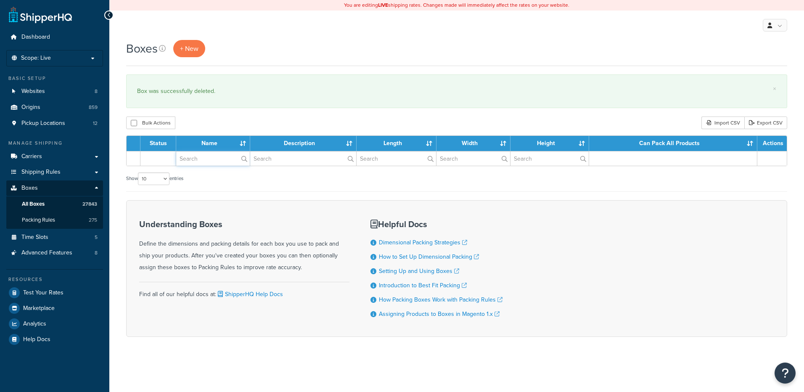
paste input "21WN85"
drag, startPoint x: 0, startPoint y: 0, endPoint x: 201, endPoint y: 158, distance: 256.0
click at [201, 158] on input "text" at bounding box center [213, 158] width 74 height 14
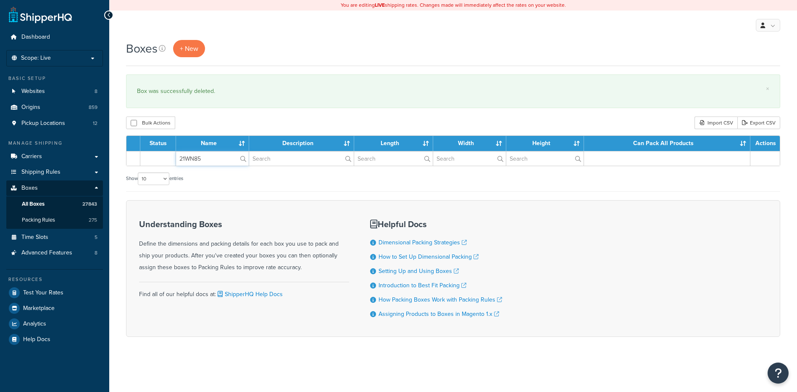
type input "21WN85"
click at [218, 124] on div "Bulk Actions Duplicate [GEOGRAPHIC_DATA] Import CSV Export CSV" at bounding box center [453, 122] width 655 height 13
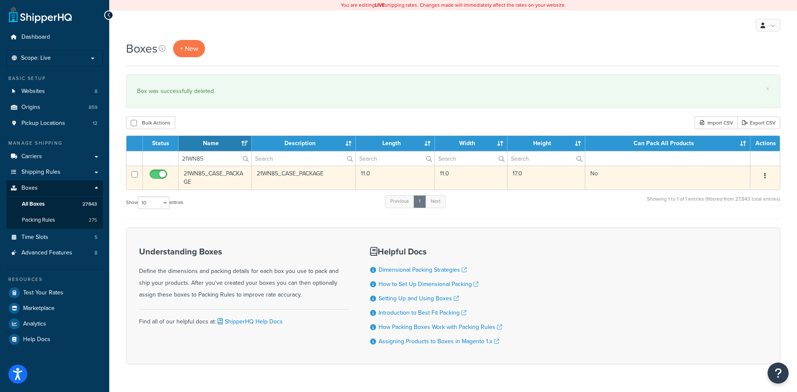
click at [767, 178] on button "button" at bounding box center [766, 175] width 12 height 13
click at [747, 227] on link "Delete" at bounding box center [738, 226] width 66 height 17
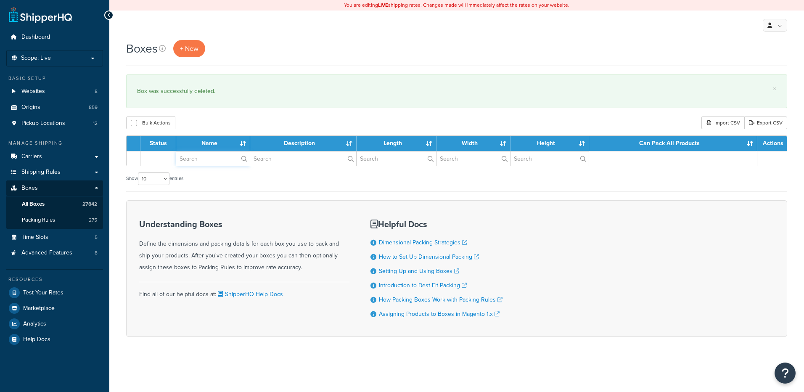
drag, startPoint x: 0, startPoint y: 0, endPoint x: 212, endPoint y: 163, distance: 267.4
click at [212, 163] on input "text" at bounding box center [213, 158] width 74 height 14
type input "v"
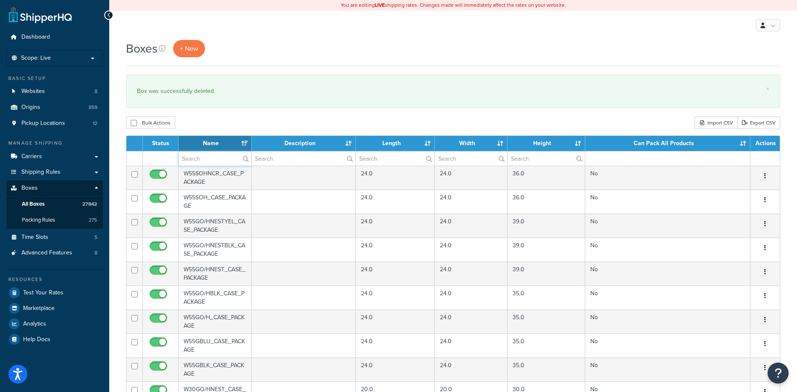
paste input "44W64L"
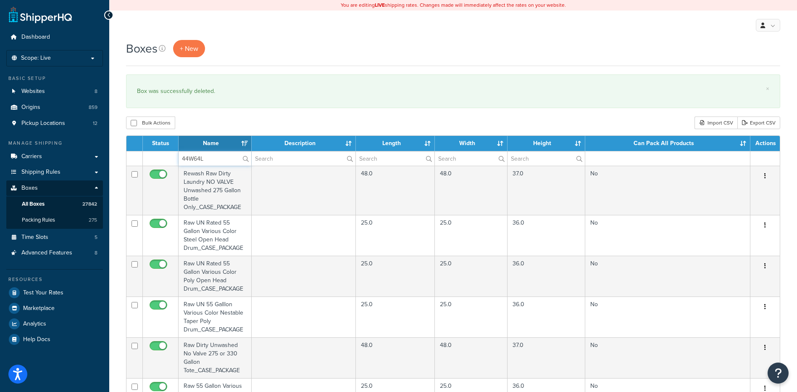
type input "44W64L"
click at [230, 127] on div "Bulk Actions Duplicate [GEOGRAPHIC_DATA] Import CSV Export CSV" at bounding box center [453, 122] width 655 height 13
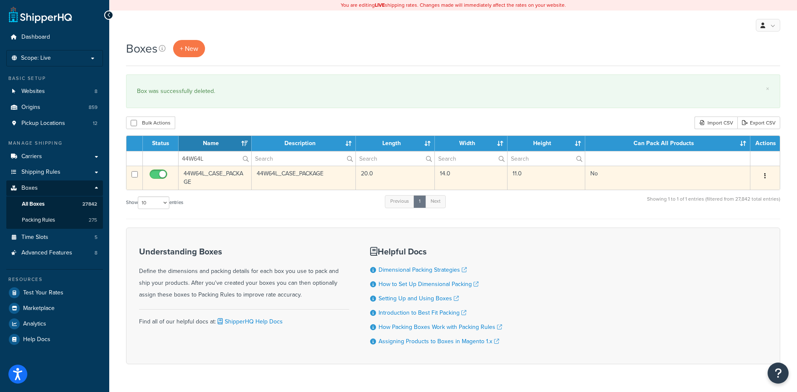
click at [765, 175] on icon "button" at bounding box center [766, 176] width 2 height 6
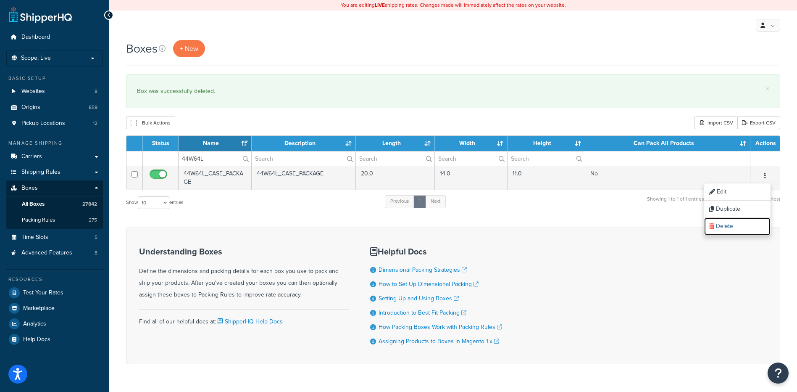
click at [749, 222] on link "Delete" at bounding box center [738, 226] width 66 height 17
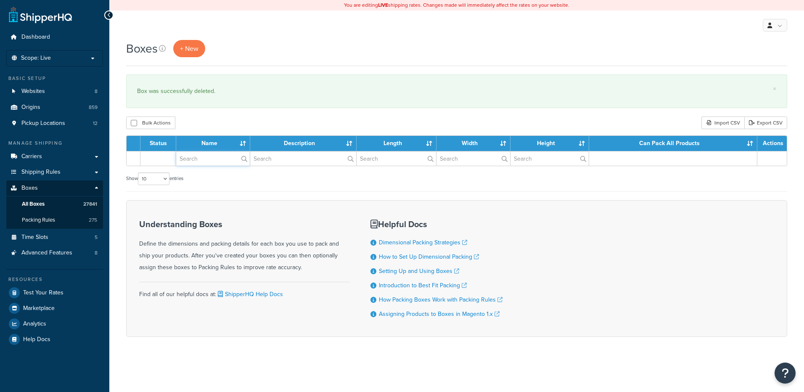
drag, startPoint x: 0, startPoint y: 0, endPoint x: 201, endPoint y: 161, distance: 257.2
click at [201, 161] on input "text" at bounding box center [213, 158] width 74 height 14
paste input "44W64W"
type input "44W64W"
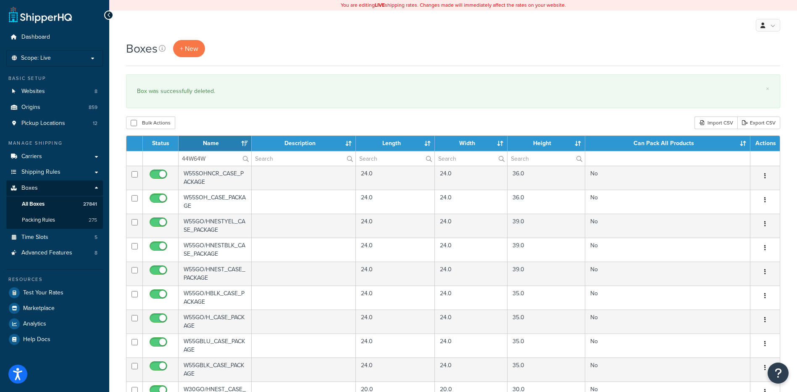
click at [217, 122] on div "Bulk Actions Duplicate [GEOGRAPHIC_DATA] Import CSV Export CSV" at bounding box center [453, 122] width 655 height 13
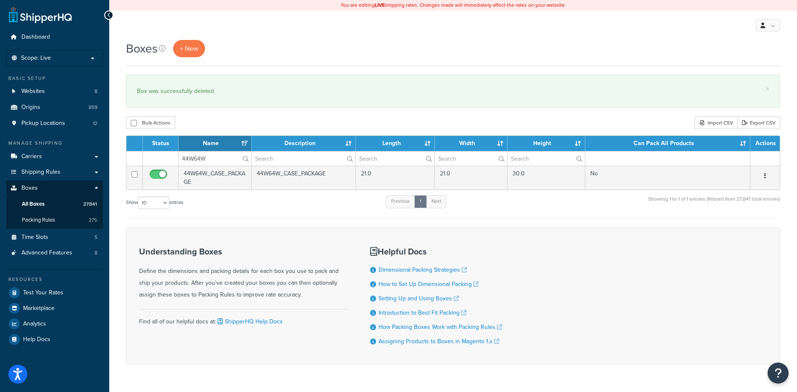
click at [765, 177] on icon "button" at bounding box center [766, 176] width 2 height 6
drag, startPoint x: 751, startPoint y: 228, endPoint x: 441, endPoint y: 21, distance: 372.6
click at [751, 228] on link "Delete" at bounding box center [738, 226] width 66 height 17
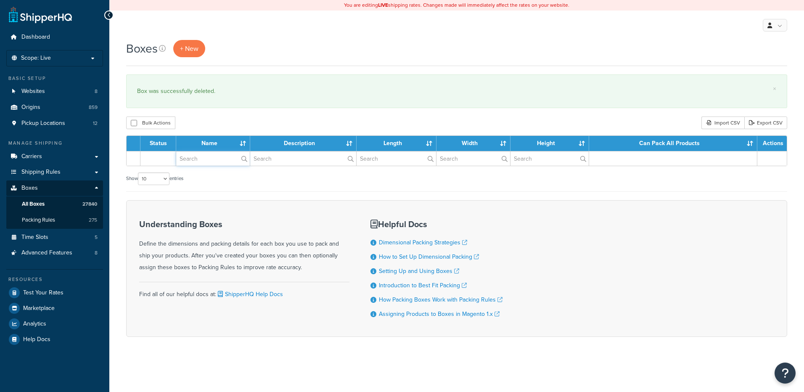
drag, startPoint x: 204, startPoint y: 159, endPoint x: 206, endPoint y: 133, distance: 26.1
click at [204, 159] on input "text" at bounding box center [213, 158] width 74 height 14
paste input "57WCP5"
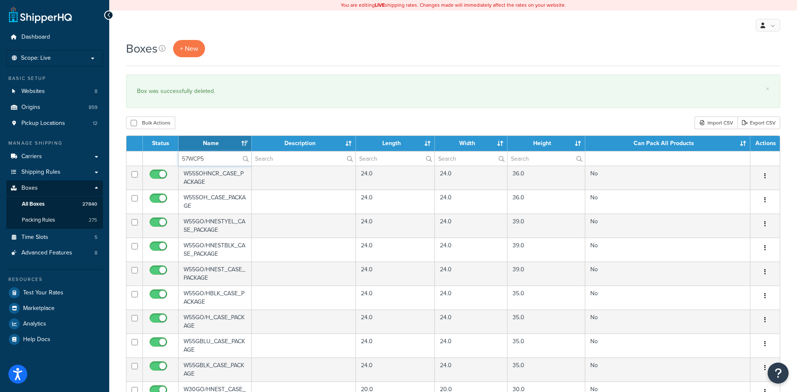
type input "57WCP5"
click at [212, 119] on div "Bulk Actions Duplicate [GEOGRAPHIC_DATA] Import CSV Export CSV" at bounding box center [453, 122] width 655 height 13
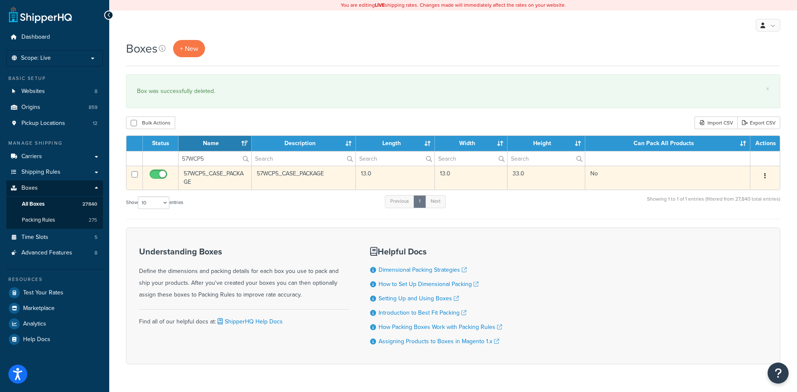
click at [767, 177] on button "button" at bounding box center [766, 175] width 12 height 13
click at [747, 229] on link "Delete" at bounding box center [738, 226] width 66 height 17
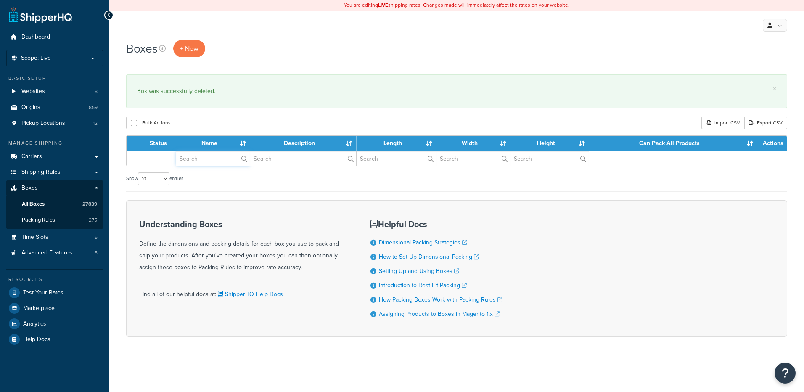
drag, startPoint x: 194, startPoint y: 158, endPoint x: 196, endPoint y: 145, distance: 12.3
click at [194, 158] on input "text" at bounding box center [213, 158] width 74 height 14
paste input "68WLP2"
type input "68WLP2"
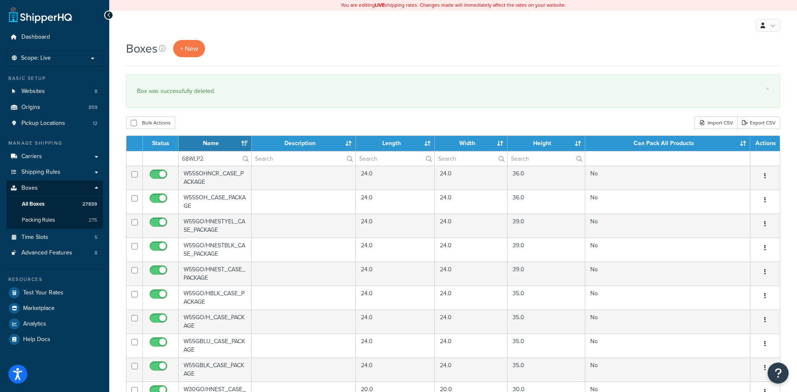
click at [199, 127] on div "Bulk Actions Duplicate [GEOGRAPHIC_DATA] Import CSV Export CSV" at bounding box center [453, 122] width 655 height 13
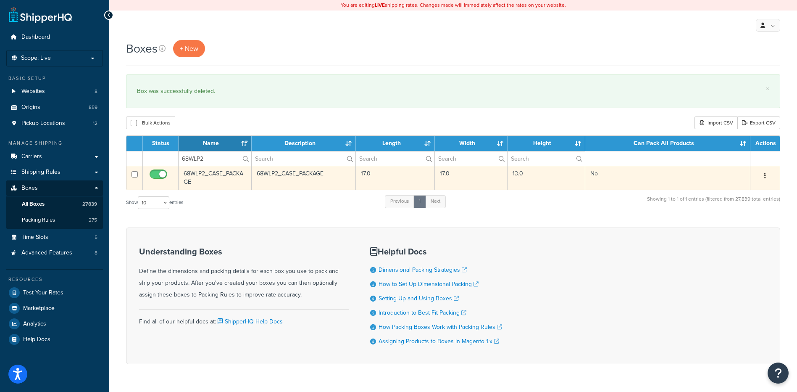
click at [766, 176] on icon "button" at bounding box center [766, 176] width 2 height 6
click at [740, 232] on link "Delete" at bounding box center [738, 226] width 66 height 17
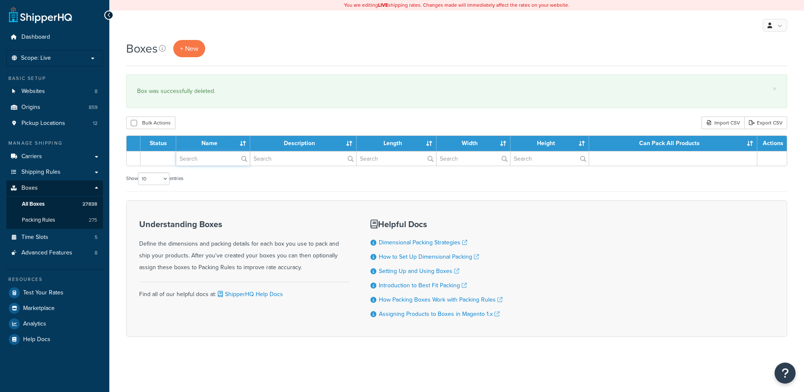
drag, startPoint x: 203, startPoint y: 159, endPoint x: 216, endPoint y: 145, distance: 18.2
click at [203, 159] on input "text" at bounding box center [213, 158] width 74 height 14
paste input "68WCBW"
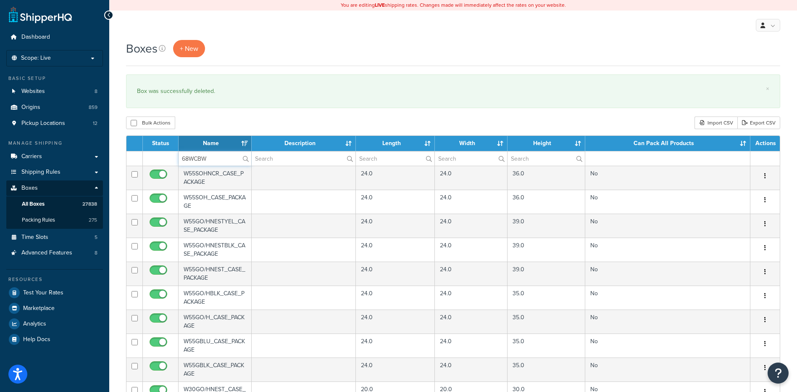
type input "68WCBW"
click at [229, 127] on div "Bulk Actions Duplicate [GEOGRAPHIC_DATA] Import CSV Export CSV" at bounding box center [453, 122] width 655 height 13
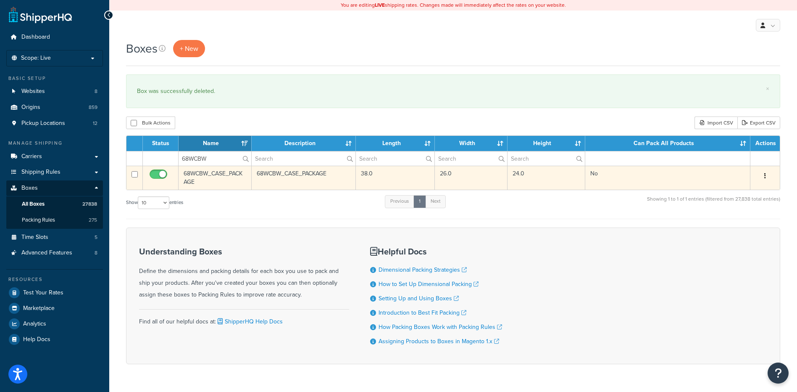
click at [768, 175] on button "button" at bounding box center [766, 175] width 12 height 13
click at [732, 224] on link "Delete" at bounding box center [738, 226] width 66 height 17
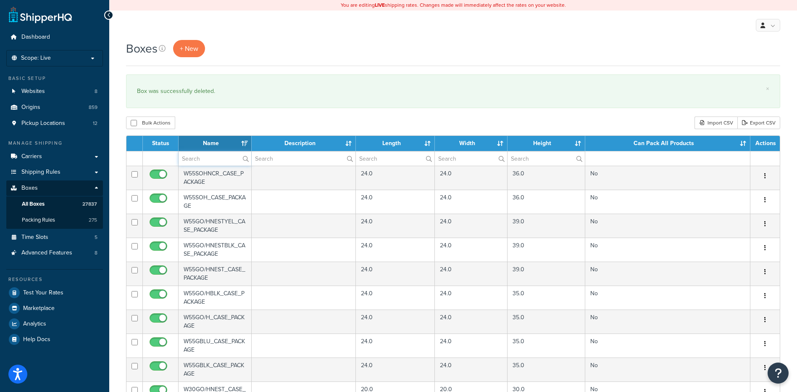
click at [217, 158] on input "text" at bounding box center [215, 158] width 73 height 14
paste input "21W1PE"
type input "21W1PE"
click at [229, 126] on div "Bulk Actions Duplicate [GEOGRAPHIC_DATA] Import CSV Export CSV" at bounding box center [453, 122] width 655 height 13
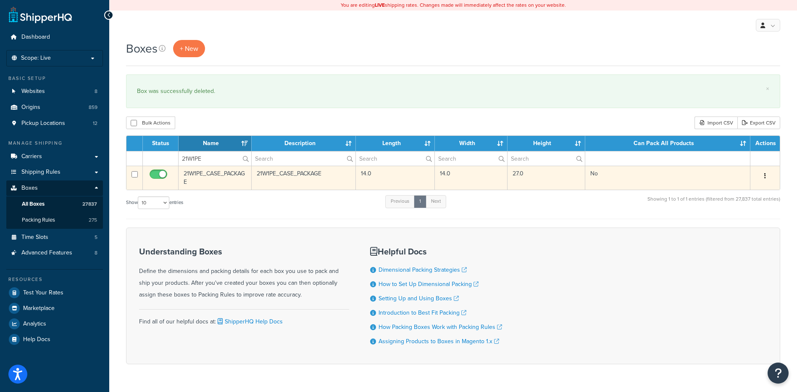
click at [768, 176] on button "button" at bounding box center [766, 175] width 12 height 13
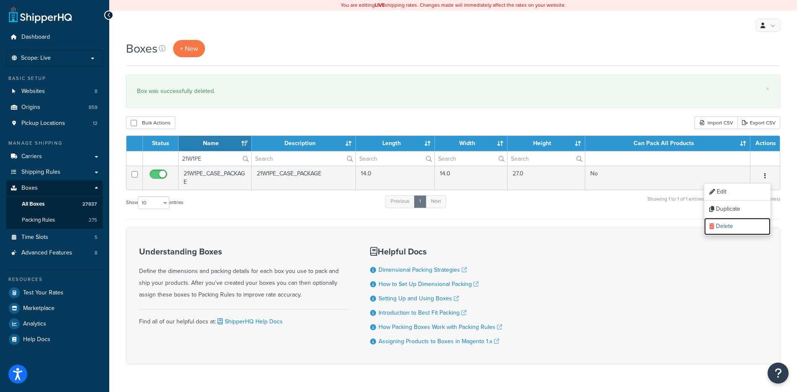
click at [735, 225] on link "Delete" at bounding box center [738, 226] width 66 height 17
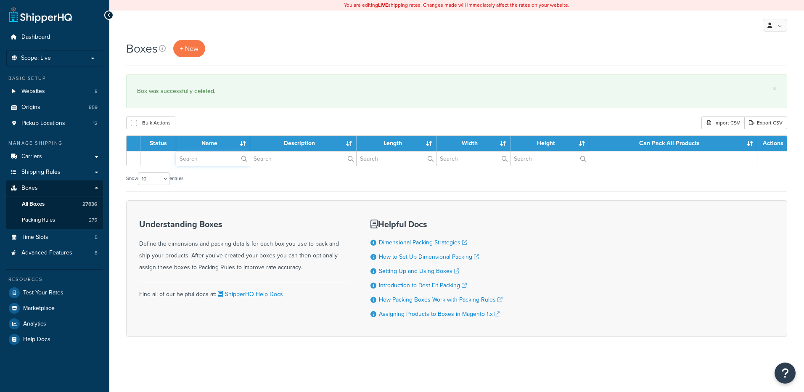
click at [192, 163] on input "text" at bounding box center [213, 158] width 74 height 14
paste input "21W269"
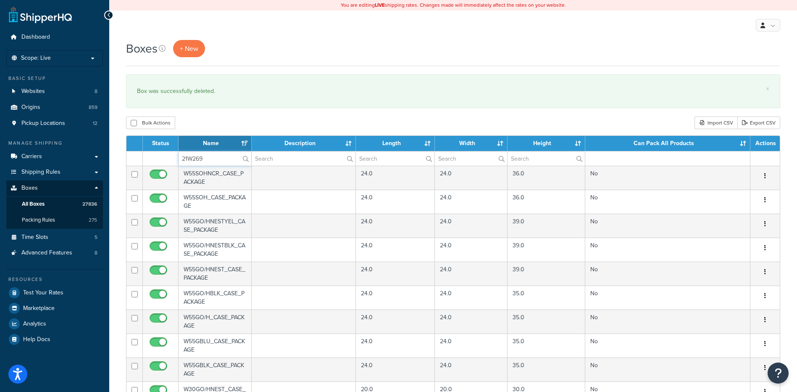
type input "21W269"
click at [210, 121] on div "Bulk Actions Duplicate [GEOGRAPHIC_DATA] Import CSV Export CSV" at bounding box center [453, 122] width 655 height 13
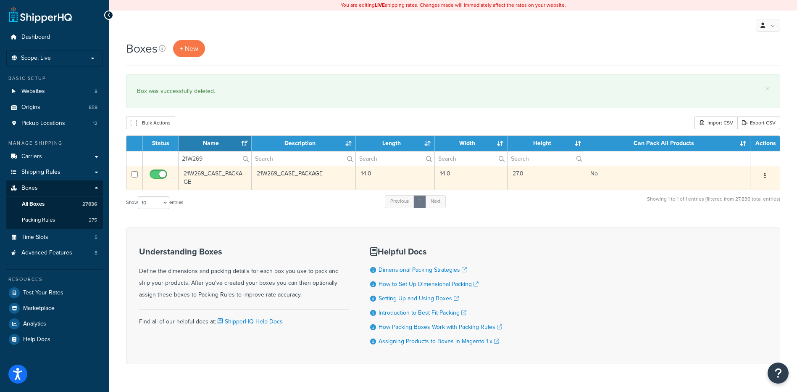
click at [765, 174] on icon "button" at bounding box center [766, 176] width 2 height 6
click at [729, 227] on link "Delete" at bounding box center [738, 226] width 66 height 17
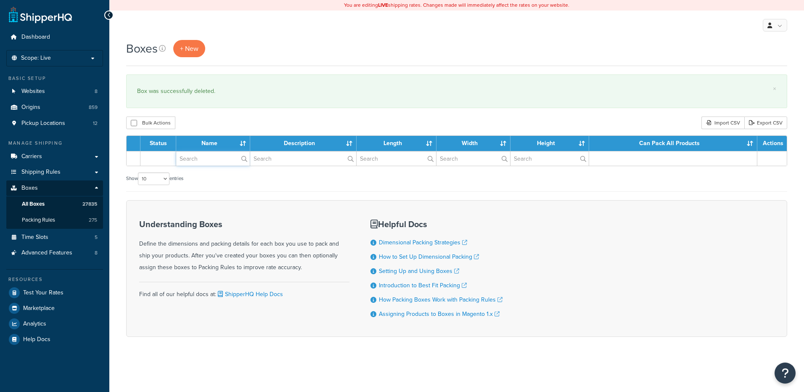
click at [195, 155] on input "text" at bounding box center [213, 158] width 74 height 14
paste input "21WCH1"
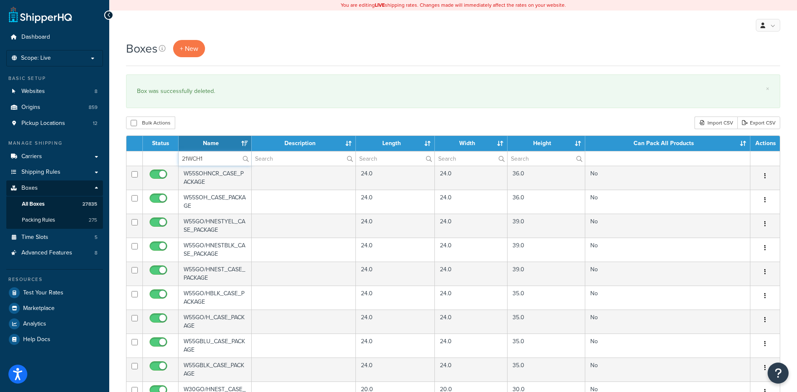
type input "21WCH1"
click at [209, 119] on div "Bulk Actions Duplicate [GEOGRAPHIC_DATA] Import CSV Export CSV" at bounding box center [453, 122] width 655 height 13
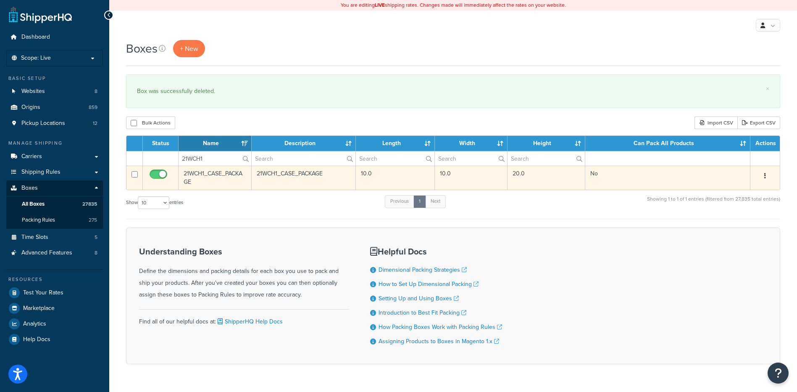
click at [766, 174] on icon "button" at bounding box center [766, 176] width 2 height 6
click at [738, 228] on link "Delete" at bounding box center [738, 226] width 66 height 17
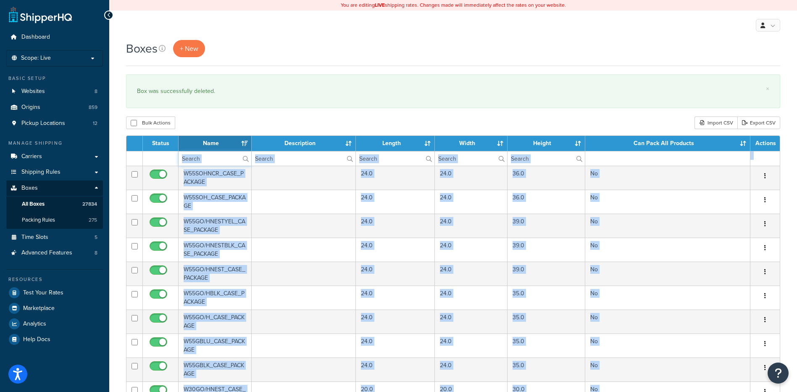
drag, startPoint x: 0, startPoint y: 0, endPoint x: 193, endPoint y: 163, distance: 252.7
click at [193, 163] on input "text" at bounding box center [215, 158] width 73 height 14
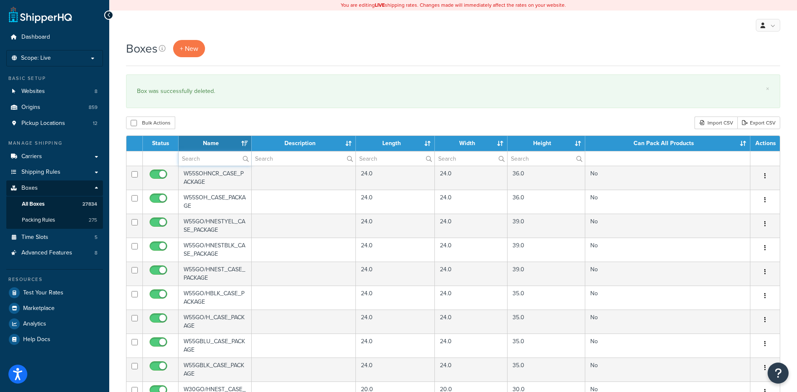
paste input "21WCH2"
type input "21WCH2"
click at [219, 112] on div "Boxes + New × Box was successfully deleted. Bulk Actions Duplicate [GEOGRAPHIC_…" at bounding box center [453, 324] width 688 height 569
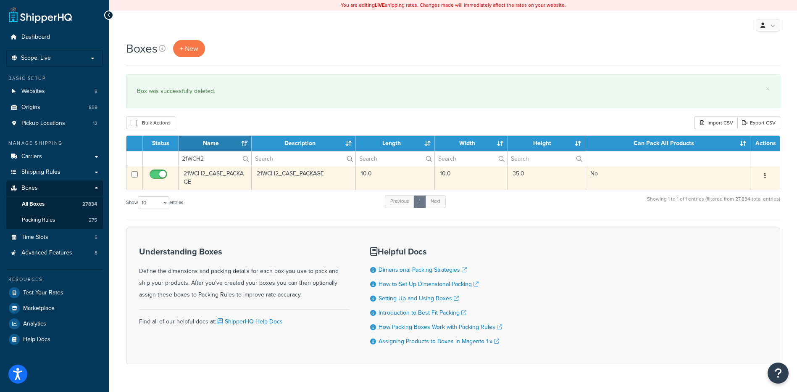
click at [767, 175] on button "button" at bounding box center [766, 175] width 12 height 13
click at [745, 228] on link "Delete" at bounding box center [738, 226] width 66 height 17
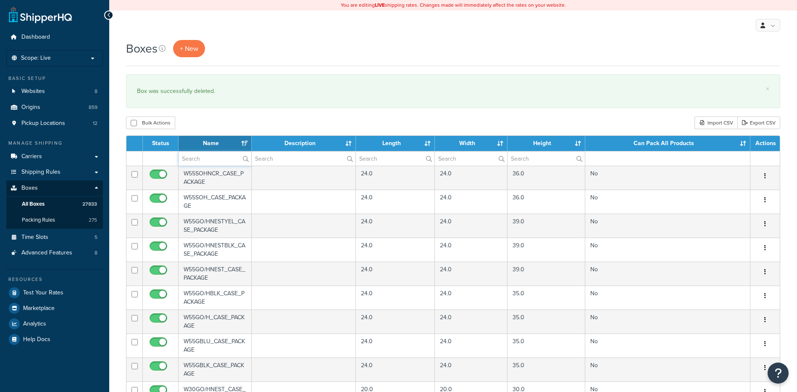
click at [213, 160] on input "text" at bounding box center [215, 158] width 73 height 14
paste input "21WCH6"
type input "21WCH6"
click at [228, 126] on div "Bulk Actions Duplicate [GEOGRAPHIC_DATA] Import CSV Export CSV" at bounding box center [453, 122] width 655 height 13
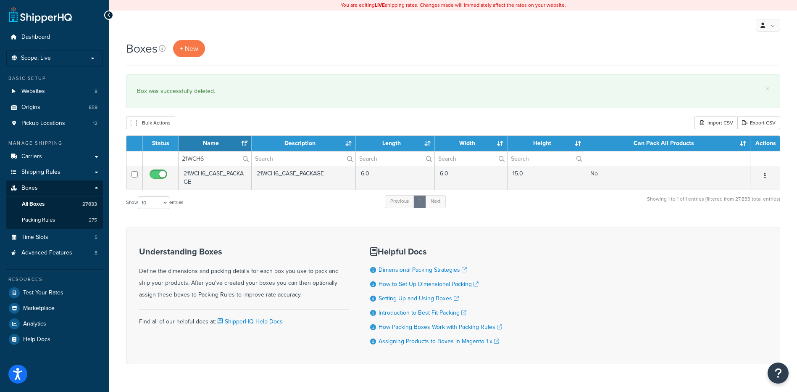
click at [764, 174] on button "button" at bounding box center [766, 175] width 12 height 13
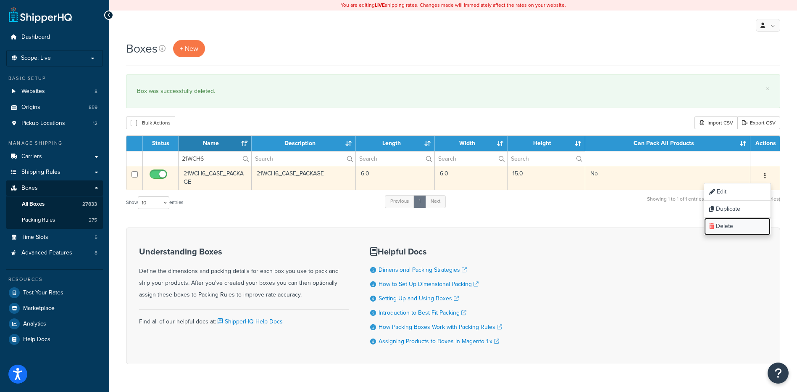
click at [742, 222] on link "Delete" at bounding box center [738, 226] width 66 height 17
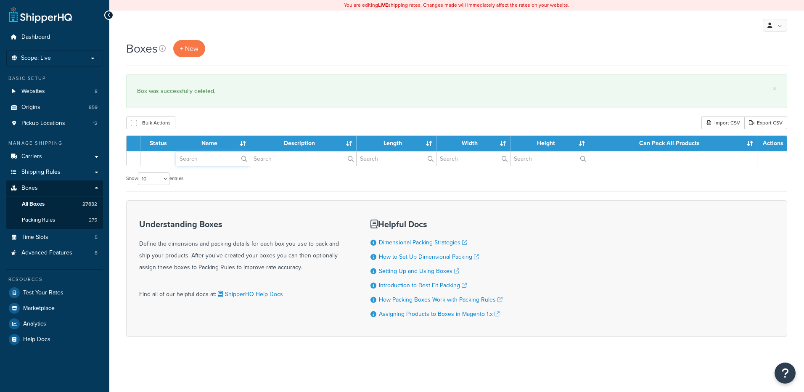
click at [210, 162] on input "text" at bounding box center [213, 158] width 74 height 14
paste input "21WSC4"
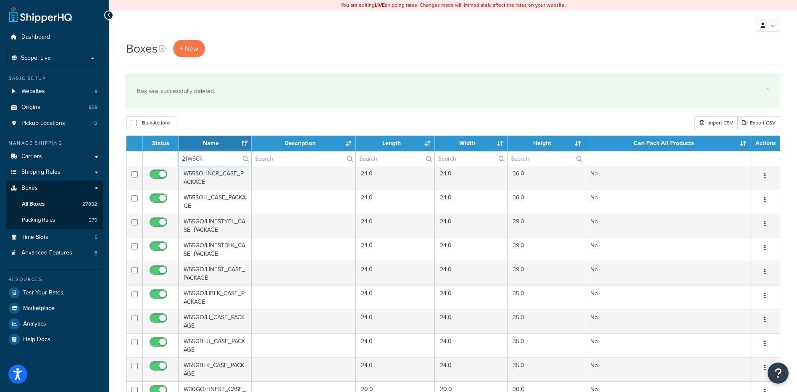
type input "21WSC4"
click at [215, 121] on div "Bulk Actions Duplicate [GEOGRAPHIC_DATA] Import CSV Export CSV" at bounding box center [453, 122] width 655 height 13
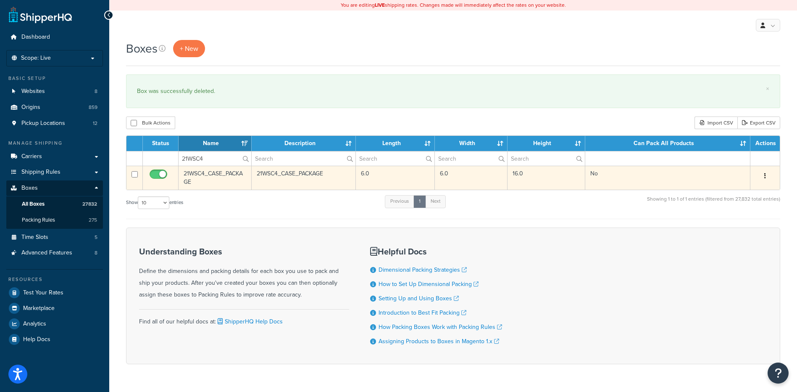
click at [761, 175] on button "button" at bounding box center [766, 175] width 12 height 13
click at [736, 227] on link "Delete" at bounding box center [738, 226] width 66 height 17
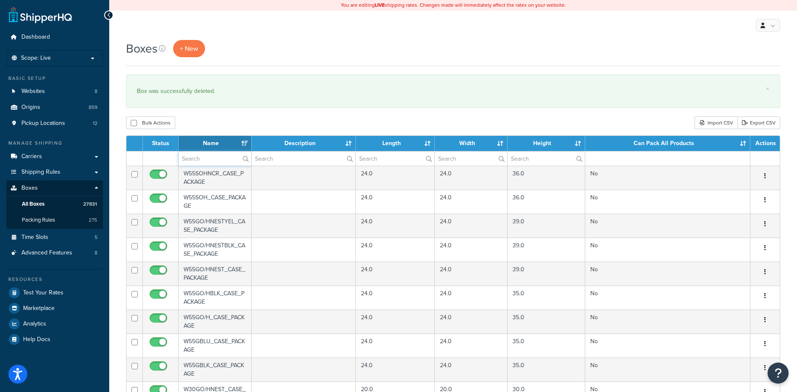
click at [197, 159] on input "text" at bounding box center [215, 158] width 73 height 14
paste input "21B6S2"
type input "21B6S2"
click at [212, 121] on div "Bulk Actions Duplicate [GEOGRAPHIC_DATA] Import CSV Export CSV" at bounding box center [453, 122] width 655 height 13
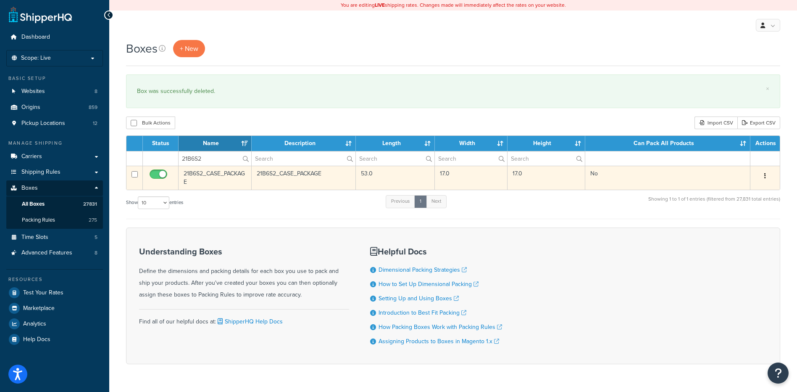
click at [764, 180] on button "button" at bounding box center [766, 175] width 12 height 13
click at [730, 225] on link "Delete" at bounding box center [738, 226] width 66 height 17
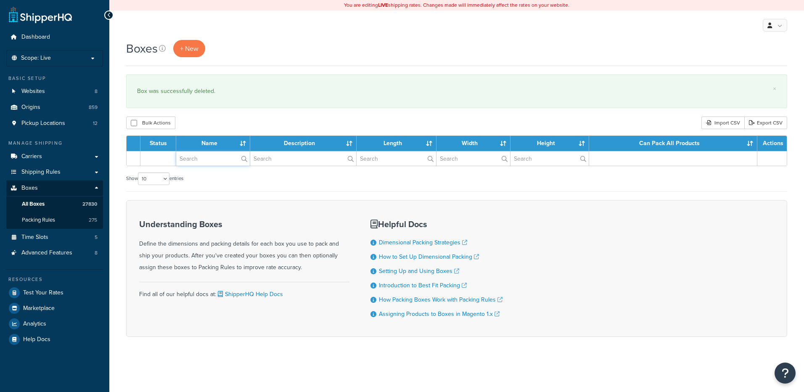
drag, startPoint x: 0, startPoint y: 0, endPoint x: 213, endPoint y: 162, distance: 267.6
click at [213, 162] on input "text" at bounding box center [213, 158] width 74 height 14
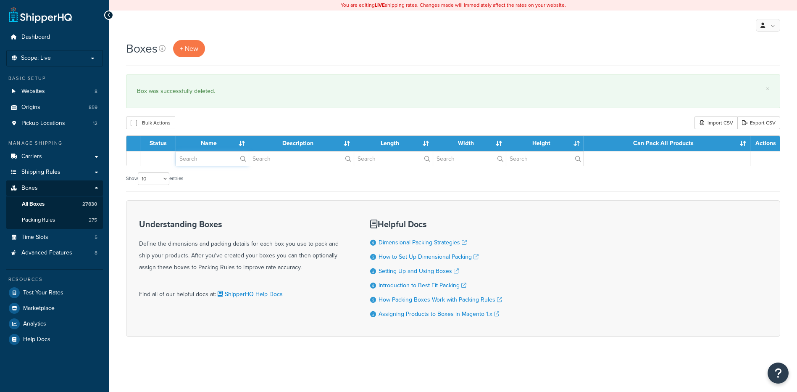
paste input "56WTHL"
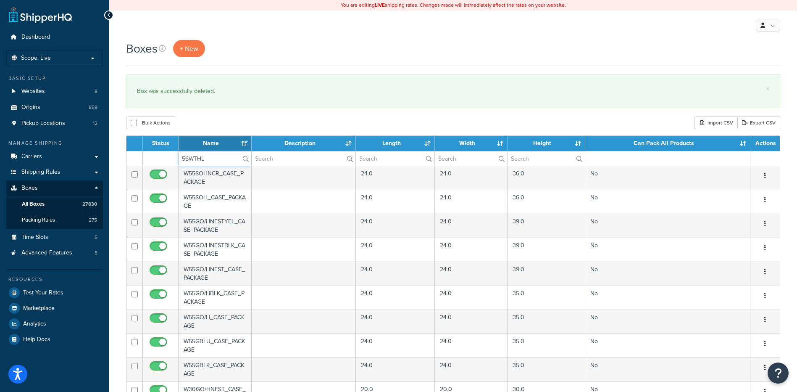
type input "56WTHL"
click at [207, 122] on div "Bulk Actions Duplicate [GEOGRAPHIC_DATA] Import CSV Export CSV" at bounding box center [453, 122] width 655 height 13
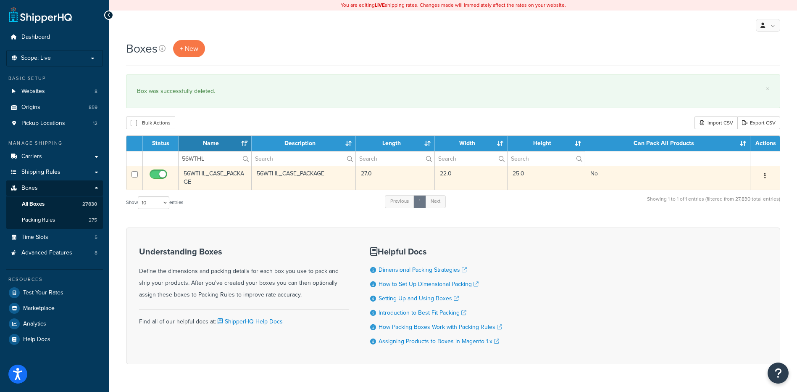
click at [768, 177] on button "button" at bounding box center [766, 175] width 12 height 13
click at [753, 226] on link "Delete" at bounding box center [738, 226] width 66 height 17
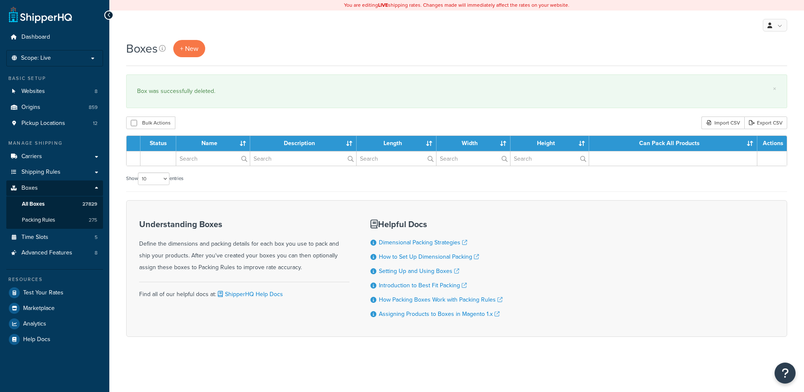
click at [220, 158] on input "text" at bounding box center [213, 158] width 74 height 14
type input "19BCB4"
click at [230, 121] on div "Bulk Actions Duplicate [GEOGRAPHIC_DATA] Import CSV Export CSV" at bounding box center [456, 122] width 661 height 13
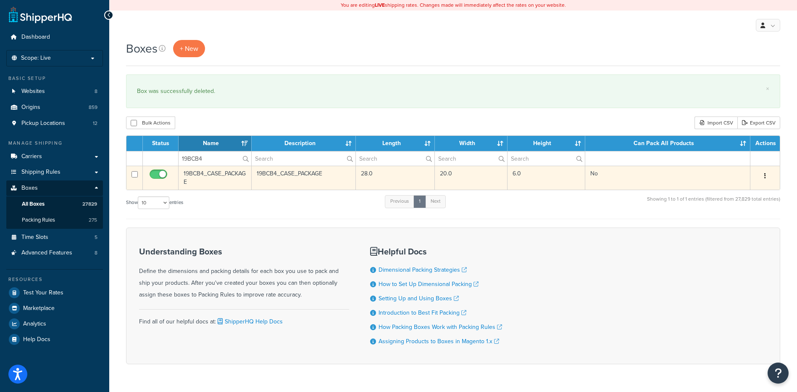
click at [769, 177] on button "button" at bounding box center [766, 175] width 12 height 13
click at [741, 222] on link "Delete" at bounding box center [738, 226] width 66 height 17
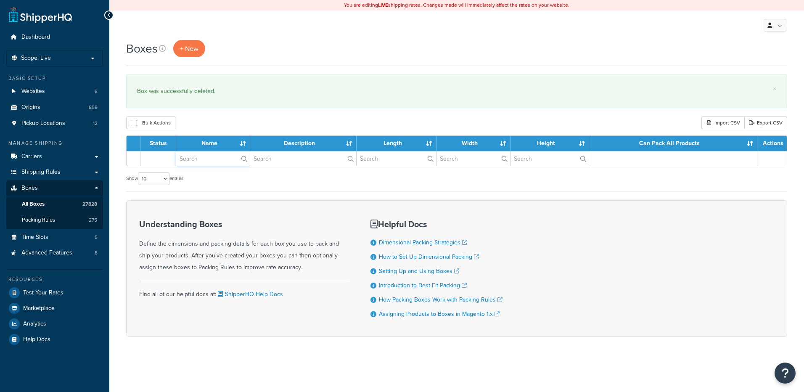
drag, startPoint x: 204, startPoint y: 160, endPoint x: 207, endPoint y: 138, distance: 22.0
click at [204, 160] on input "text" at bounding box center [213, 158] width 74 height 14
paste input "19BCB6"
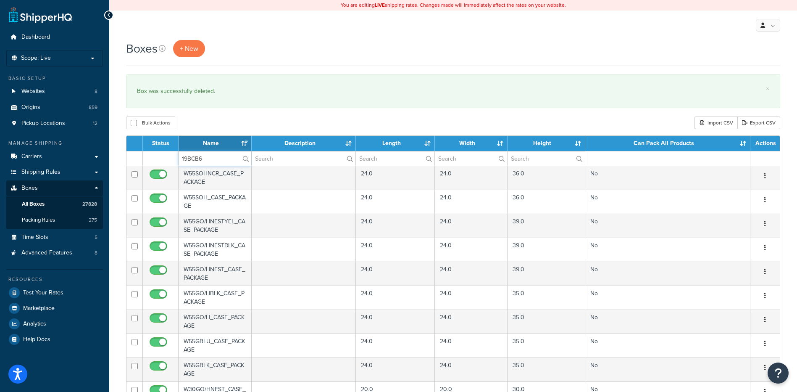
type input "19BCB6"
click at [209, 128] on div "Bulk Actions Duplicate [GEOGRAPHIC_DATA] Import CSV Export CSV" at bounding box center [453, 122] width 655 height 13
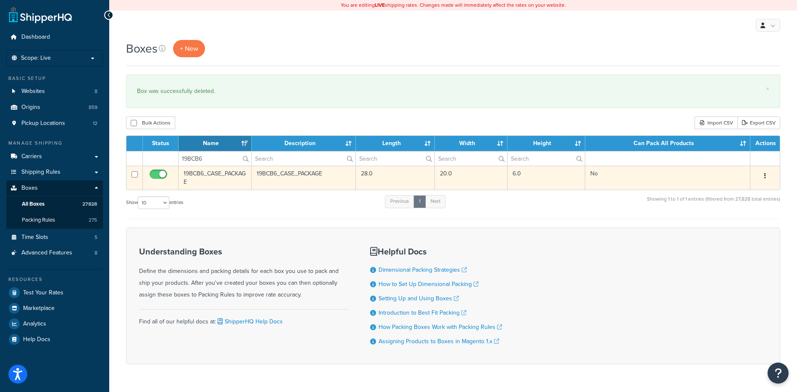
click at [767, 174] on button "button" at bounding box center [766, 175] width 12 height 13
click at [745, 222] on link "Delete" at bounding box center [738, 226] width 66 height 17
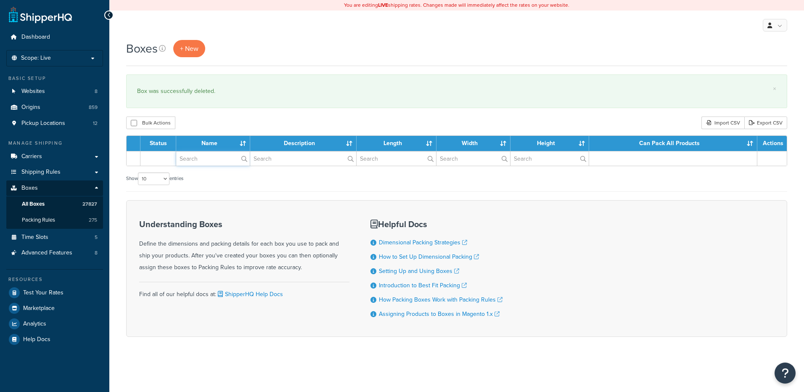
click at [205, 161] on input "text" at bounding box center [213, 158] width 74 height 14
paste input "19BCB9"
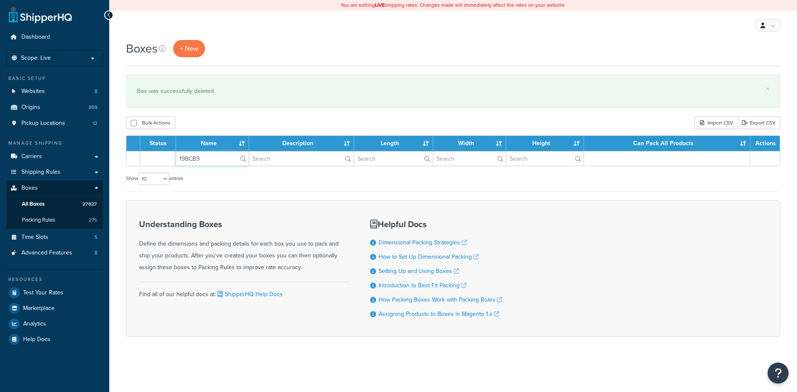
type input "19BCB9"
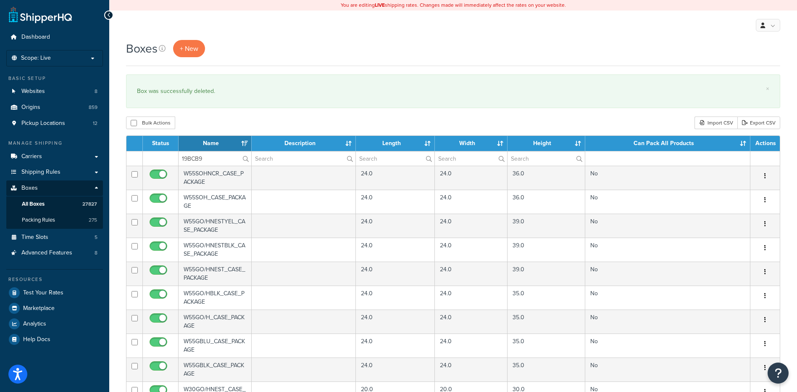
click at [232, 118] on div "Bulk Actions Duplicate [GEOGRAPHIC_DATA] Import CSV Export CSV" at bounding box center [453, 122] width 655 height 13
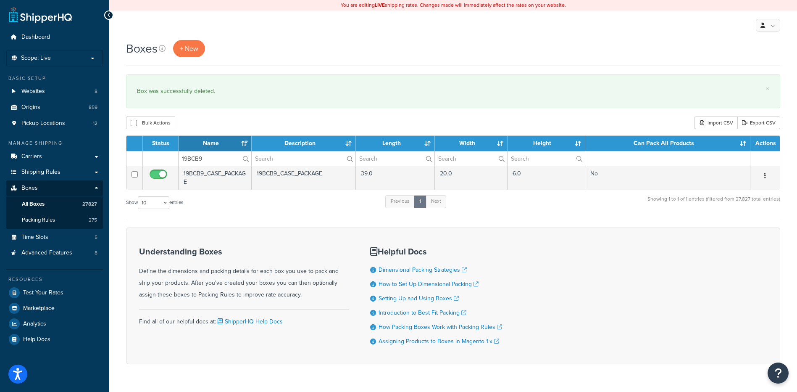
click at [764, 176] on button "button" at bounding box center [766, 175] width 12 height 13
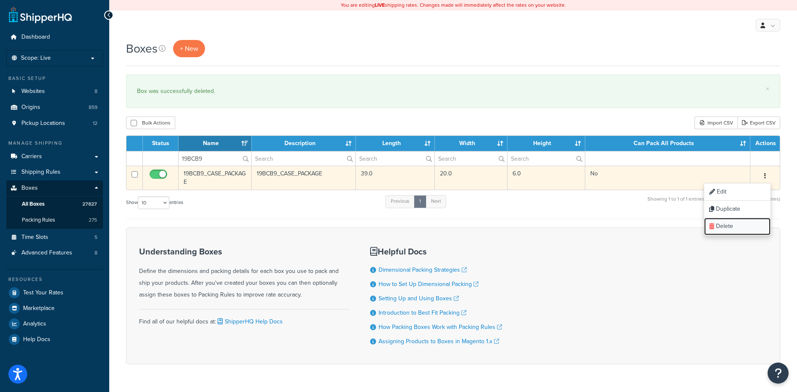
click at [744, 222] on link "Delete" at bounding box center [738, 226] width 66 height 17
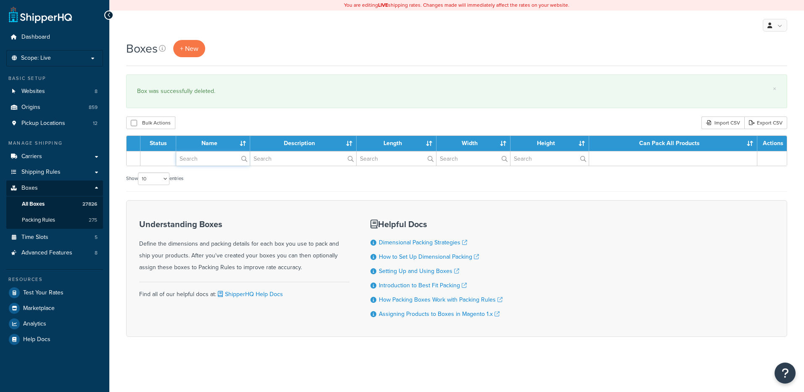
click at [204, 160] on input "text" at bounding box center [213, 158] width 74 height 14
paste input "56W08B"
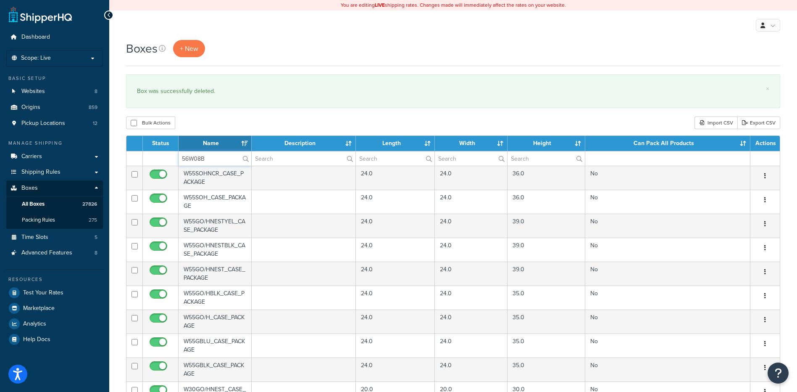
type input "56W08B"
click at [230, 121] on div "Bulk Actions Duplicate [GEOGRAPHIC_DATA] Import CSV Export CSV" at bounding box center [453, 122] width 655 height 13
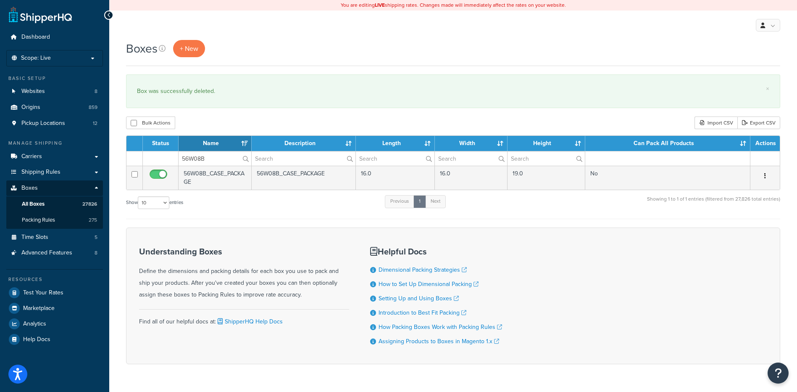
click at [764, 173] on button "button" at bounding box center [766, 175] width 12 height 13
click at [736, 229] on link "Delete" at bounding box center [738, 226] width 66 height 17
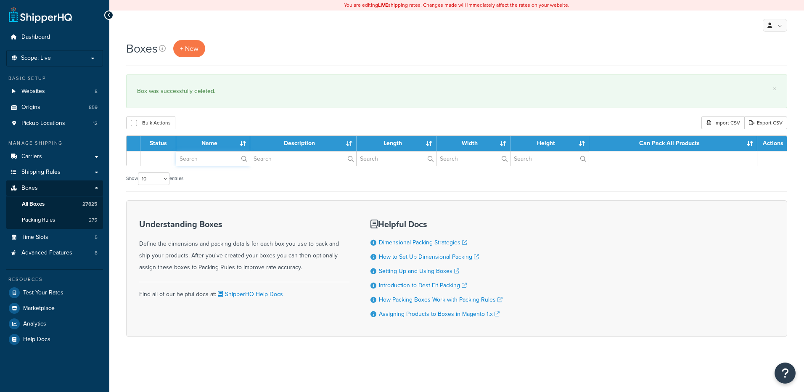
drag, startPoint x: 0, startPoint y: 0, endPoint x: 217, endPoint y: 160, distance: 270.0
click at [217, 160] on input "text" at bounding box center [213, 158] width 74 height 14
paste input "56WKAP"
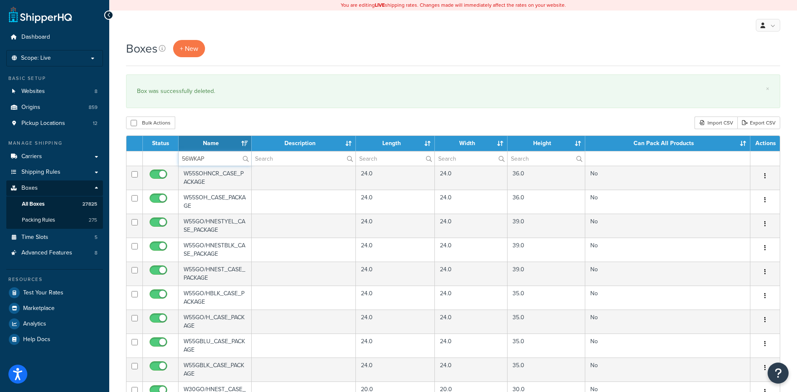
type input "56WKAP"
click at [221, 131] on div "Boxes + New × Box was successfully deleted. Bulk Actions Duplicate Delete Impor…" at bounding box center [453, 324] width 688 height 569
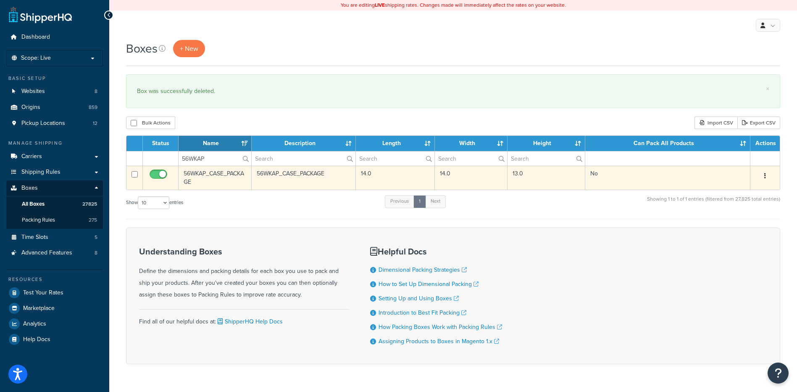
click at [768, 176] on button "button" at bounding box center [766, 175] width 12 height 13
click at [748, 222] on link "Delete" at bounding box center [738, 226] width 66 height 17
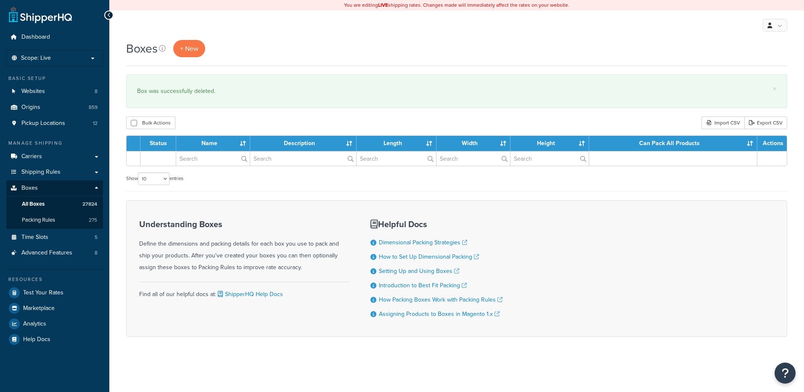
click at [199, 167] on div "Status Name Description Length Width Height Can Pack All Products Actions Show …" at bounding box center [456, 163] width 661 height 56
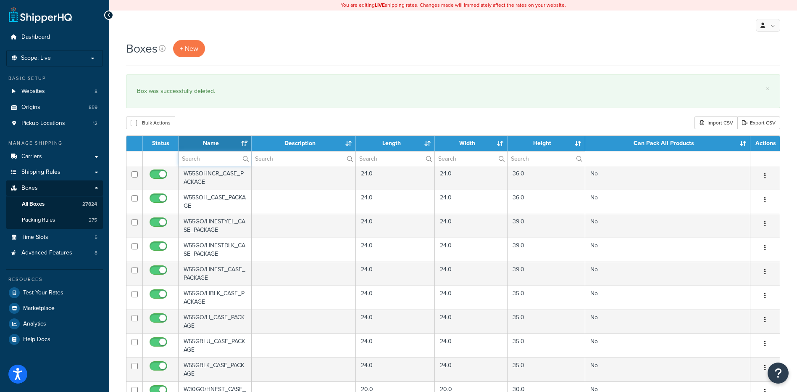
drag, startPoint x: 199, startPoint y: 161, endPoint x: 199, endPoint y: 156, distance: 5.0
click at [199, 161] on input "text" at bounding box center [215, 158] width 73 height 14
paste input "21WE77"
type input "21WE77"
click at [212, 121] on div "Bulk Actions Duplicate Delete Import CSV Export CSV" at bounding box center [453, 122] width 655 height 13
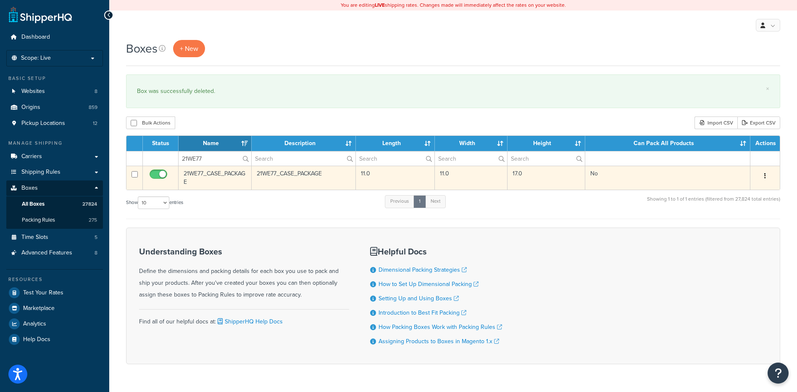
click at [766, 177] on button "button" at bounding box center [766, 175] width 12 height 13
click at [755, 223] on link "Delete" at bounding box center [738, 226] width 66 height 17
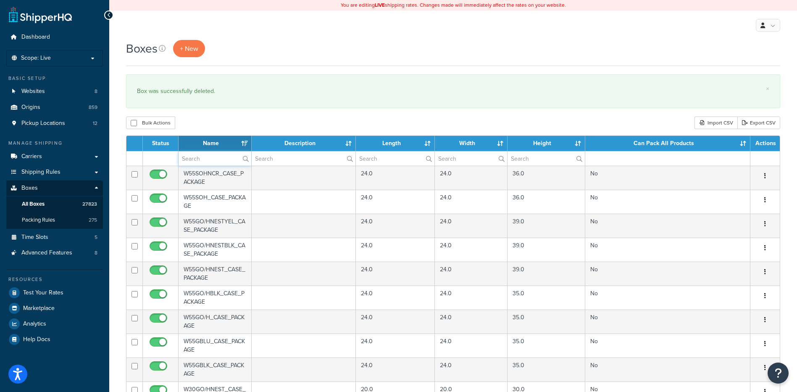
click at [193, 158] on input "text" at bounding box center [215, 158] width 73 height 14
paste input "21WE79"
type input "21WE79"
click at [226, 118] on div "Bulk Actions Duplicate [GEOGRAPHIC_DATA] Import CSV Export CSV" at bounding box center [453, 122] width 655 height 13
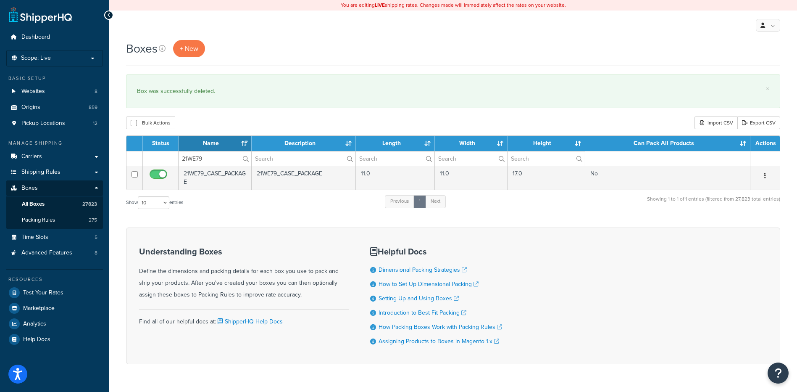
click at [766, 175] on icon "button" at bounding box center [766, 176] width 2 height 6
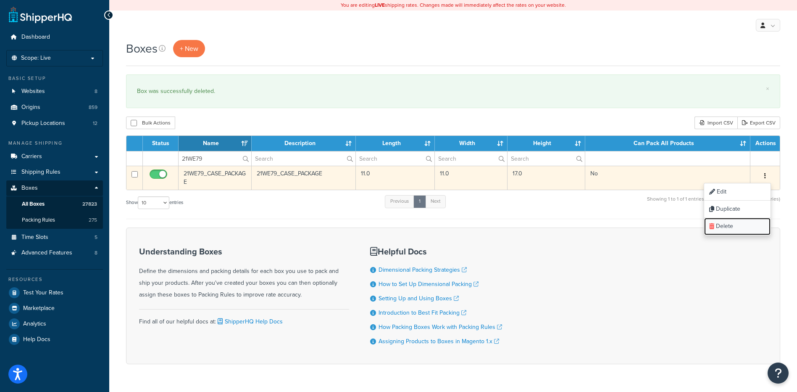
click at [732, 222] on link "Delete" at bounding box center [738, 226] width 66 height 17
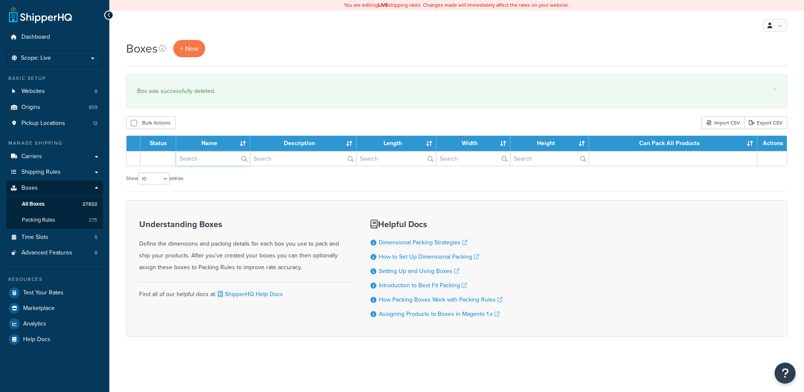
click at [212, 161] on input "text" at bounding box center [213, 158] width 74 height 14
paste input "57WMR5"
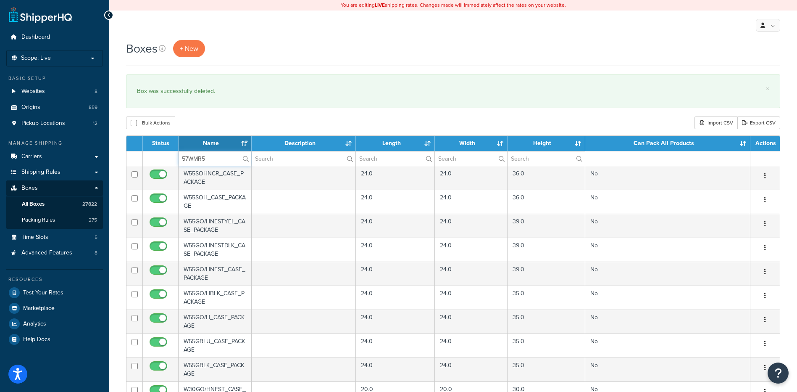
type input "57WMR5"
click at [226, 121] on div "Bulk Actions Duplicate [GEOGRAPHIC_DATA] Import CSV Export CSV" at bounding box center [453, 122] width 655 height 13
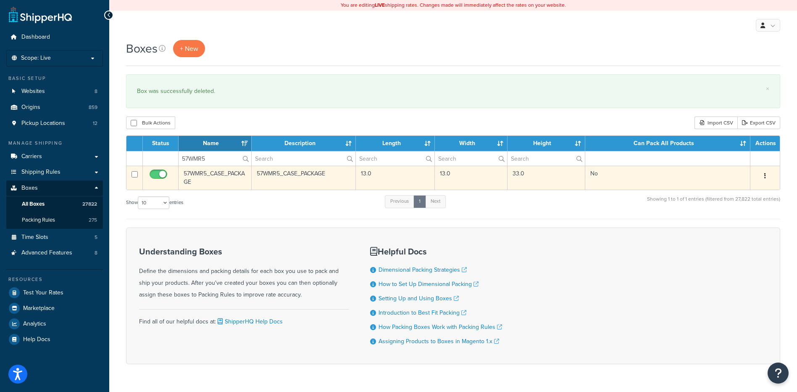
click at [761, 176] on button "button" at bounding box center [766, 175] width 12 height 13
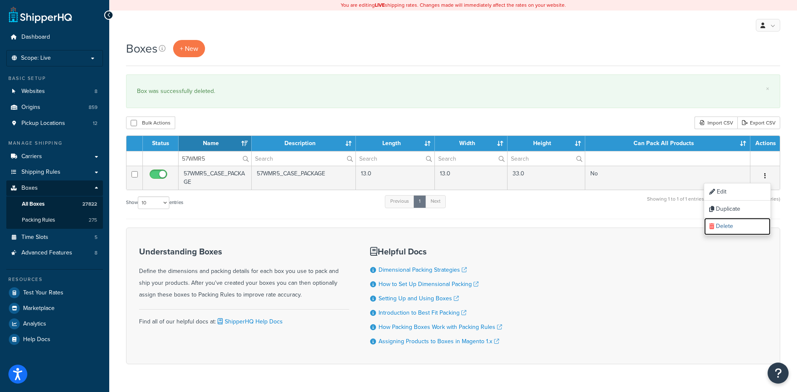
click at [743, 227] on link "Delete" at bounding box center [738, 226] width 66 height 17
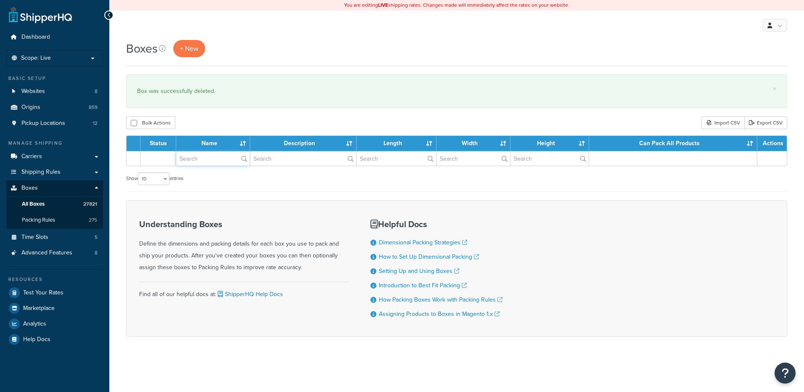
drag, startPoint x: 0, startPoint y: 0, endPoint x: 193, endPoint y: 160, distance: 250.4
click at [193, 160] on input "text" at bounding box center [213, 158] width 74 height 14
paste input "68WNX6"
type input "68WNX6"
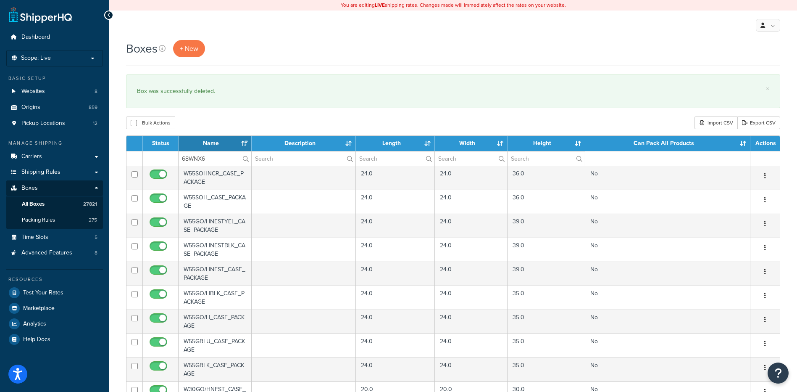
click at [210, 114] on div "Boxes + New × Box was successfully deleted. Bulk Actions Duplicate Delete Impor…" at bounding box center [453, 324] width 688 height 569
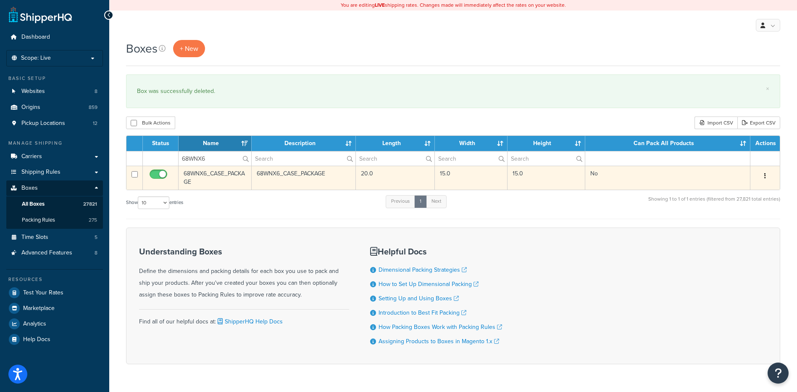
click at [765, 175] on icon "button" at bounding box center [766, 176] width 2 height 6
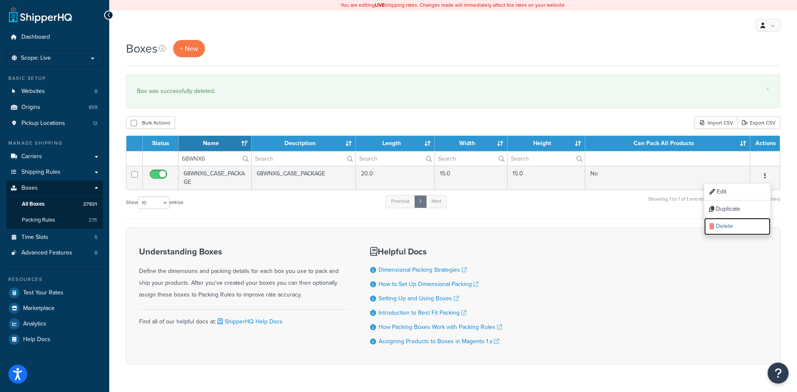
drag, startPoint x: 750, startPoint y: 226, endPoint x: 440, endPoint y: 26, distance: 369.5
click at [750, 226] on link "Delete" at bounding box center [738, 226] width 66 height 17
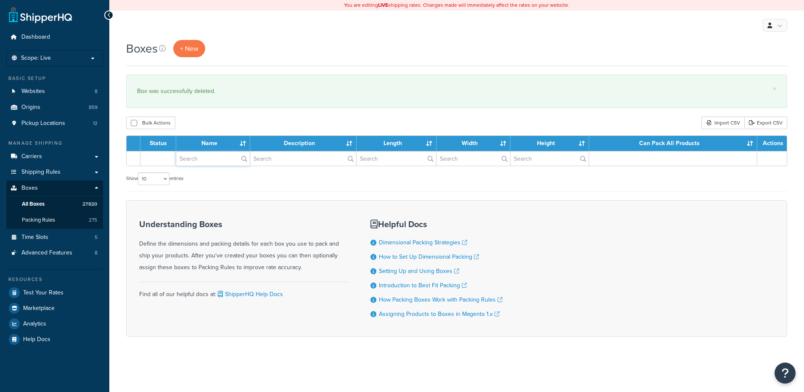
drag, startPoint x: 0, startPoint y: 0, endPoint x: 209, endPoint y: 161, distance: 263.2
click at [209, 161] on input "text" at bounding box center [213, 158] width 74 height 14
type input "v"
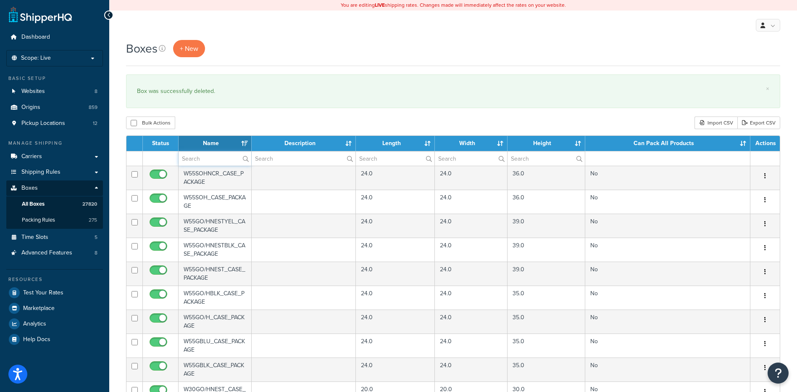
paste input "19BC15"
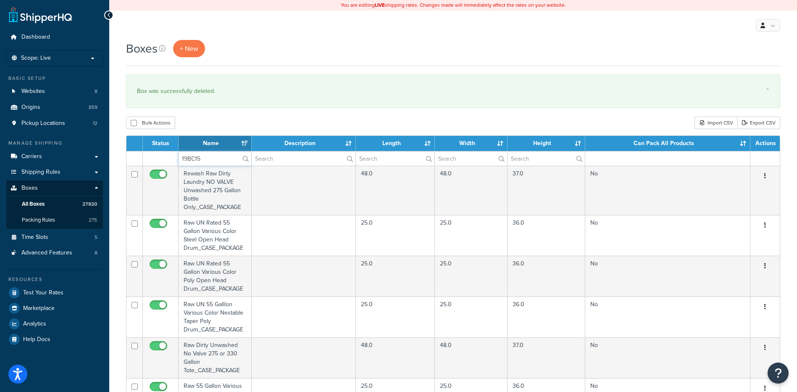
type input "19BC15"
click at [217, 123] on div "Bulk Actions Duplicate Delete Import CSV Export CSV" at bounding box center [453, 122] width 655 height 13
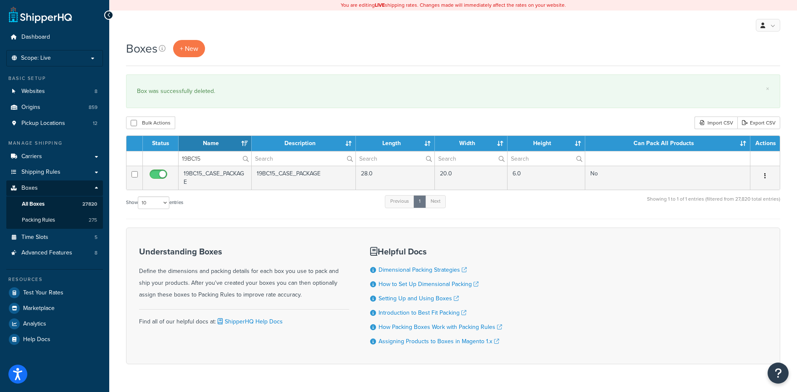
click at [766, 174] on icon "button" at bounding box center [766, 176] width 2 height 6
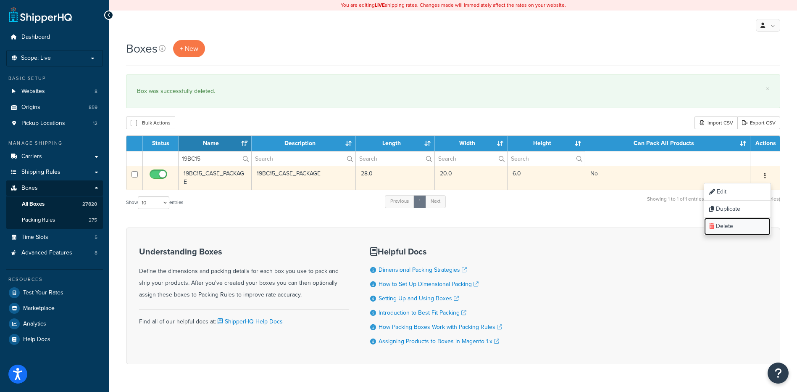
click at [750, 226] on link "Delete" at bounding box center [738, 226] width 66 height 17
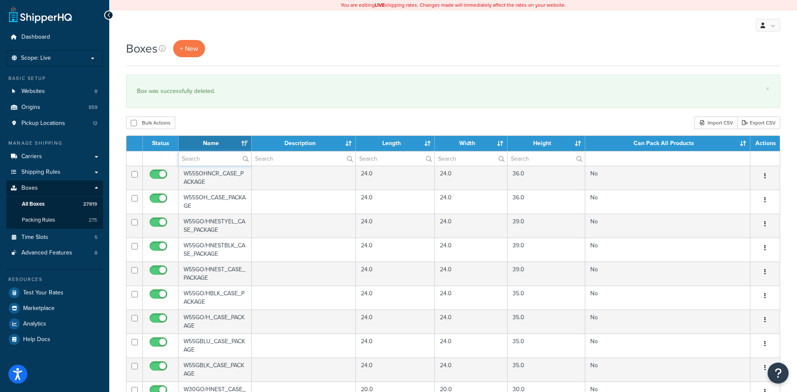
click at [204, 163] on input "text" at bounding box center [215, 158] width 73 height 14
paste input "19BC55"
type input "19BC55"
click at [219, 129] on div "Bulk Actions Duplicate [GEOGRAPHIC_DATA] Import CSV Export CSV" at bounding box center [453, 122] width 655 height 13
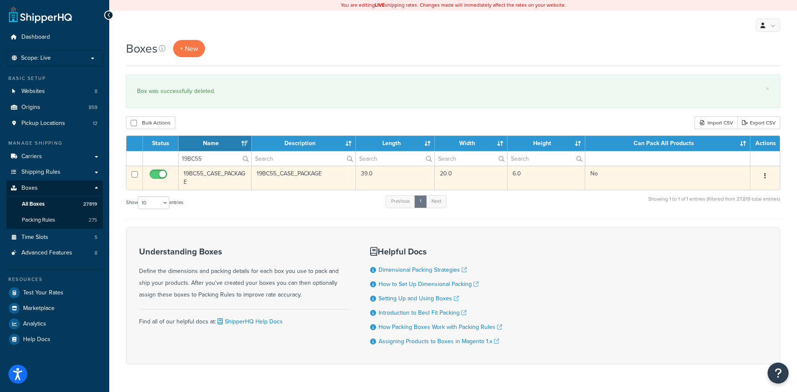
click at [765, 174] on icon "button" at bounding box center [766, 176] width 2 height 6
click at [736, 227] on link "Delete" at bounding box center [738, 226] width 66 height 17
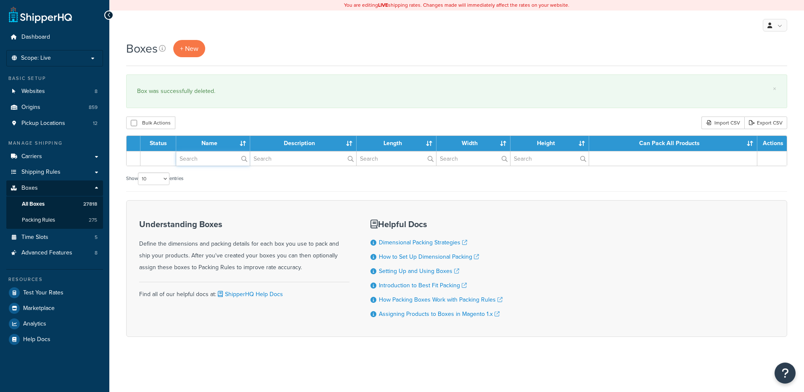
drag, startPoint x: 0, startPoint y: 0, endPoint x: 191, endPoint y: 161, distance: 250.0
click at [191, 161] on input "text" at bounding box center [213, 158] width 74 height 14
paste input "19BIC1"
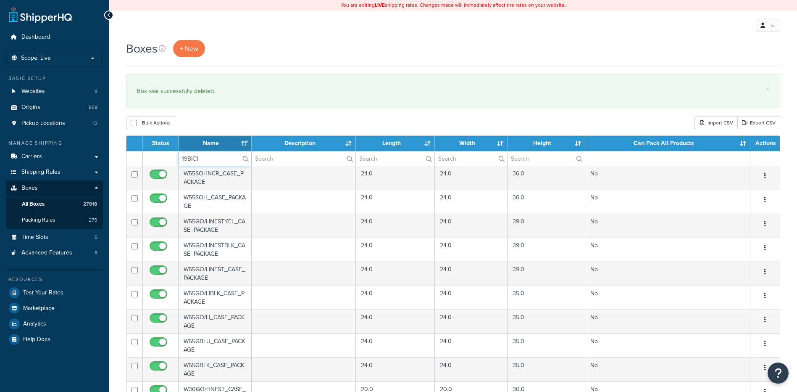
type input "19BIC1"
click at [196, 124] on div "Bulk Actions Duplicate [GEOGRAPHIC_DATA] Import CSV Export CSV" at bounding box center [453, 122] width 655 height 13
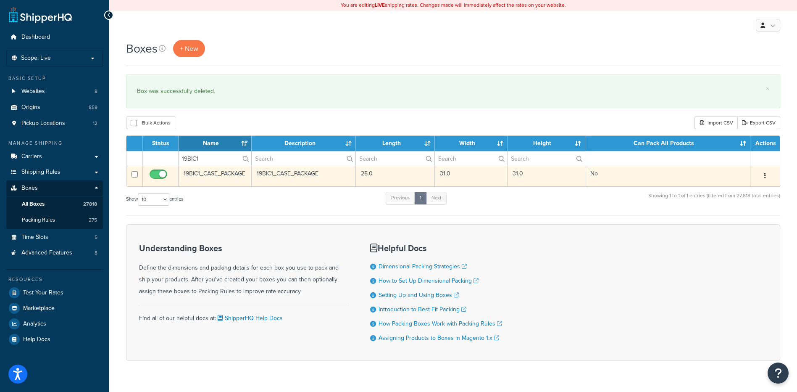
click at [766, 175] on icon "button" at bounding box center [766, 176] width 2 height 6
click at [750, 228] on link "Delete" at bounding box center [738, 226] width 66 height 17
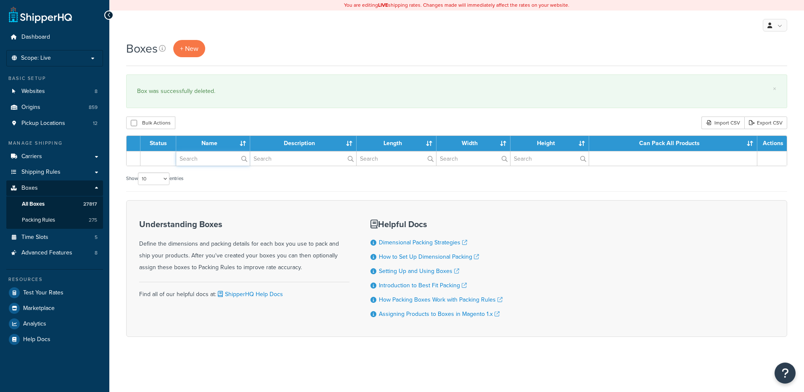
drag, startPoint x: 0, startPoint y: 0, endPoint x: 208, endPoint y: 158, distance: 261.0
click at [208, 158] on input "text" at bounding box center [213, 158] width 74 height 14
type input "v"
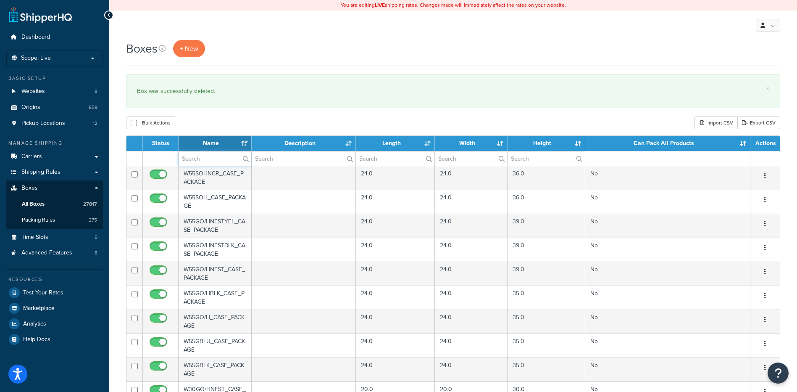
paste input "19BIC3"
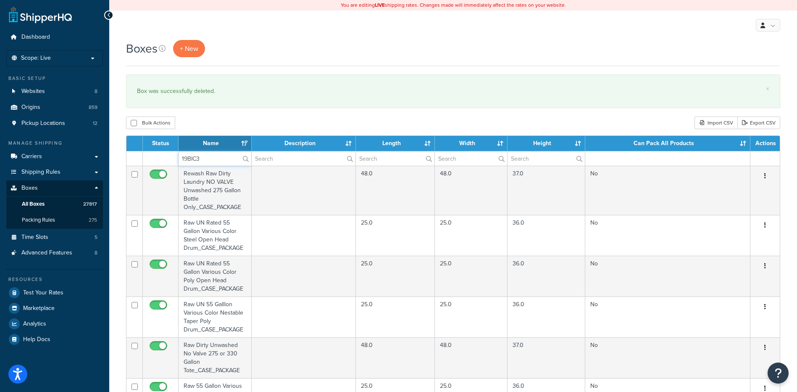
type input "19BIC3"
click at [222, 125] on div "Bulk Actions Duplicate Delete Import CSV Export CSV" at bounding box center [453, 122] width 655 height 13
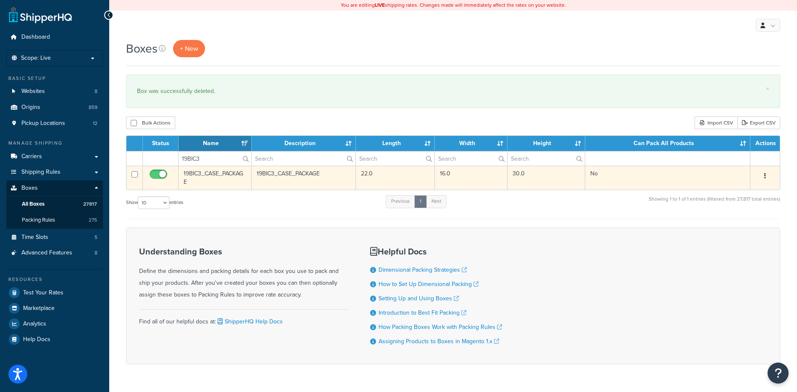
click at [766, 175] on icon "button" at bounding box center [766, 176] width 2 height 6
click at [747, 227] on link "Delete" at bounding box center [738, 226] width 66 height 17
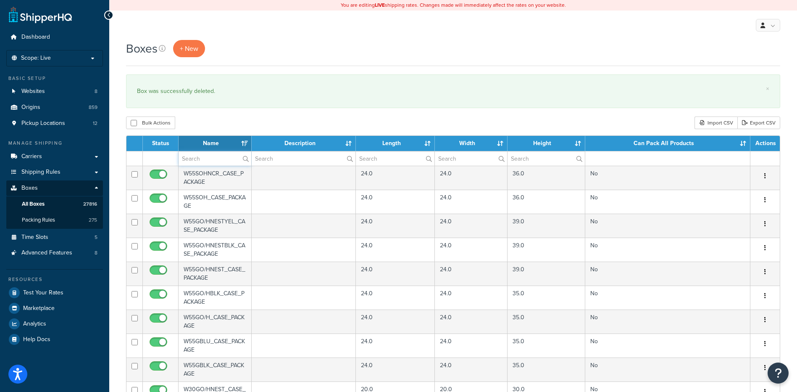
click at [202, 161] on input "text" at bounding box center [215, 158] width 73 height 14
paste input "19BIC5"
type input "19BIC5"
click at [215, 106] on div "× Box was successfully deleted." at bounding box center [453, 91] width 655 height 34
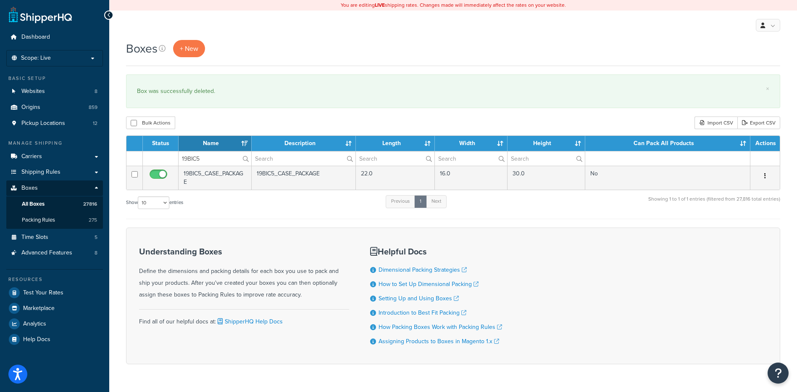
click at [768, 176] on button "button" at bounding box center [766, 175] width 12 height 13
click at [745, 224] on link "Delete" at bounding box center [738, 226] width 66 height 17
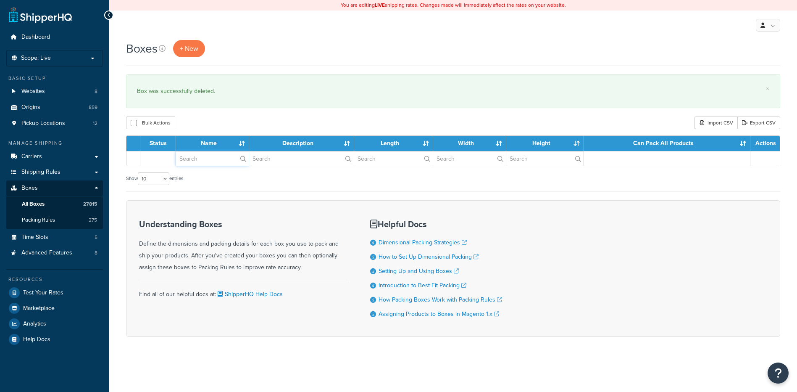
click at [196, 157] on input "text" at bounding box center [212, 158] width 73 height 14
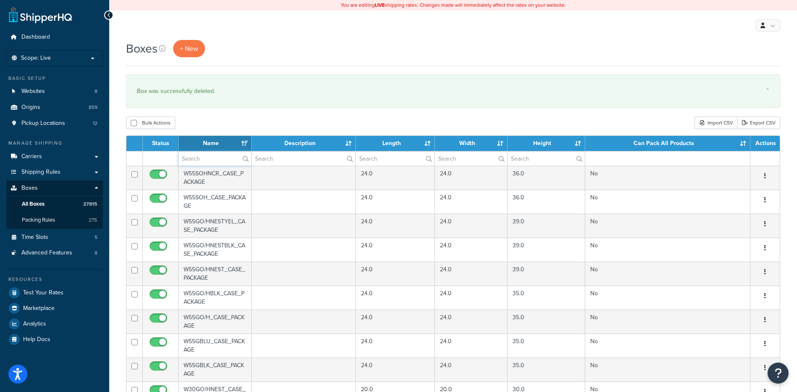
paste input "24W122"
type input "24W122"
click at [224, 120] on div "Bulk Actions Duplicate [GEOGRAPHIC_DATA] Import CSV Export CSV" at bounding box center [453, 122] width 655 height 13
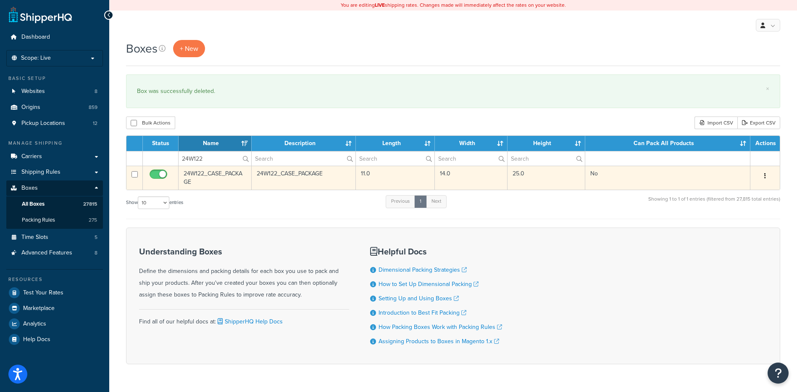
click at [764, 174] on button "button" at bounding box center [766, 175] width 12 height 13
click at [723, 223] on link "Delete" at bounding box center [738, 226] width 66 height 17
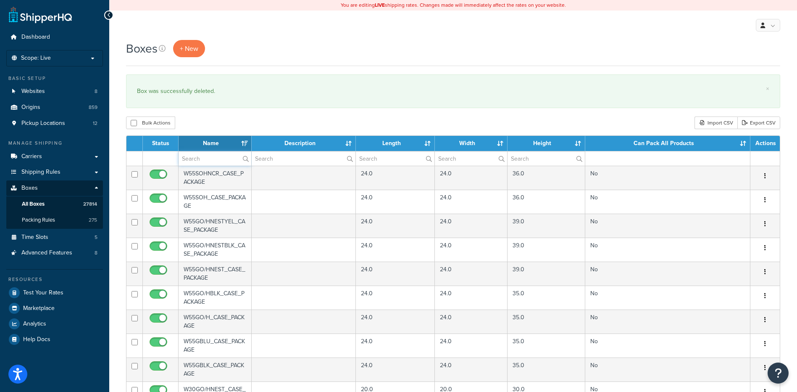
click at [236, 160] on input "text" at bounding box center [215, 158] width 73 height 14
paste input "21W114"
type input "21W114"
click at [270, 127] on div "Bulk Actions Duplicate [GEOGRAPHIC_DATA] Import CSV Export CSV" at bounding box center [453, 122] width 655 height 13
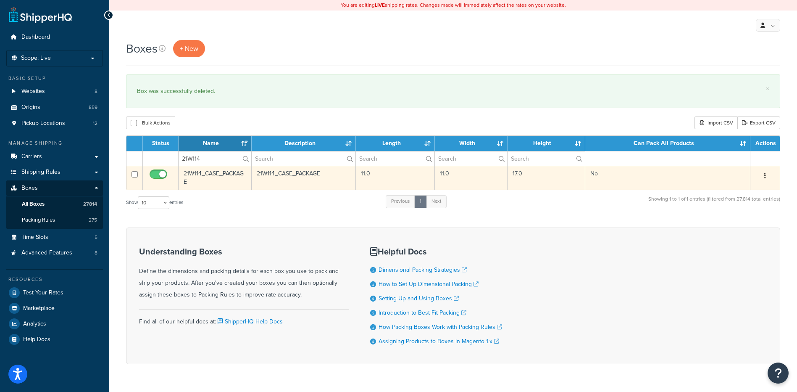
drag, startPoint x: 766, startPoint y: 174, endPoint x: 765, endPoint y: 184, distance: 10.2
click at [766, 175] on button "button" at bounding box center [766, 175] width 12 height 13
click at [737, 235] on link "Delete" at bounding box center [738, 226] width 66 height 17
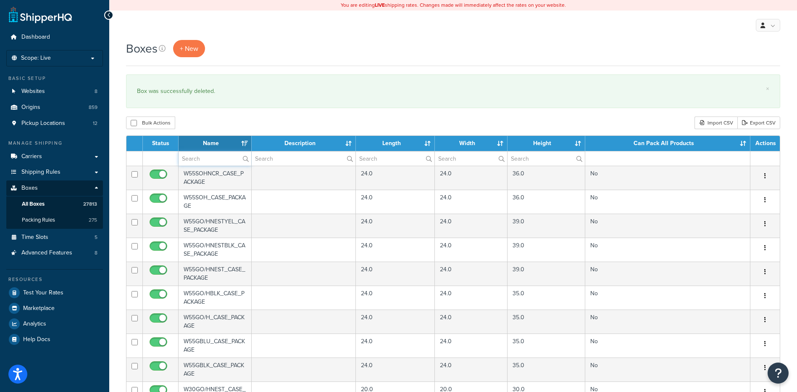
click at [187, 160] on input "text" at bounding box center [215, 158] width 73 height 14
paste input "22WEGD"
type input "22WEGD"
click at [236, 128] on div "Bulk Actions Duplicate [GEOGRAPHIC_DATA] Import CSV Export CSV" at bounding box center [453, 122] width 655 height 13
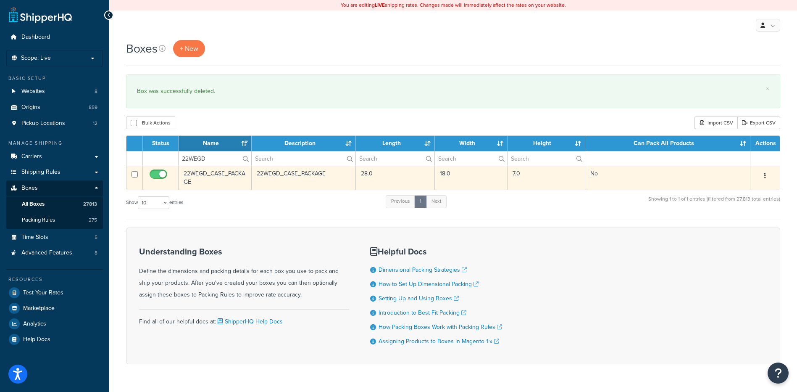
click at [769, 174] on button "button" at bounding box center [766, 175] width 12 height 13
click at [732, 232] on link "Delete" at bounding box center [738, 226] width 66 height 17
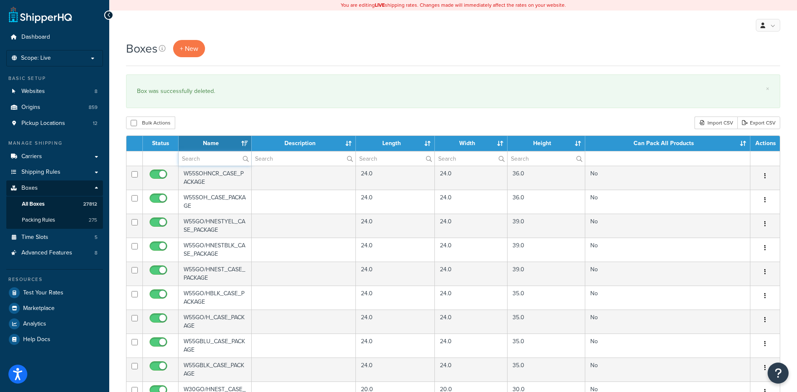
click at [207, 162] on input "text" at bounding box center [215, 158] width 73 height 14
paste input "26BVT4"
type input "26BVT4"
click at [233, 113] on div "Boxes + New × Box was successfully deleted. Bulk Actions Duplicate [GEOGRAPHIC_…" at bounding box center [453, 324] width 688 height 569
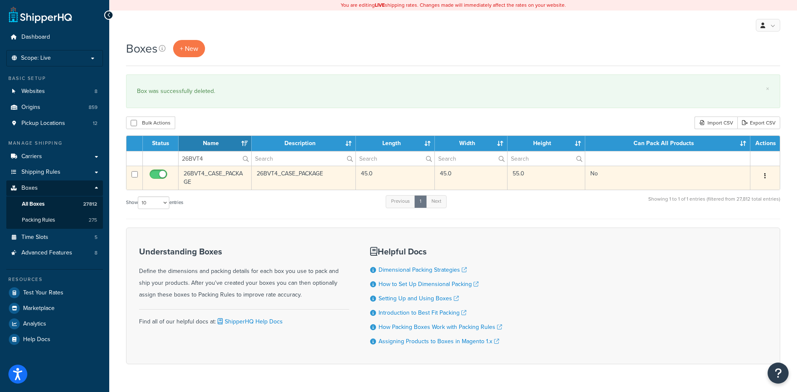
click at [764, 177] on button "button" at bounding box center [766, 175] width 12 height 13
click at [732, 233] on link "Delete" at bounding box center [738, 226] width 66 height 17
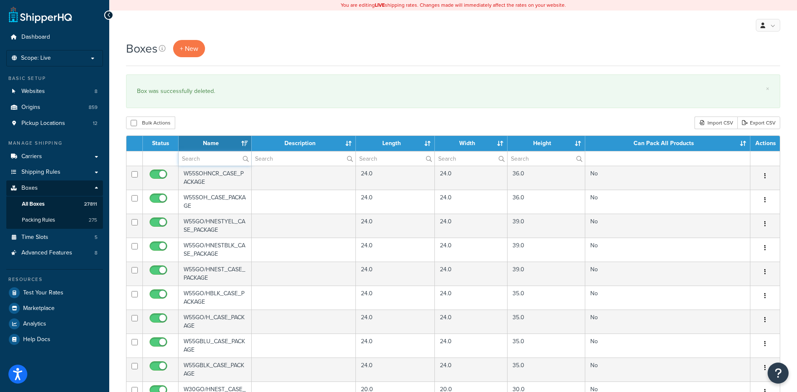
click at [208, 161] on input "text" at bounding box center [215, 158] width 73 height 14
paste input "26BVT5"
type input "26BVT5"
click at [222, 134] on div "Boxes + New × Box was successfully deleted. Bulk Actions Duplicate [GEOGRAPHIC_…" at bounding box center [453, 324] width 688 height 569
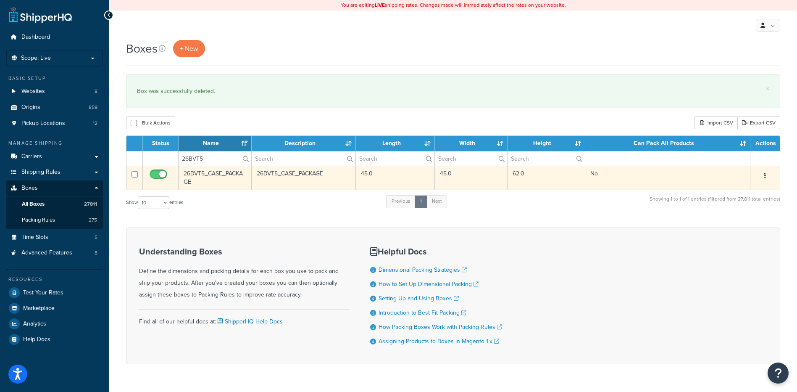
click at [767, 176] on button "button" at bounding box center [766, 175] width 12 height 13
click at [743, 226] on link "Delete" at bounding box center [738, 226] width 66 height 17
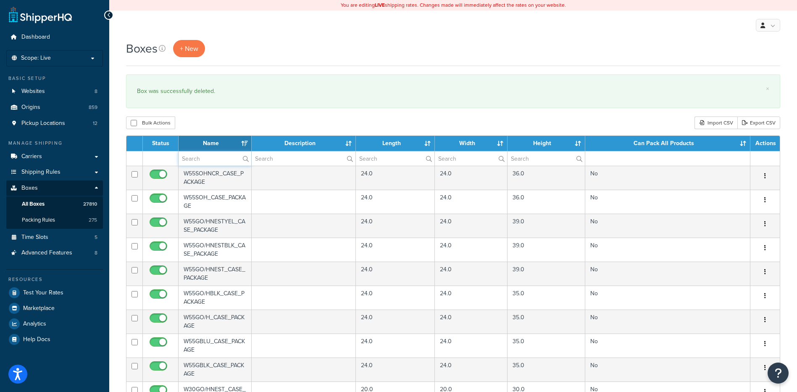
click at [208, 161] on input "text" at bounding box center [215, 158] width 73 height 14
paste input "21W50Q"
type input "21W50Q"
click at [230, 125] on div "Bulk Actions Duplicate [GEOGRAPHIC_DATA] Import CSV Export CSV" at bounding box center [453, 122] width 655 height 13
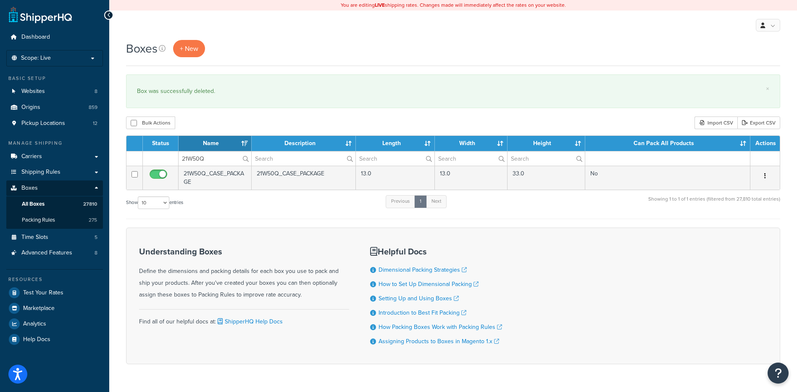
click at [766, 176] on button "button" at bounding box center [766, 175] width 12 height 13
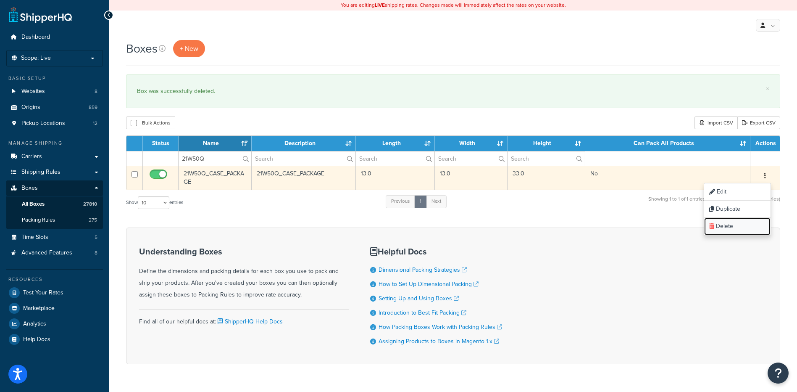
click at [729, 230] on link "Delete" at bounding box center [738, 226] width 66 height 17
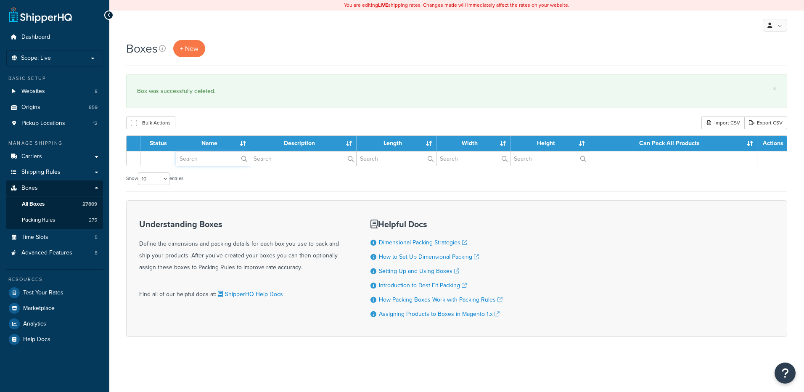
click at [209, 158] on input "text" at bounding box center [213, 158] width 74 height 14
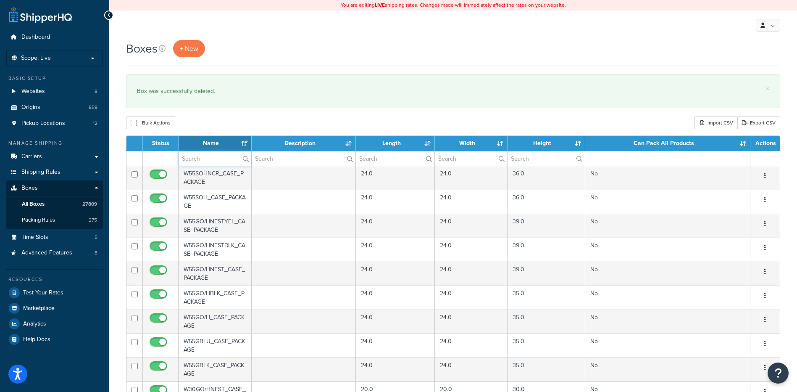
paste input "21W50S"
type input "21W50S"
click at [226, 125] on div "Bulk Actions Duplicate [GEOGRAPHIC_DATA] Import CSV Export CSV" at bounding box center [453, 122] width 655 height 13
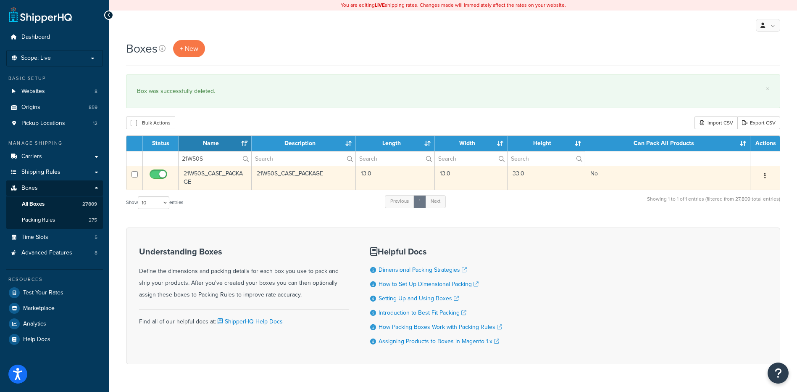
click at [764, 175] on button "button" at bounding box center [766, 175] width 12 height 13
click at [732, 224] on link "Delete" at bounding box center [738, 226] width 66 height 17
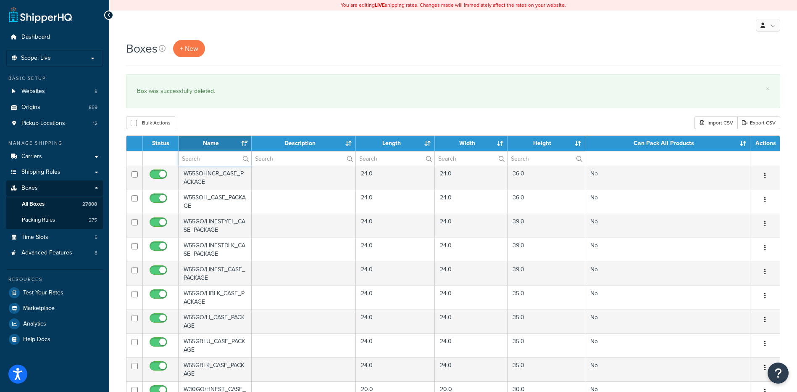
click at [232, 162] on input "text" at bounding box center [215, 158] width 73 height 14
paste input "21W50V"
type input "21W50V"
click at [213, 84] on div "× Box was successfully deleted." at bounding box center [453, 91] width 655 height 34
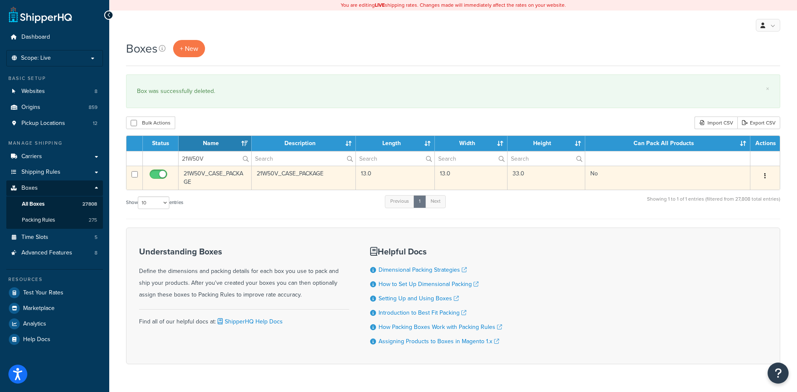
click at [768, 176] on button "button" at bounding box center [766, 175] width 12 height 13
click at [738, 226] on link "Delete" at bounding box center [738, 226] width 66 height 17
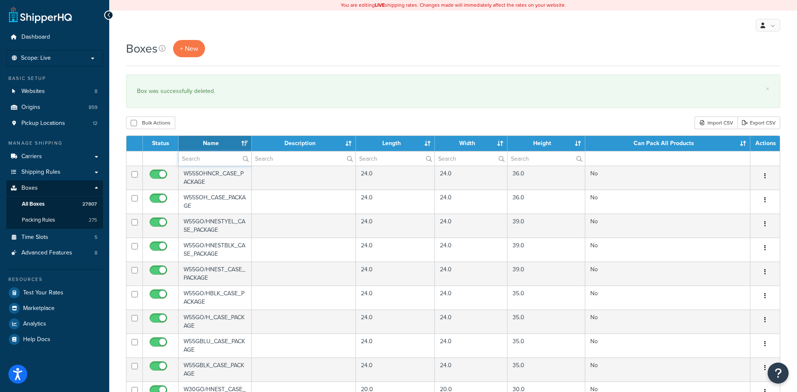
click at [201, 160] on input "text" at bounding box center [215, 158] width 73 height 14
paste input "21W50Y"
type input "21W50Y"
click at [228, 126] on div "Bulk Actions Duplicate [GEOGRAPHIC_DATA] Import CSV Export CSV" at bounding box center [453, 122] width 655 height 13
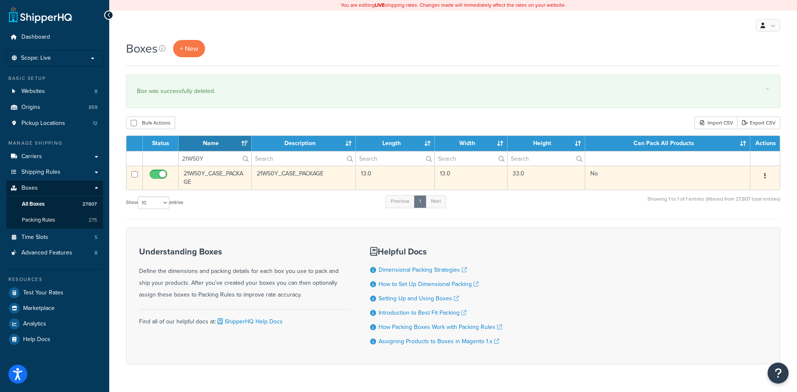
click at [766, 176] on button "button" at bounding box center [766, 175] width 12 height 13
click at [747, 224] on link "Delete" at bounding box center [738, 226] width 66 height 17
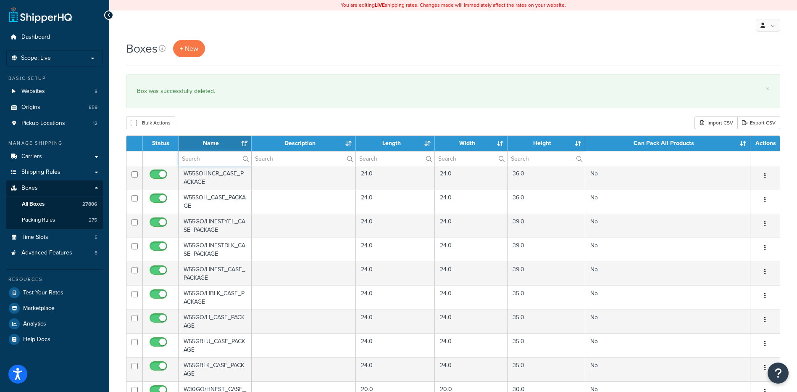
click at [211, 157] on input "text" at bounding box center [215, 158] width 73 height 14
paste input "24W242"
type input "24W242"
click at [221, 121] on div "Bulk Actions Duplicate [GEOGRAPHIC_DATA] Import CSV Export CSV" at bounding box center [453, 122] width 655 height 13
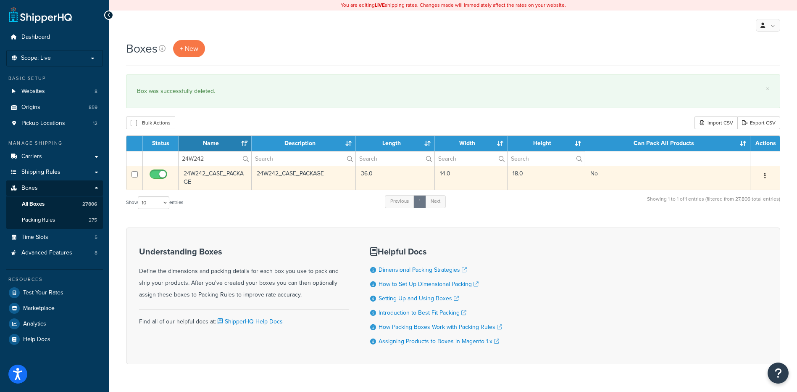
click at [766, 176] on icon "button" at bounding box center [766, 176] width 2 height 6
click at [741, 227] on link "Delete" at bounding box center [738, 226] width 66 height 17
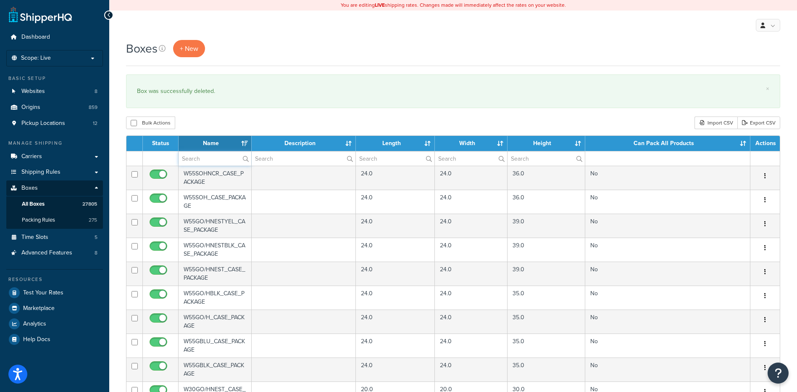
click at [206, 153] on input "text" at bounding box center [215, 158] width 73 height 14
paste input "24W247"
type input "24W247"
click at [243, 126] on div "Bulk Actions Duplicate [GEOGRAPHIC_DATA] Import CSV Export CSV" at bounding box center [453, 122] width 655 height 13
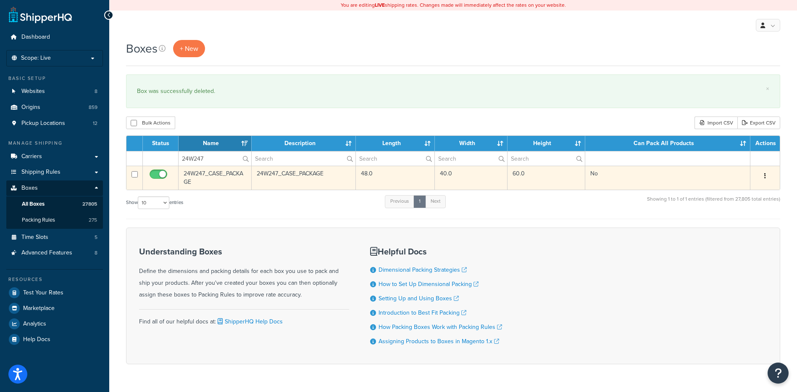
click at [767, 175] on button "button" at bounding box center [766, 175] width 12 height 13
click at [737, 231] on link "Delete" at bounding box center [738, 226] width 66 height 17
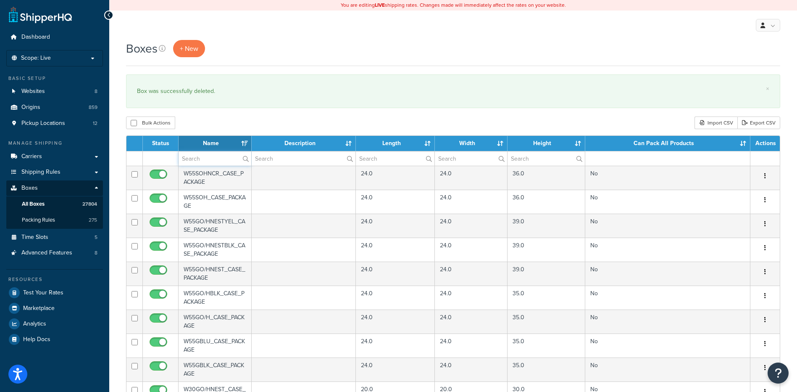
click at [219, 162] on input "text" at bounding box center [215, 158] width 73 height 14
paste input "24W251"
type input "24W251"
click at [243, 118] on div "Bulk Actions Duplicate [GEOGRAPHIC_DATA] Import CSV Export CSV" at bounding box center [453, 122] width 655 height 13
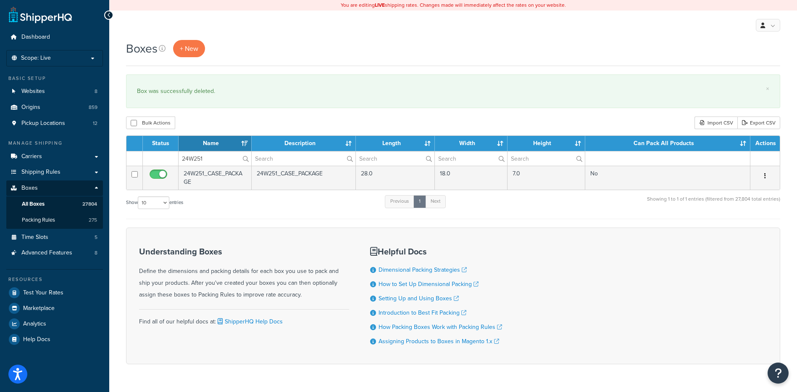
click at [765, 177] on icon "button" at bounding box center [766, 176] width 2 height 6
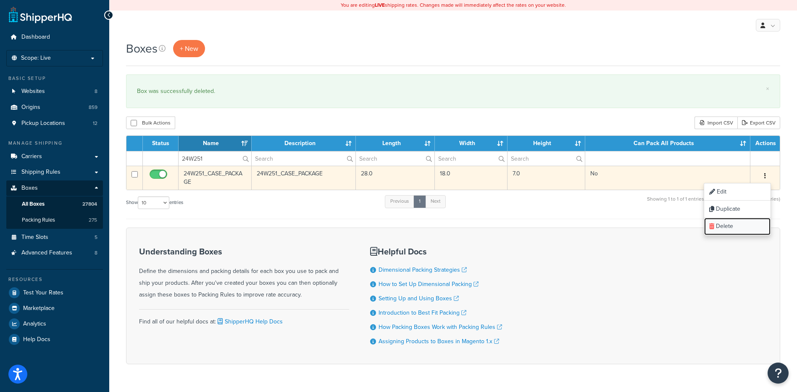
click at [737, 232] on link "Delete" at bounding box center [738, 226] width 66 height 17
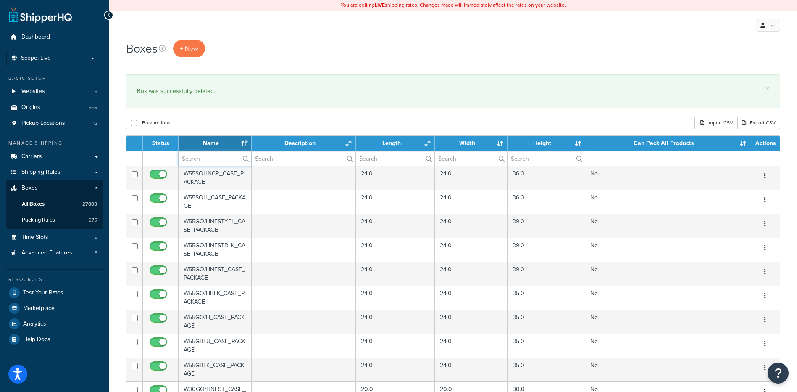
click at [195, 159] on input "text" at bounding box center [215, 158] width 73 height 14
paste input "24W270"
type input "24W270"
click at [228, 124] on div "Bulk Actions Duplicate [GEOGRAPHIC_DATA] Import CSV Export CSV" at bounding box center [453, 122] width 655 height 13
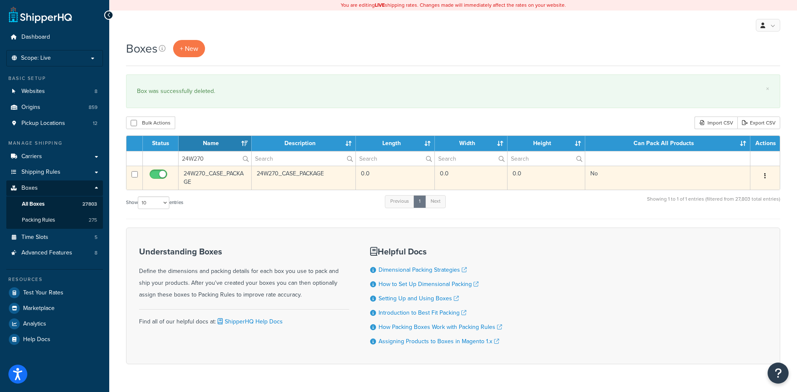
click at [766, 174] on button "button" at bounding box center [766, 175] width 12 height 13
click at [736, 228] on link "Delete" at bounding box center [738, 226] width 66 height 17
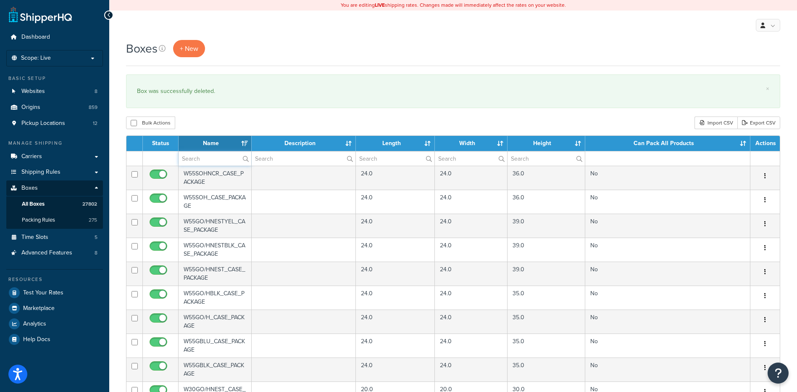
click at [187, 162] on input "text" at bounding box center [215, 158] width 73 height 14
paste input "24W274"
type input "24W274"
click at [254, 124] on div "Bulk Actions Duplicate [GEOGRAPHIC_DATA] Import CSV Export CSV" at bounding box center [453, 122] width 655 height 13
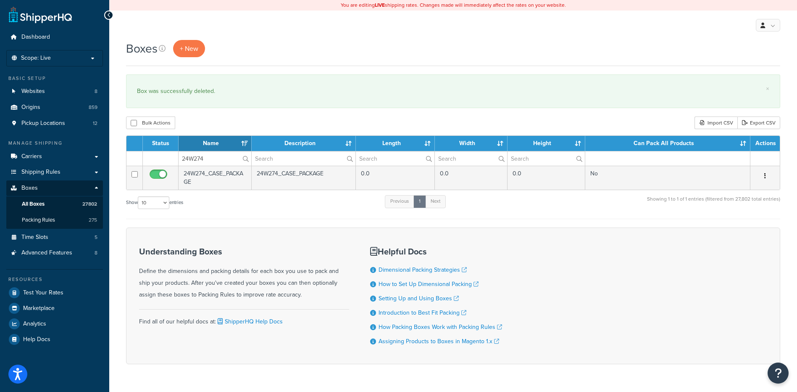
click at [767, 176] on button "button" at bounding box center [766, 175] width 12 height 13
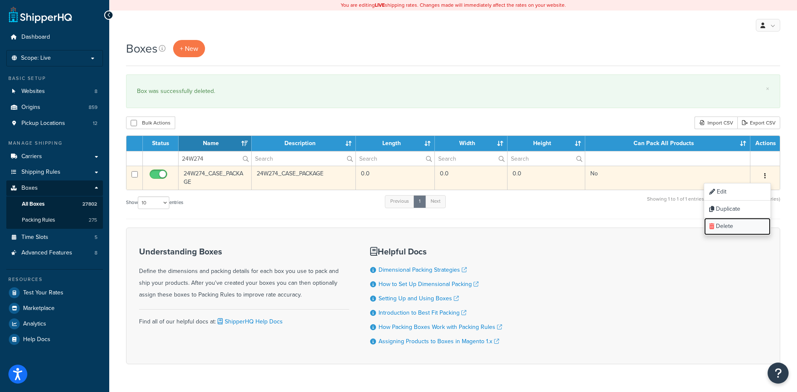
click at [748, 224] on link "Delete" at bounding box center [738, 226] width 66 height 17
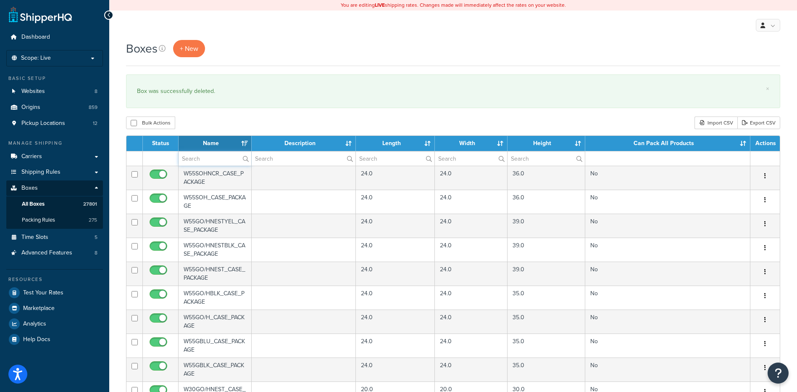
click at [198, 157] on input "text" at bounding box center [215, 158] width 73 height 14
paste input "24W279"
type input "24W279"
click at [246, 124] on div "Bulk Actions Duplicate [GEOGRAPHIC_DATA] Import CSV Export CSV" at bounding box center [453, 122] width 655 height 13
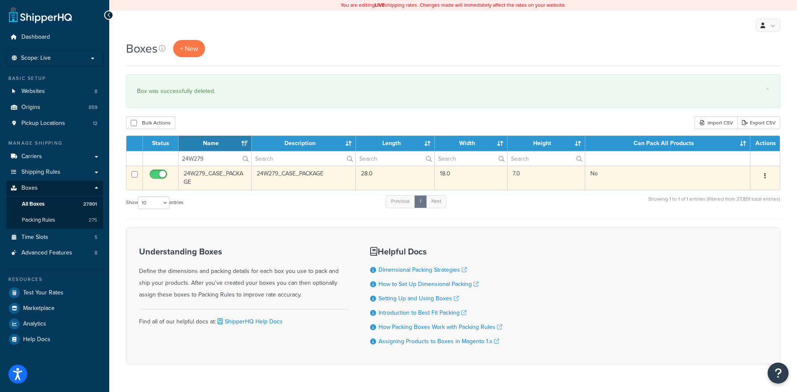
click at [770, 177] on button "button" at bounding box center [766, 175] width 12 height 13
click at [753, 224] on link "Delete" at bounding box center [738, 226] width 66 height 17
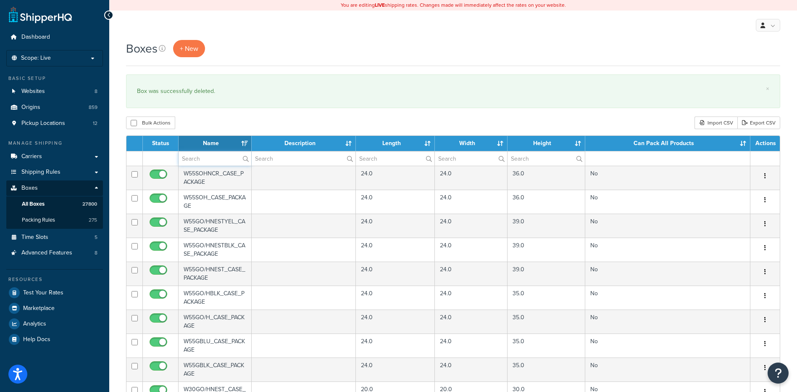
click at [197, 162] on input "text" at bounding box center [215, 158] width 73 height 14
paste input "26BSSB"
type input "26BSSB"
click at [225, 120] on div "Bulk Actions Duplicate Delete Import CSV Export CSV" at bounding box center [453, 122] width 655 height 13
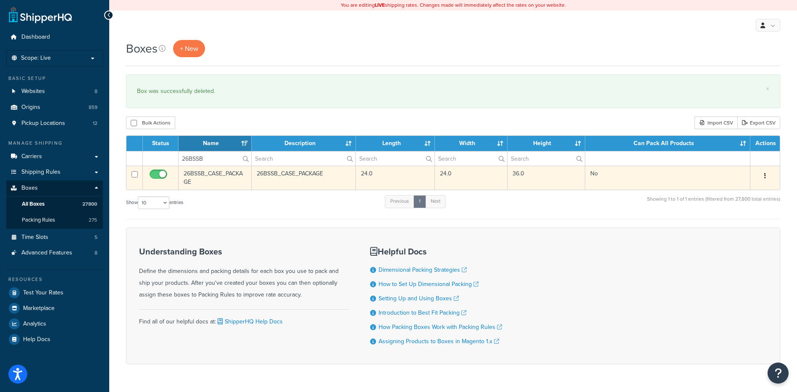
click at [766, 176] on icon "button" at bounding box center [766, 176] width 2 height 6
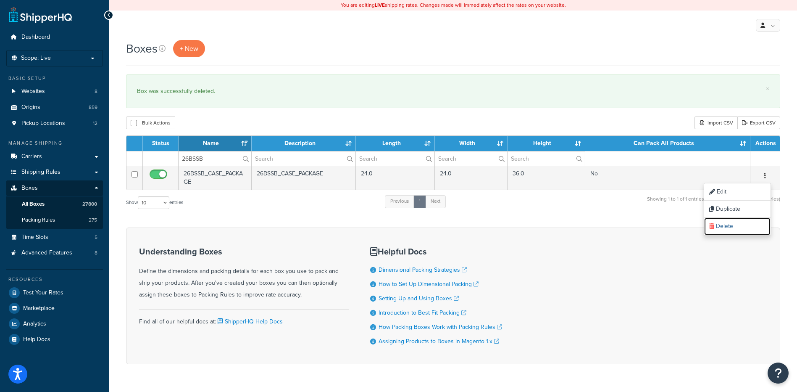
drag, startPoint x: 749, startPoint y: 228, endPoint x: 443, endPoint y: 27, distance: 366.2
click at [749, 228] on link "Delete" at bounding box center [738, 226] width 66 height 17
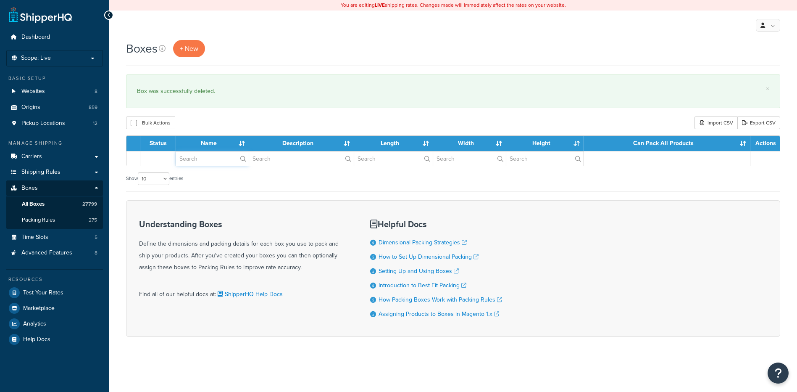
click at [178, 156] on tr at bounding box center [454, 158] width 654 height 15
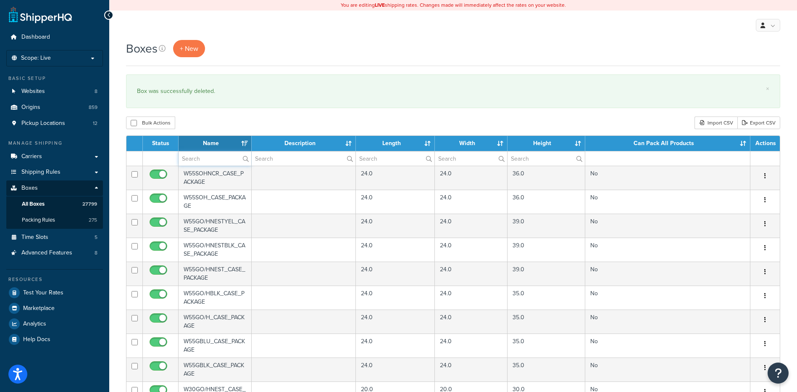
drag, startPoint x: 178, startPoint y: 156, endPoint x: 200, endPoint y: 154, distance: 22.0
click at [200, 154] on input "text" at bounding box center [215, 158] width 73 height 14
paste input "26WUC1"
type input "26WUC1"
click at [247, 140] on th "Name" at bounding box center [215, 143] width 73 height 15
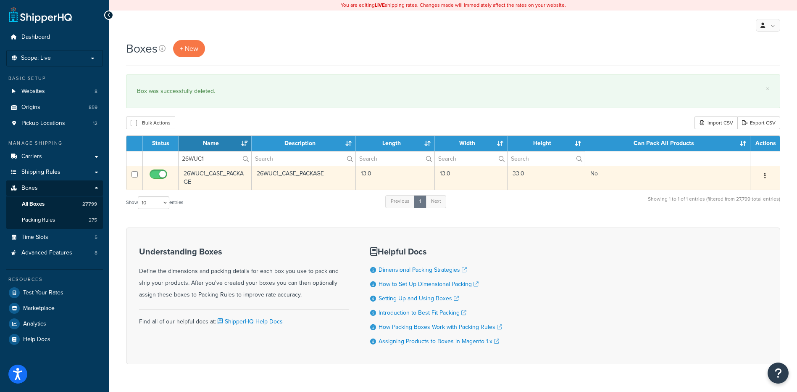
click at [769, 175] on button "button" at bounding box center [766, 175] width 12 height 13
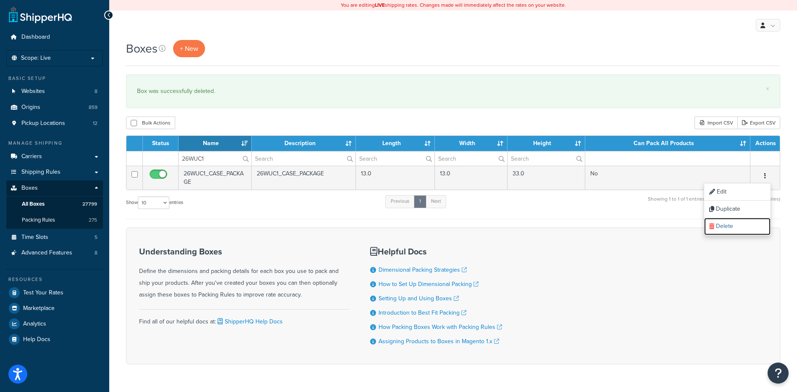
click at [752, 224] on link "Delete" at bounding box center [738, 226] width 66 height 17
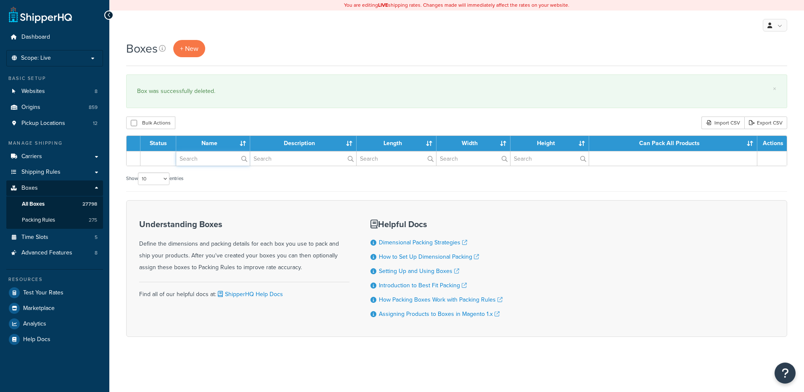
click at [211, 153] on input "text" at bounding box center [213, 158] width 74 height 14
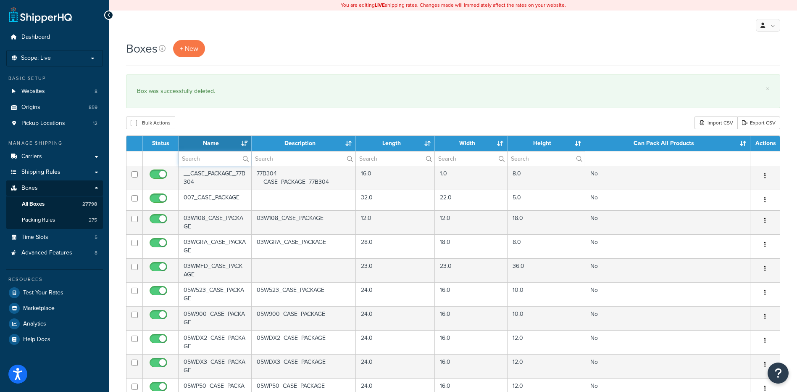
paste input "26WUCL"
type input "26WUCL"
click at [249, 121] on div "Bulk Actions Duplicate [GEOGRAPHIC_DATA] Import CSV Export CSV" at bounding box center [453, 122] width 655 height 13
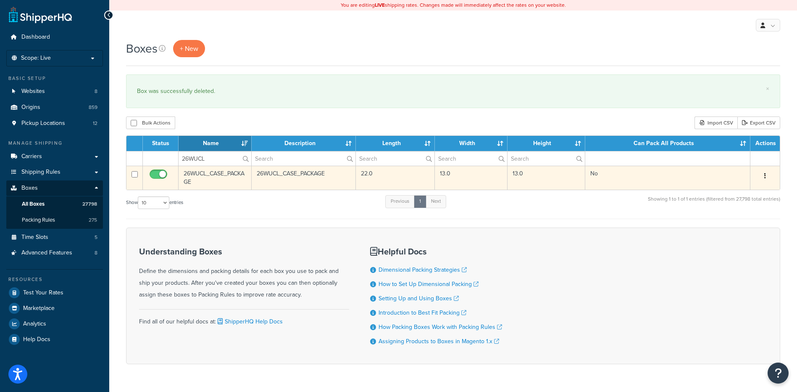
click at [763, 172] on button "button" at bounding box center [766, 175] width 12 height 13
click at [733, 233] on link "Delete" at bounding box center [738, 226] width 66 height 17
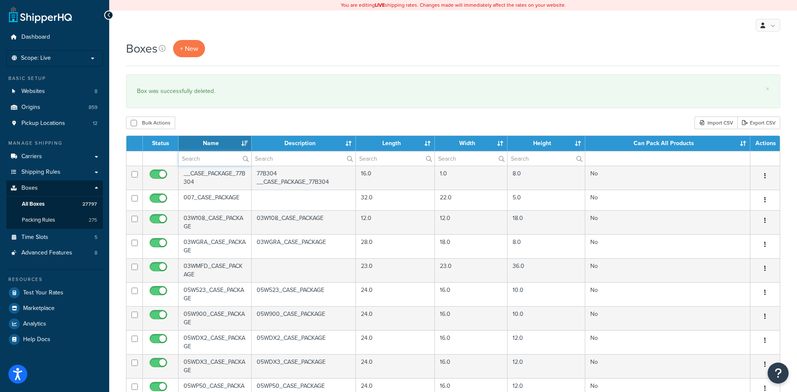
click at [198, 159] on input "text" at bounding box center [215, 158] width 73 height 14
paste input "30WPBS"
type input "30WPBS"
click at [235, 123] on div "Bulk Actions Duplicate [GEOGRAPHIC_DATA] Import CSV Export CSV" at bounding box center [453, 122] width 655 height 13
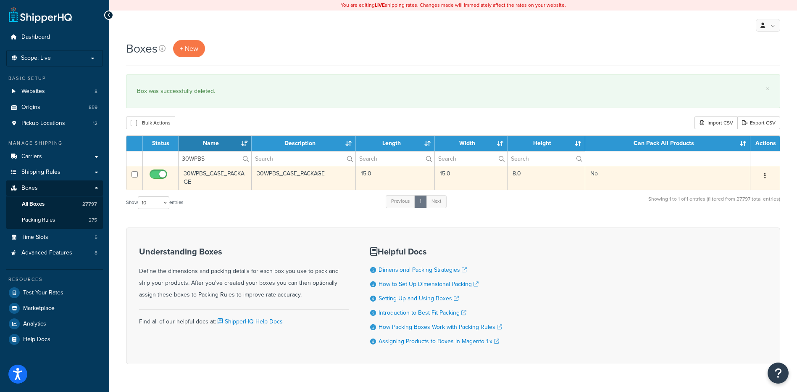
click at [764, 174] on button "button" at bounding box center [766, 175] width 12 height 13
click at [749, 230] on link "Delete" at bounding box center [738, 226] width 66 height 17
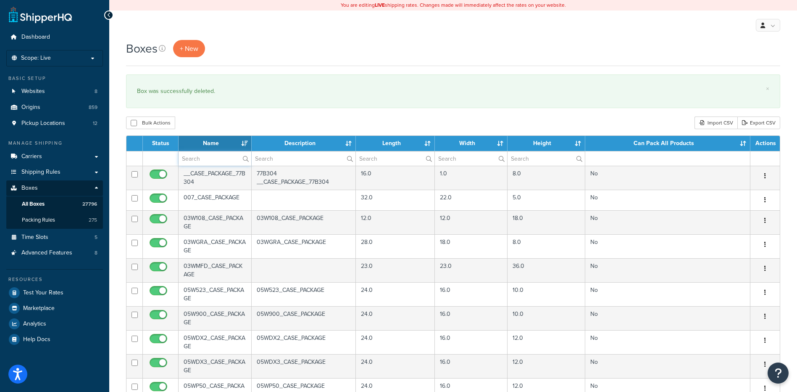
click at [201, 160] on input "text" at bounding box center [215, 158] width 73 height 14
paste input "37WICG"
type input "37WICG"
click at [209, 125] on div "Bulk Actions Duplicate [GEOGRAPHIC_DATA] Import CSV Export CSV" at bounding box center [453, 122] width 655 height 13
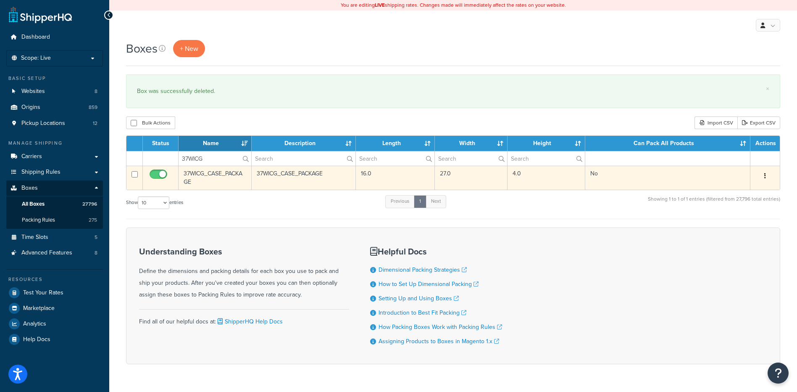
click at [765, 180] on button "button" at bounding box center [766, 175] width 12 height 13
click at [742, 230] on link "Delete" at bounding box center [738, 226] width 66 height 17
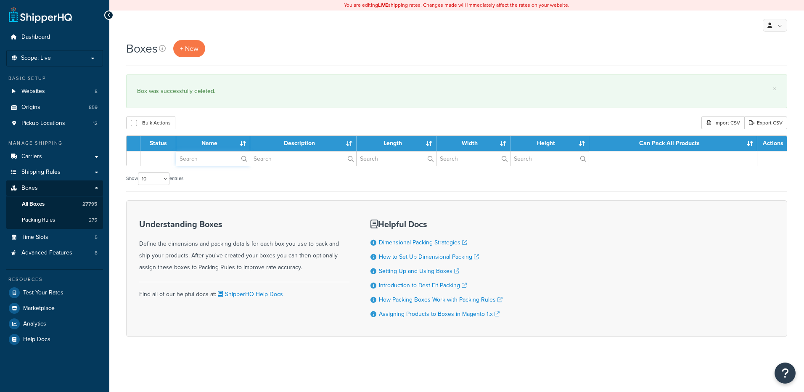
click at [202, 159] on input "text" at bounding box center [213, 158] width 74 height 14
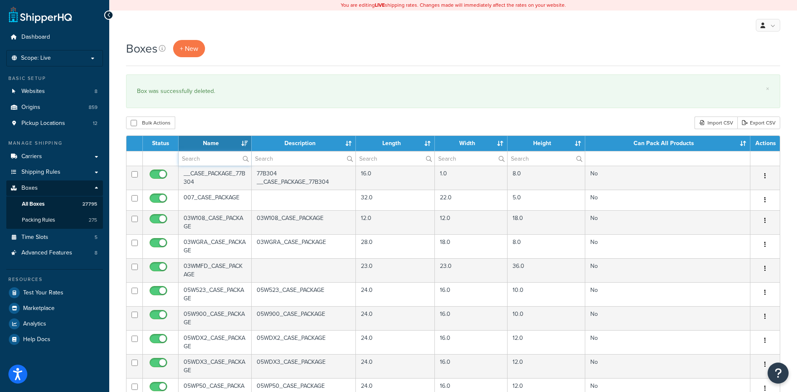
paste input "13W249"
type input "13W249"
click at [225, 115] on div "Boxes + New × Box was successfully deleted. Bulk Actions Duplicate [GEOGRAPHIC_…" at bounding box center [453, 323] width 688 height 566
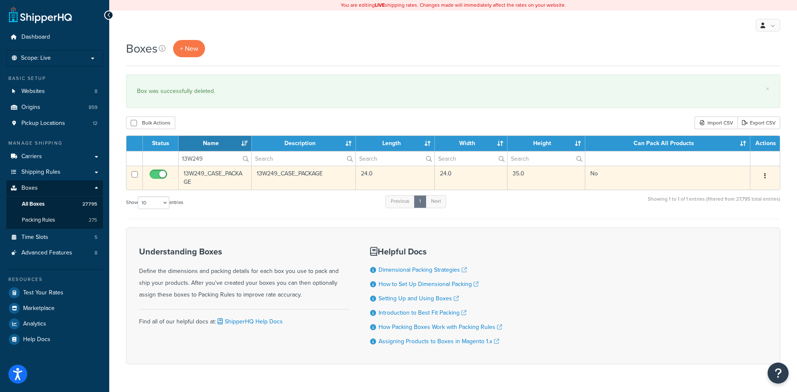
click at [765, 176] on icon "button" at bounding box center [766, 176] width 2 height 6
click at [736, 219] on link "Delete" at bounding box center [738, 226] width 66 height 17
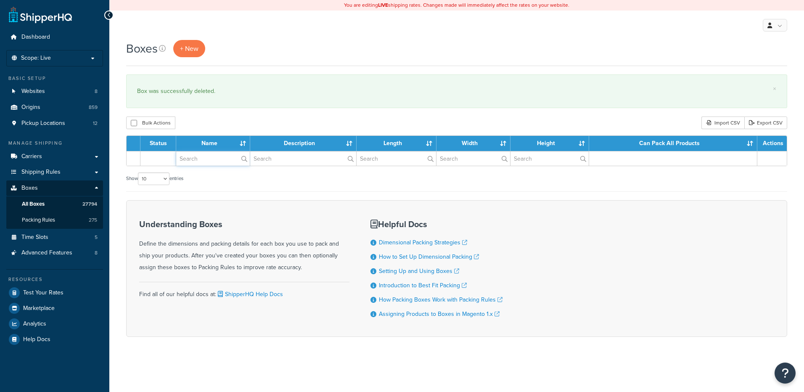
click at [193, 159] on input "text" at bounding box center [213, 158] width 74 height 14
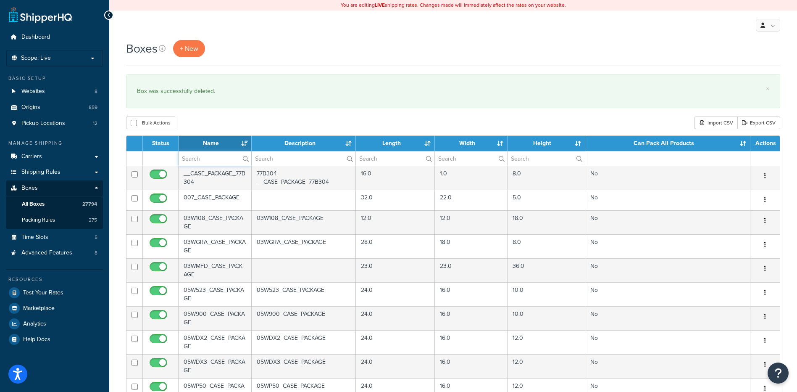
paste input "34BSC8"
type input "34BSC8"
click at [224, 119] on div "Bulk Actions Duplicate [GEOGRAPHIC_DATA] Import CSV Export CSV" at bounding box center [453, 122] width 655 height 13
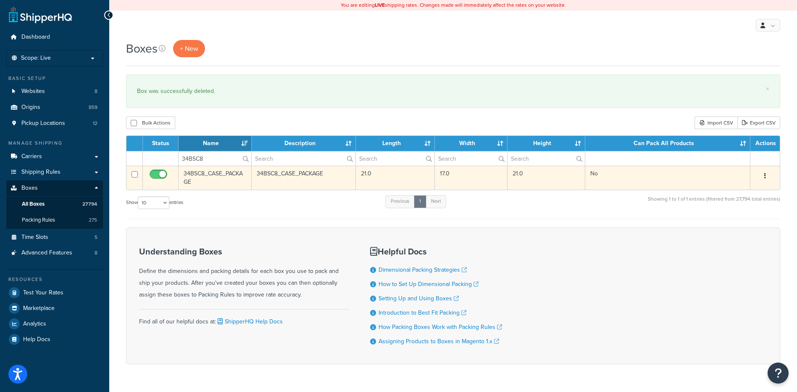
click at [767, 175] on button "button" at bounding box center [766, 175] width 12 height 13
click at [739, 229] on link "Delete" at bounding box center [738, 226] width 66 height 17
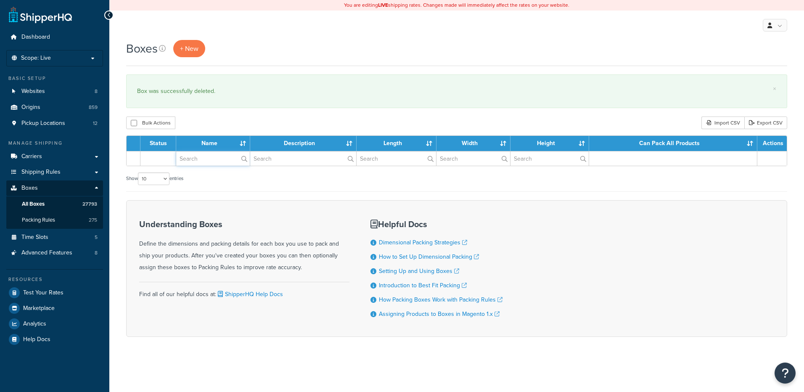
click at [199, 159] on input "text" at bounding box center [213, 158] width 74 height 14
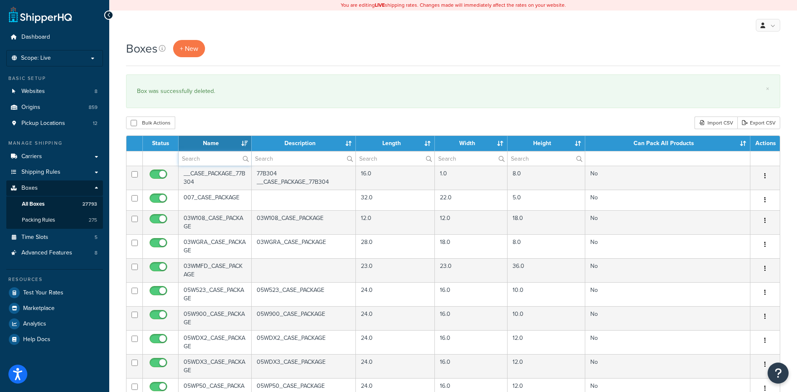
paste input "34BSW8"
type input "34BSW8"
click at [229, 121] on div "Bulk Actions Duplicate Delete Import CSV Export CSV" at bounding box center [453, 122] width 655 height 13
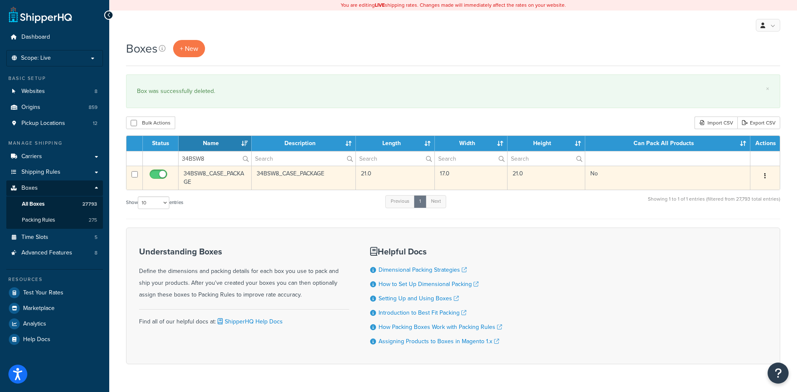
click at [770, 176] on button "button" at bounding box center [766, 175] width 12 height 13
click at [744, 230] on link "Delete" at bounding box center [738, 226] width 66 height 17
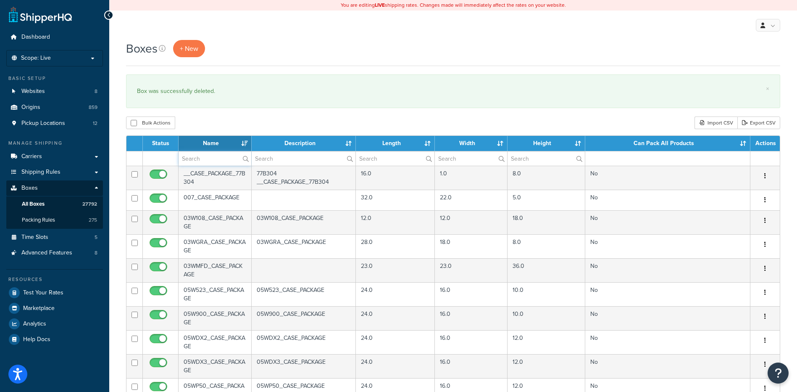
click at [199, 161] on input "text" at bounding box center [215, 158] width 73 height 14
paste input "56W4LR"
type input "56W4LR"
click at [244, 123] on div "Bulk Actions Duplicate [GEOGRAPHIC_DATA] Import CSV Export CSV" at bounding box center [453, 122] width 655 height 13
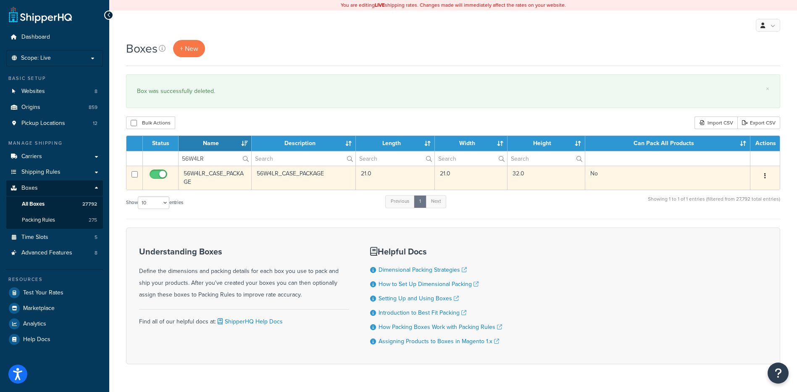
click at [763, 178] on button "button" at bounding box center [766, 175] width 12 height 13
click at [737, 223] on link "Delete" at bounding box center [738, 226] width 66 height 17
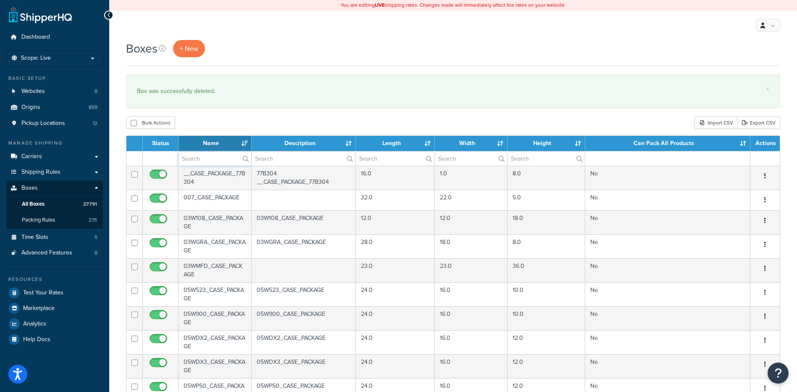
click at [227, 158] on input "text" at bounding box center [215, 158] width 73 height 14
paste input "26BEB6"
type input "26BEB6"
click at [231, 113] on div "Boxes + New × Box was successfully deleted. Bulk Actions Duplicate [GEOGRAPHIC_…" at bounding box center [453, 323] width 688 height 566
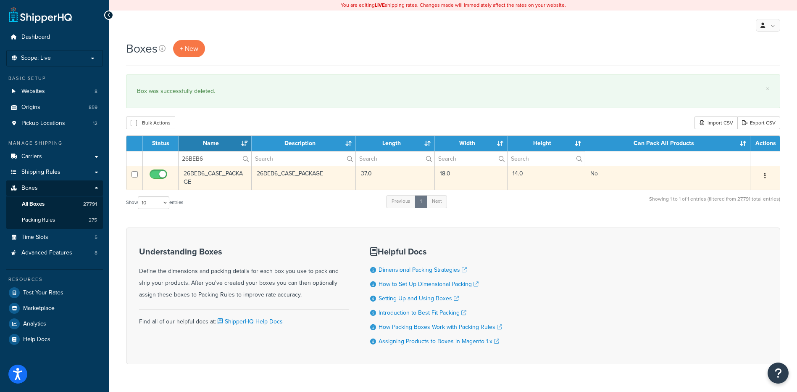
click at [768, 176] on button "button" at bounding box center [766, 175] width 12 height 13
click at [744, 223] on link "Delete" at bounding box center [738, 226] width 66 height 17
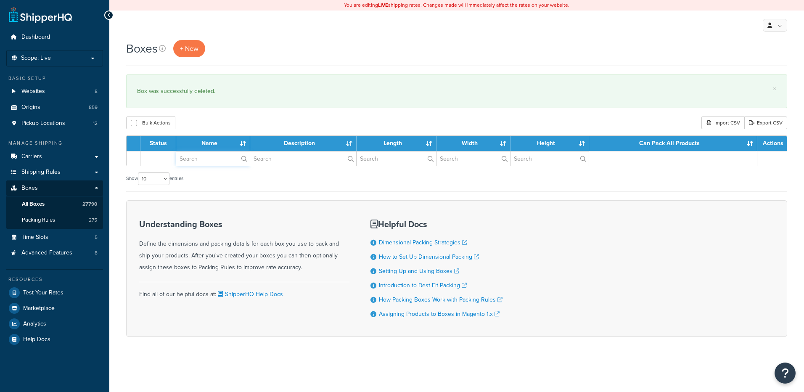
click at [205, 162] on input "text" at bounding box center [213, 158] width 74 height 14
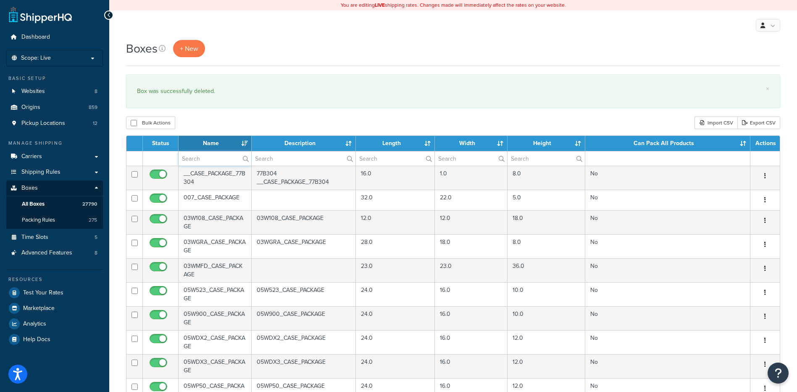
paste input "26BEB9"
type input "26BEB9"
click at [237, 126] on div "Bulk Actions Duplicate [GEOGRAPHIC_DATA] Import CSV Export CSV" at bounding box center [453, 122] width 655 height 13
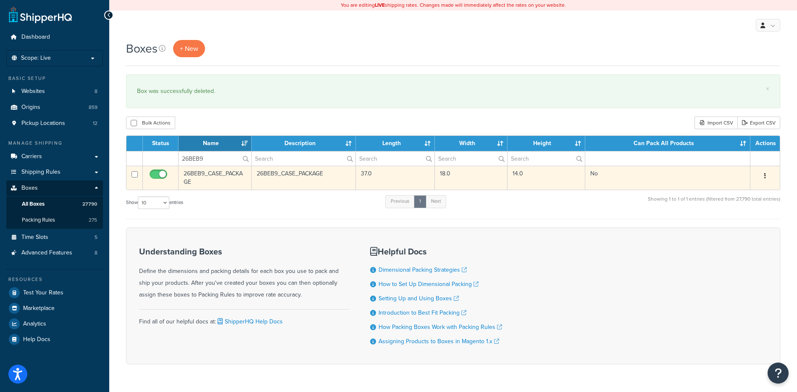
click at [764, 175] on button "button" at bounding box center [766, 175] width 12 height 13
click at [735, 233] on link "Delete" at bounding box center [738, 226] width 66 height 17
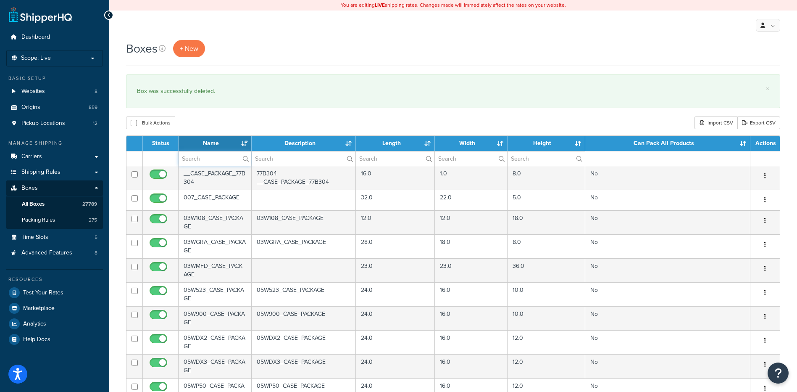
click at [214, 160] on input "text" at bounding box center [215, 158] width 73 height 14
paste input "26BSA4"
type input "26BSA4"
click at [225, 121] on div "Bulk Actions Duplicate [GEOGRAPHIC_DATA] Import CSV Export CSV" at bounding box center [453, 122] width 655 height 13
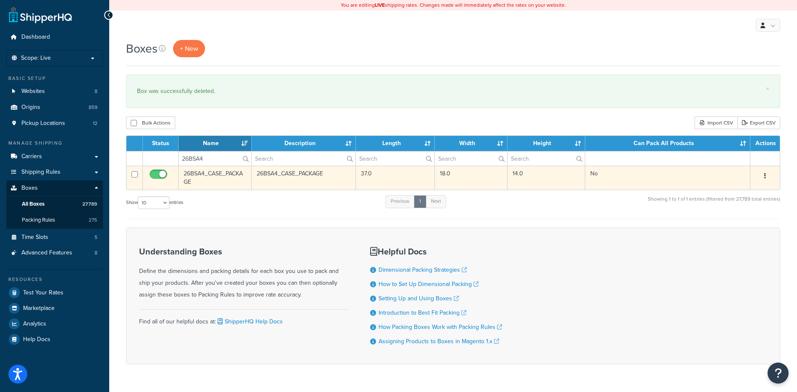
click at [765, 176] on icon "button" at bounding box center [766, 176] width 2 height 6
click at [731, 228] on link "Delete" at bounding box center [738, 226] width 66 height 17
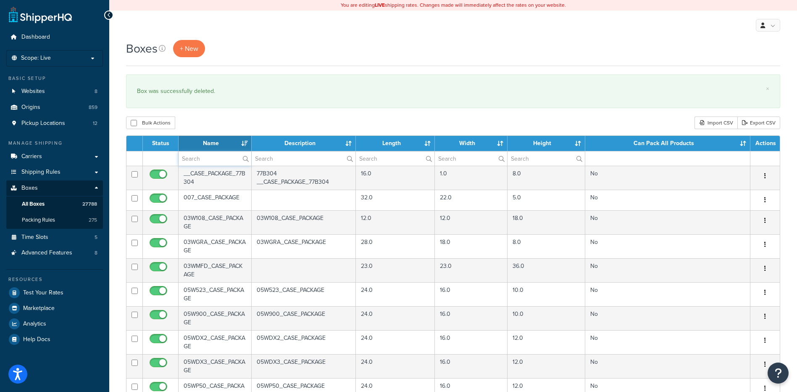
click at [191, 153] on input "text" at bounding box center [215, 158] width 73 height 14
paste input "26W59T"
type input "26W59T"
click at [240, 127] on div "Bulk Actions Duplicate [GEOGRAPHIC_DATA] Import CSV Export CSV" at bounding box center [453, 122] width 655 height 13
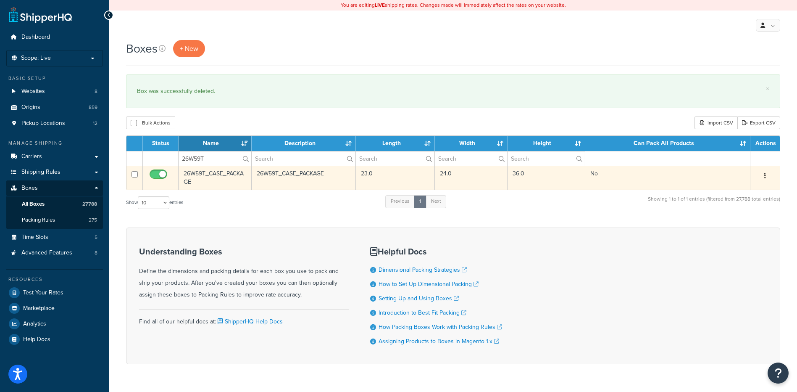
click at [763, 172] on button "button" at bounding box center [766, 175] width 12 height 13
click at [739, 222] on link "Delete" at bounding box center [738, 226] width 66 height 17
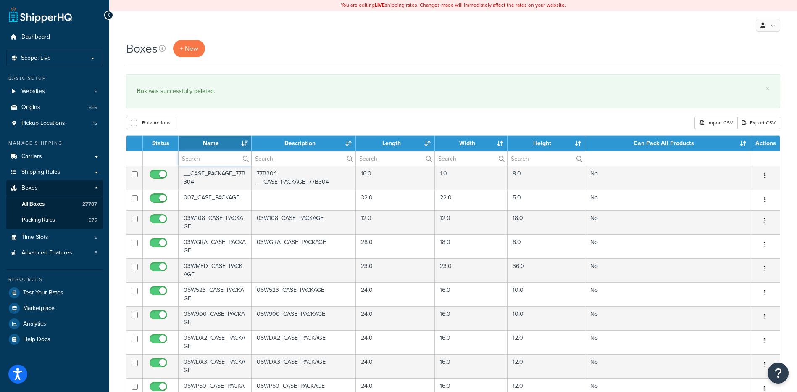
click at [192, 161] on input "text" at bounding box center [215, 158] width 73 height 14
paste input "21BGF2"
type input "21BGF2"
click at [236, 111] on div "Boxes + New × Box was successfully deleted. Bulk Actions Duplicate [GEOGRAPHIC_…" at bounding box center [453, 323] width 688 height 566
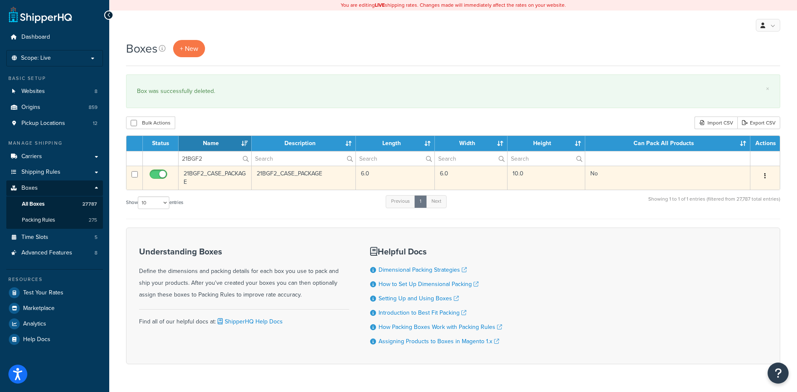
click at [766, 178] on icon "button" at bounding box center [766, 176] width 2 height 6
click at [752, 235] on link "Delete" at bounding box center [738, 226] width 66 height 17
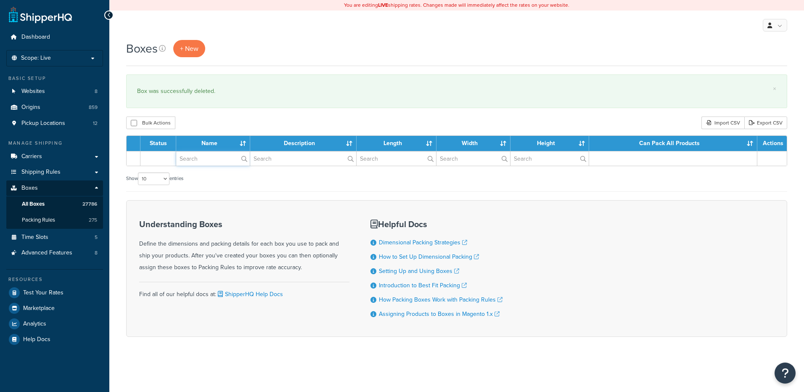
click at [200, 161] on input "text" at bounding box center [213, 158] width 74 height 14
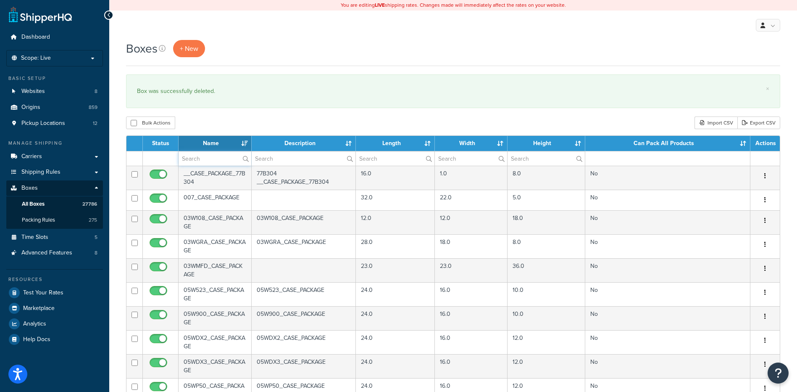
paste input "21BGF3"
type input "21BGF3"
click at [221, 139] on th "Name" at bounding box center [215, 143] width 73 height 15
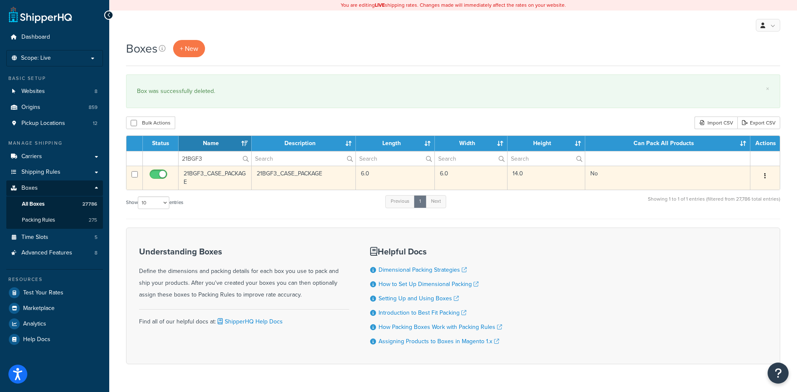
click at [767, 173] on button "button" at bounding box center [766, 175] width 12 height 13
click at [741, 223] on link "Delete" at bounding box center [738, 226] width 66 height 17
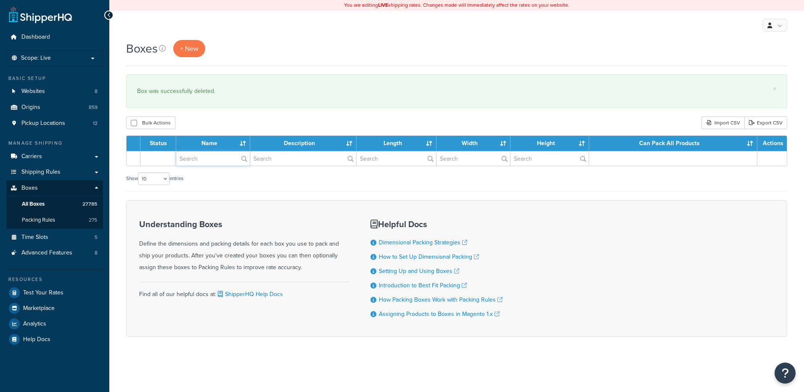
click at [198, 160] on input "text" at bounding box center [213, 158] width 74 height 14
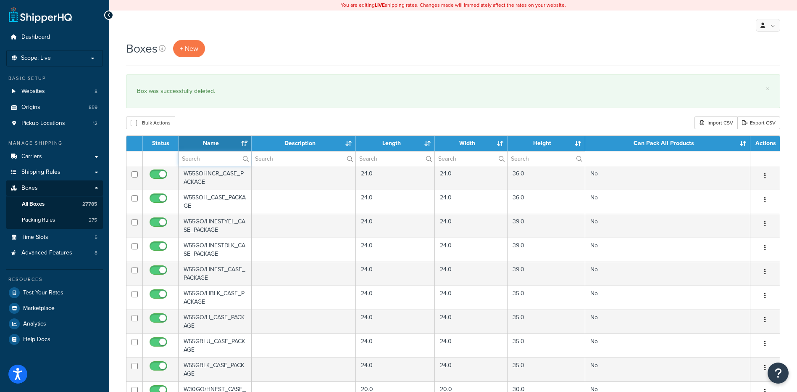
paste input "21BGF6"
type input "21BGF6"
click at [212, 124] on div "Bulk Actions Duplicate Delete Import CSV Export CSV" at bounding box center [453, 122] width 655 height 13
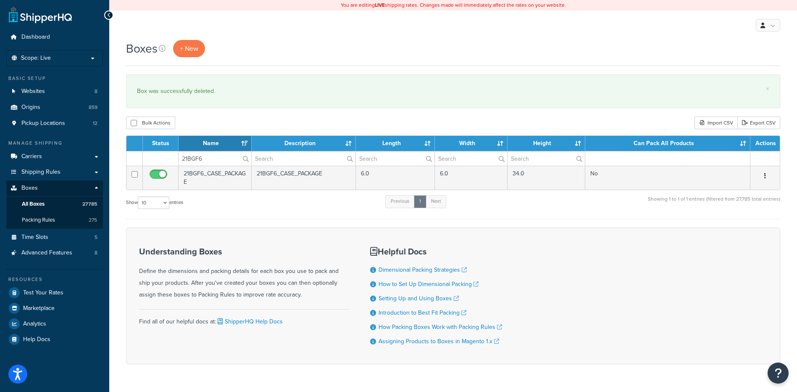
click at [767, 174] on button "button" at bounding box center [766, 175] width 12 height 13
click at [752, 227] on link "Delete" at bounding box center [738, 226] width 66 height 17
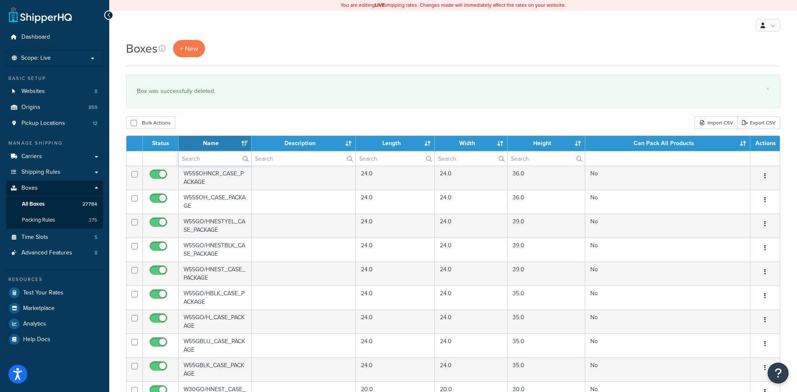
click at [211, 161] on input "text" at bounding box center [215, 158] width 73 height 14
paste input "21BGF7"
type input "21BGF7"
click at [227, 116] on div "Boxes + New × Box was successfully deleted. Bulk Actions Duplicate [GEOGRAPHIC_…" at bounding box center [453, 324] width 688 height 569
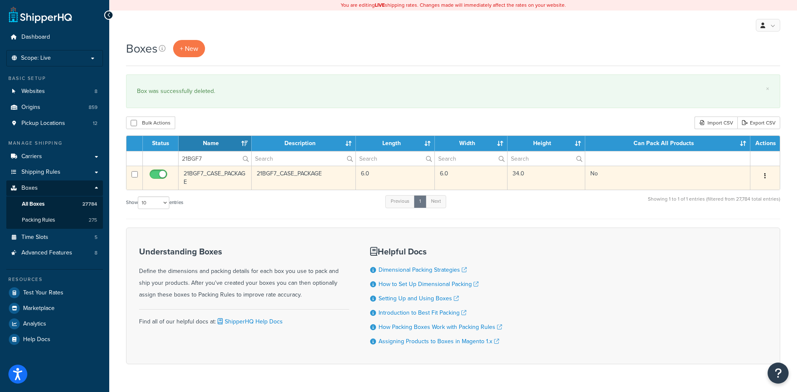
click at [769, 179] on button "button" at bounding box center [766, 175] width 12 height 13
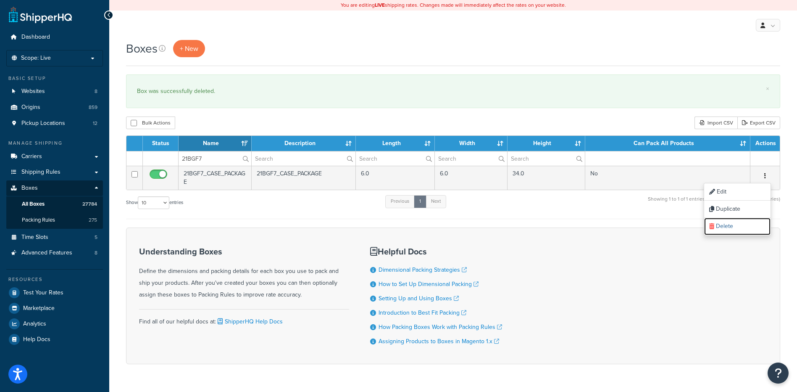
click at [745, 225] on link "Delete" at bounding box center [738, 226] width 66 height 17
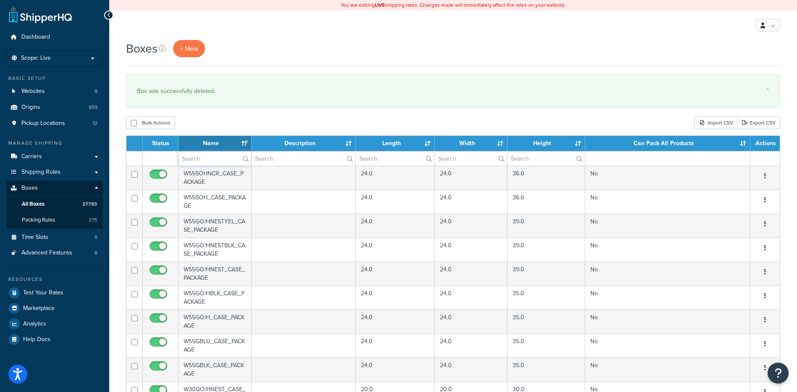
click at [188, 152] on input "text" at bounding box center [215, 158] width 73 height 14
paste input "21BSC4"
type input "21BSC4"
click at [206, 111] on div "Boxes + New × Box was successfully deleted. Bulk Actions Duplicate [GEOGRAPHIC_…" at bounding box center [453, 324] width 688 height 569
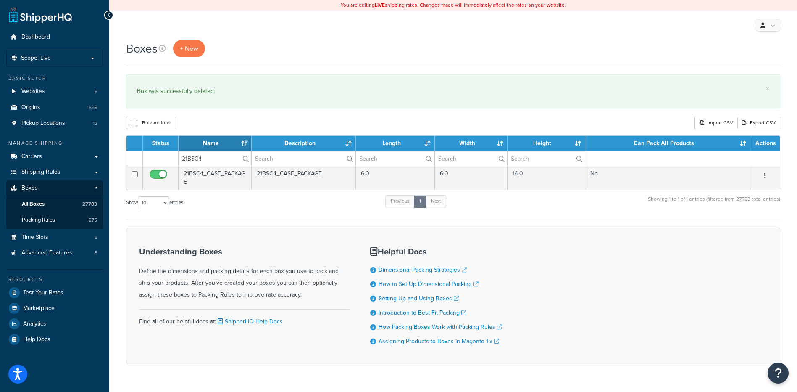
click at [766, 178] on button "button" at bounding box center [766, 175] width 12 height 13
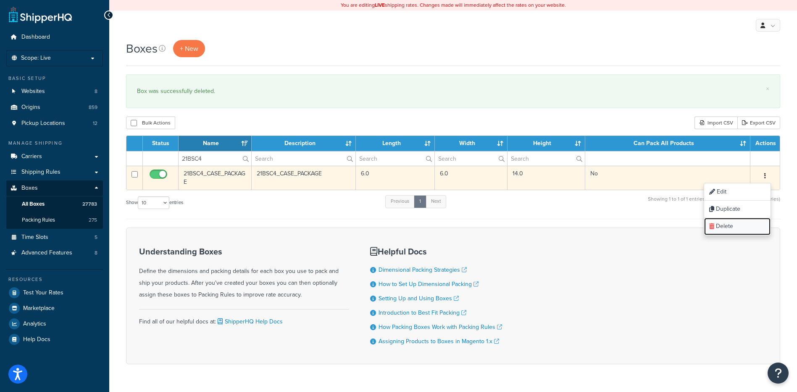
click at [755, 221] on link "Delete" at bounding box center [738, 226] width 66 height 17
